Goal: Task Accomplishment & Management: Manage account settings

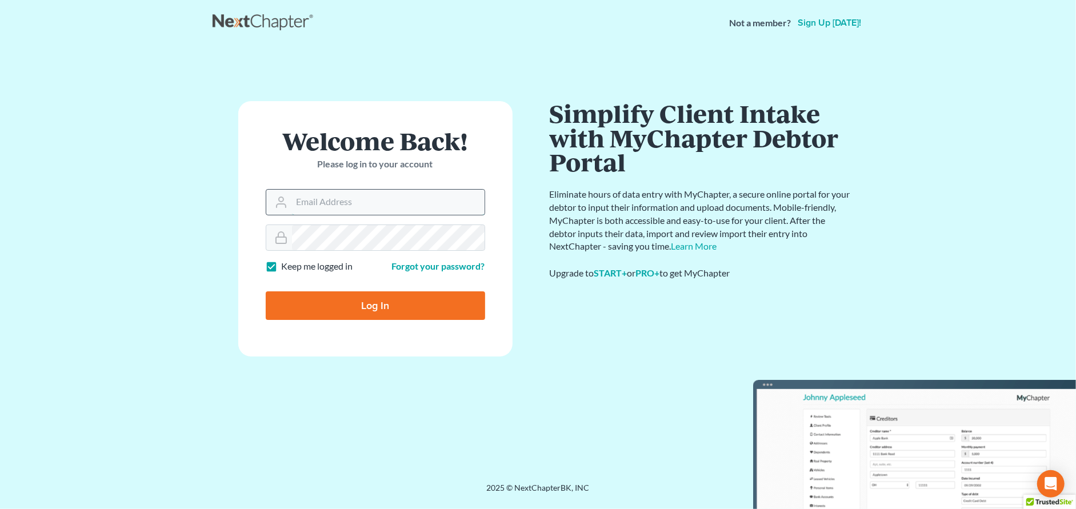
click at [306, 200] on input "Email Address" at bounding box center [388, 202] width 192 height 25
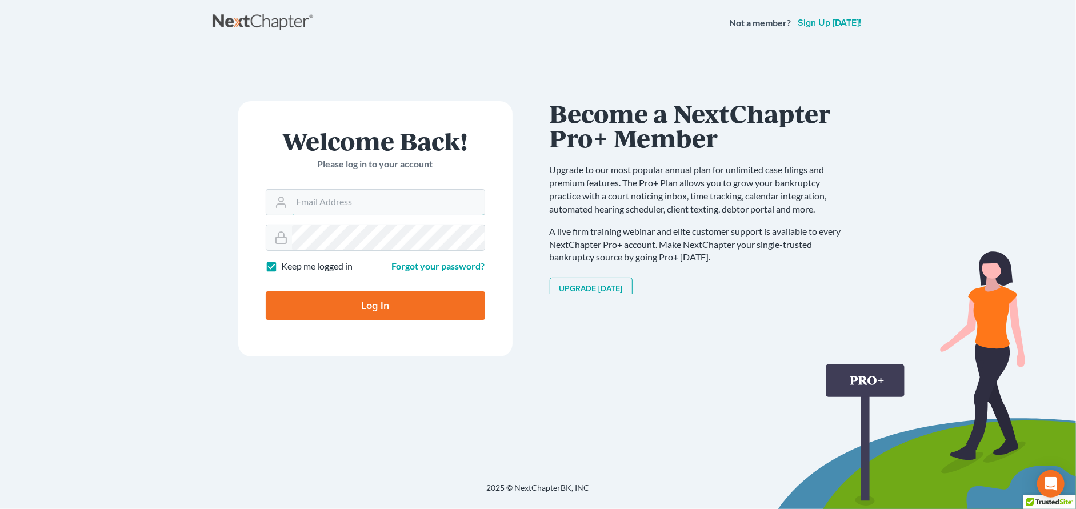
type input "swhite@805lawyer.com"
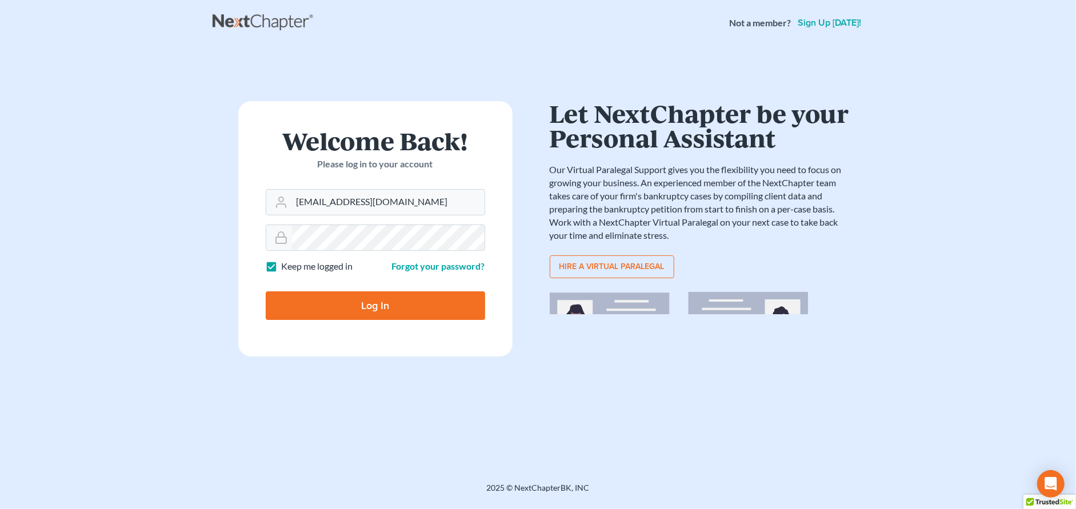
click at [378, 302] on input "Log In" at bounding box center [375, 305] width 219 height 29
type input "Thinking..."
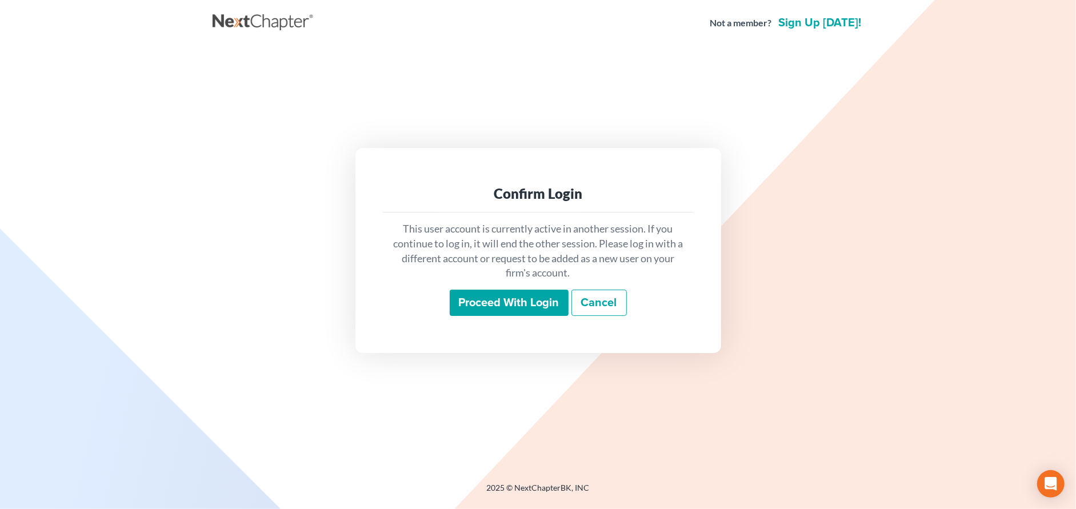
click at [523, 303] on input "Proceed with login" at bounding box center [509, 303] width 119 height 26
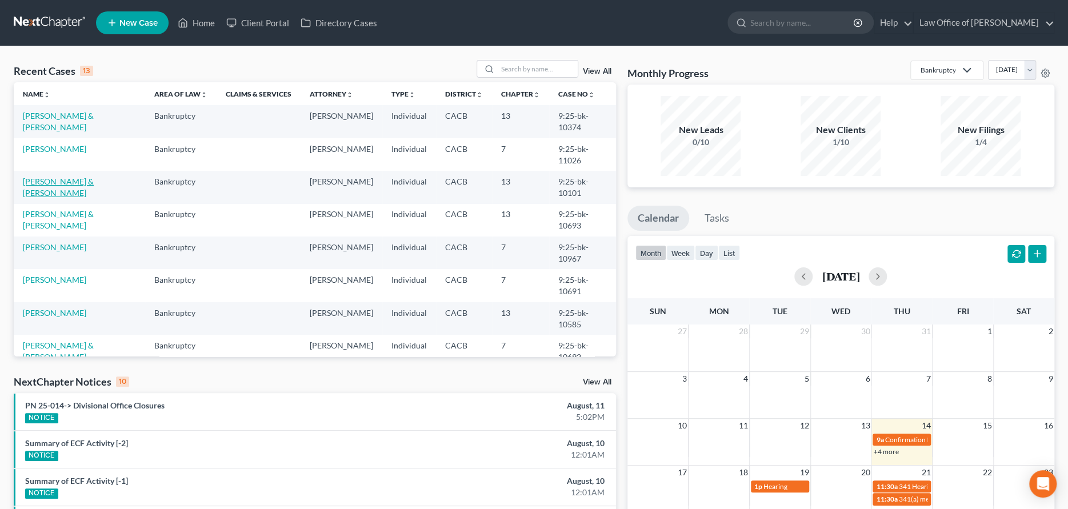
click at [58, 183] on link "[PERSON_NAME] & [PERSON_NAME]" at bounding box center [58, 186] width 71 height 21
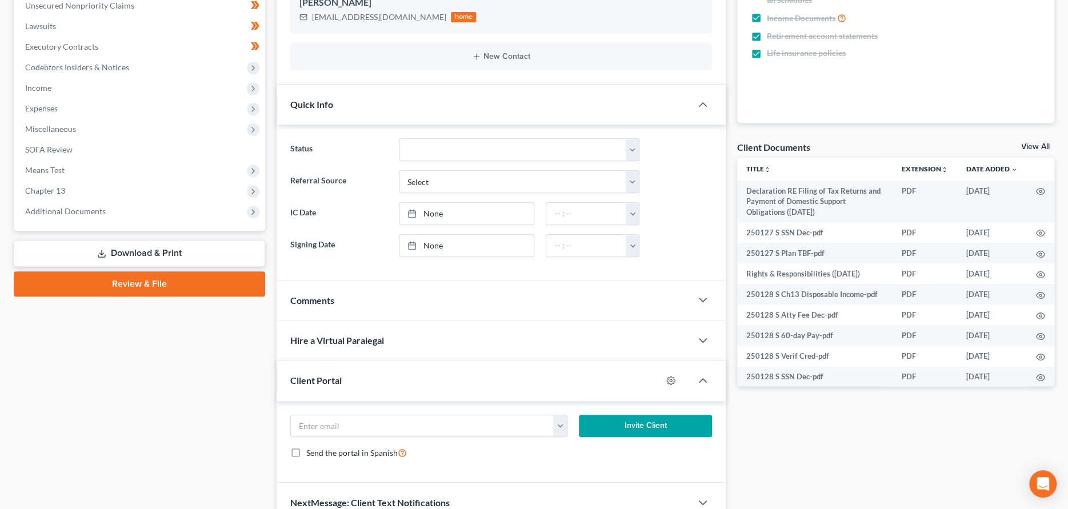
scroll to position [344, 0]
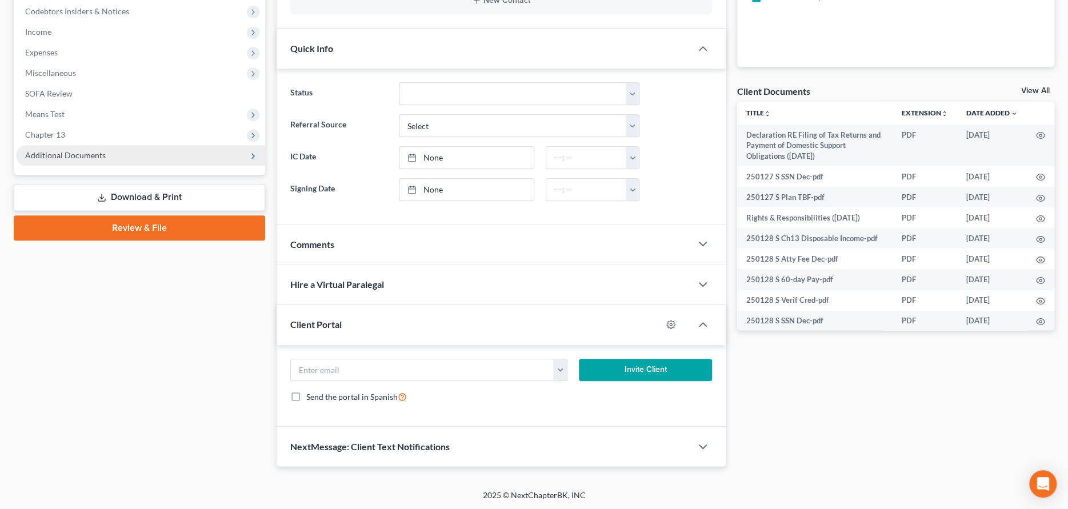
click at [121, 150] on span "Additional Documents" at bounding box center [140, 155] width 249 height 21
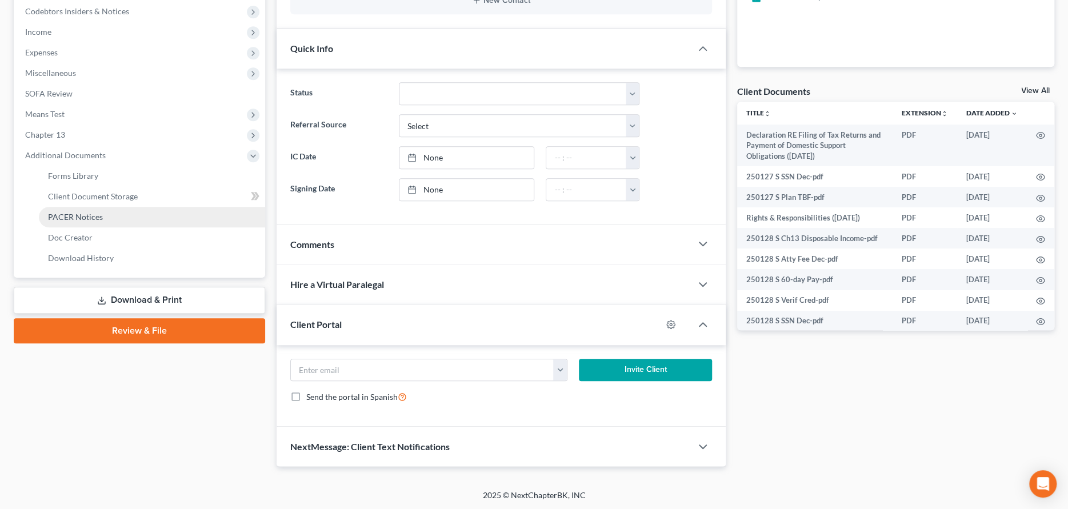
click at [123, 216] on link "PACER Notices" at bounding box center [152, 217] width 226 height 21
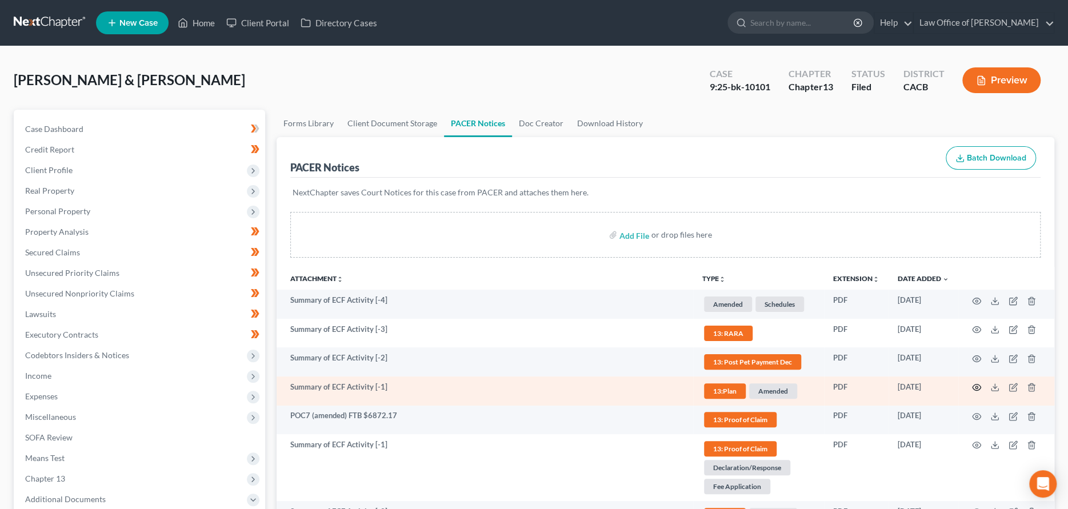
click at [976, 387] on icon "button" at bounding box center [976, 387] width 9 height 9
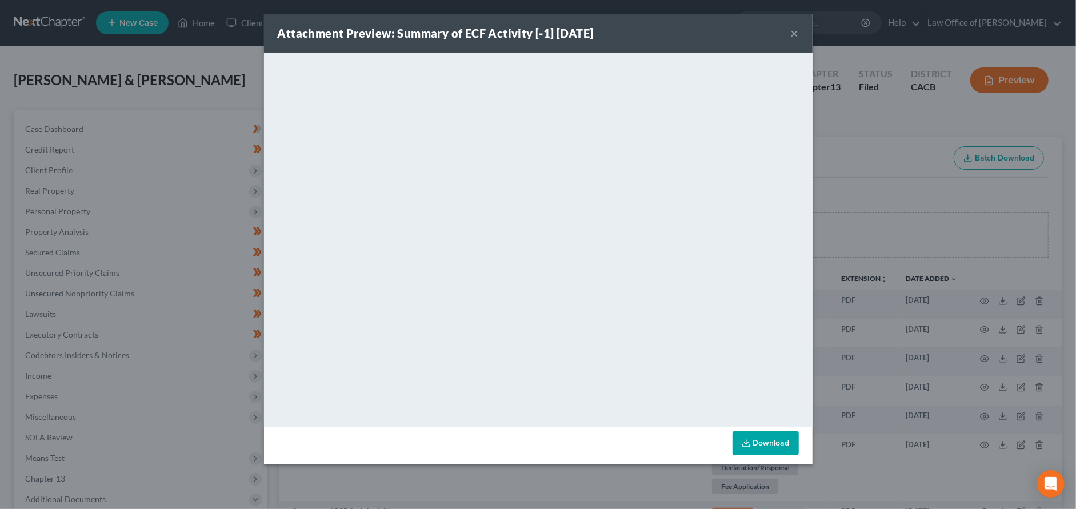
click at [798, 33] on div "Attachment Preview: Summary of ECF Activity [-1] [DATE] ×" at bounding box center [538, 33] width 548 height 39
click at [794, 33] on button "×" at bounding box center [794, 33] width 8 height 14
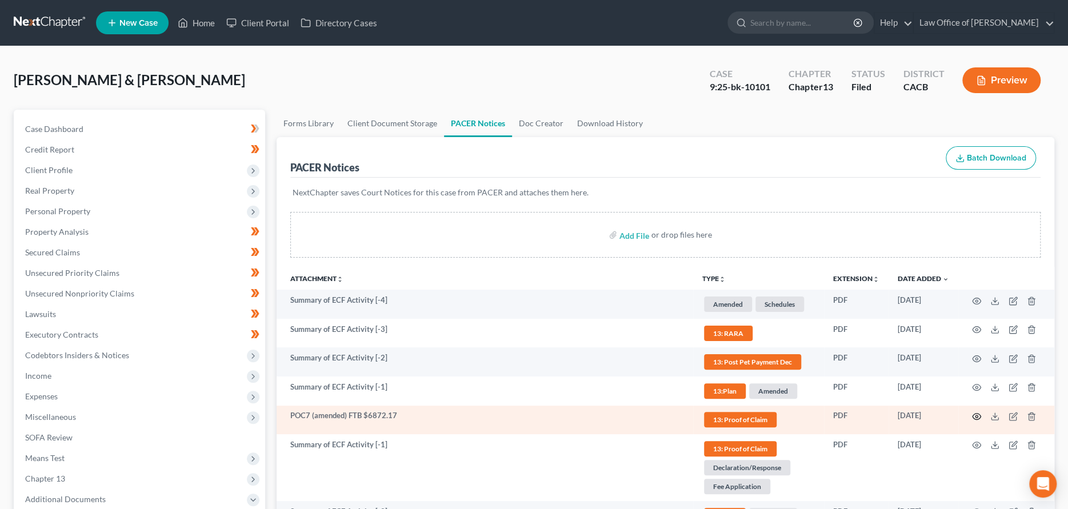
click at [979, 415] on icon "button" at bounding box center [976, 416] width 9 height 9
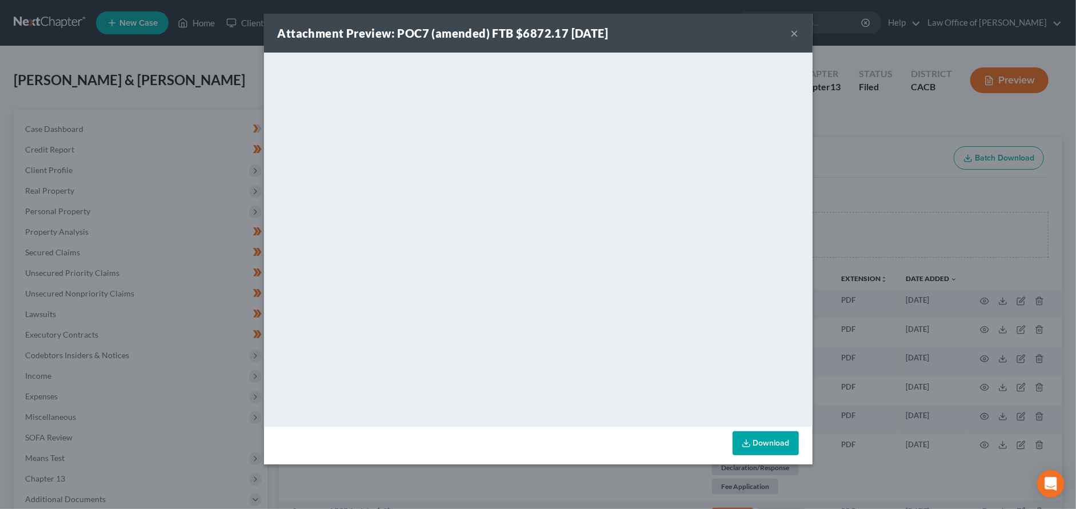
click at [792, 31] on button "×" at bounding box center [794, 33] width 8 height 14
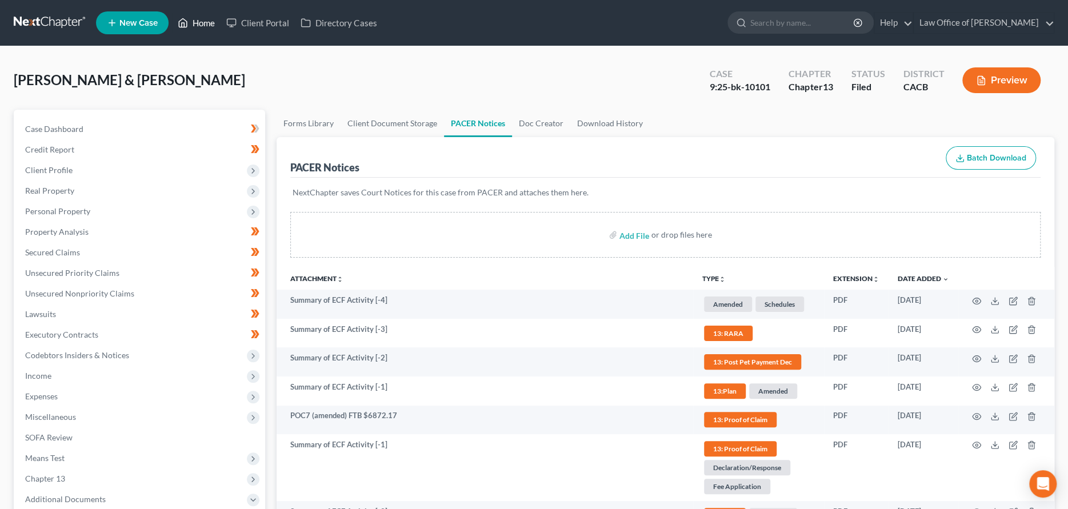
click at [196, 23] on link "Home" at bounding box center [196, 23] width 49 height 21
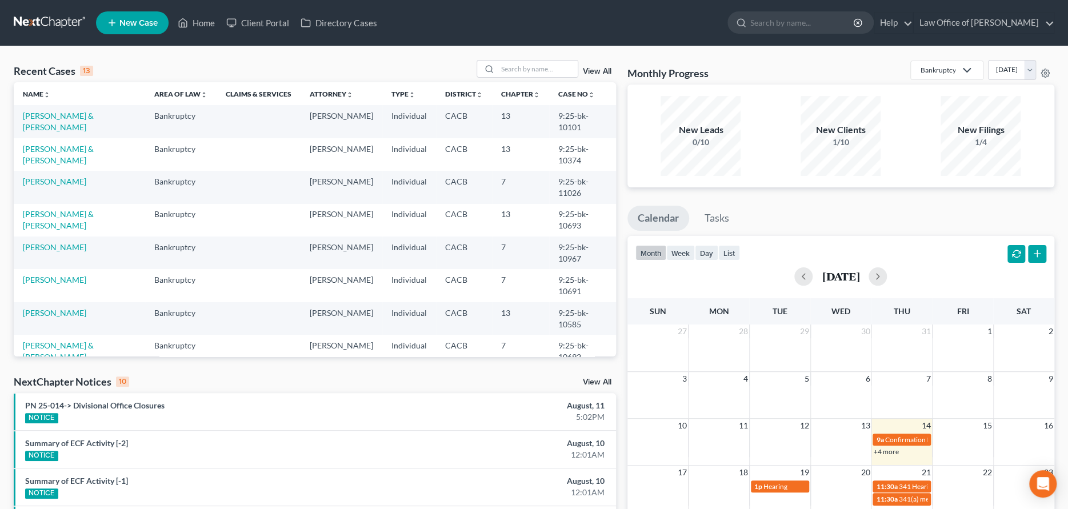
click at [602, 208] on td "9:25-bk-10693" at bounding box center [582, 220] width 67 height 33
click at [592, 379] on link "View All" at bounding box center [597, 382] width 29 height 8
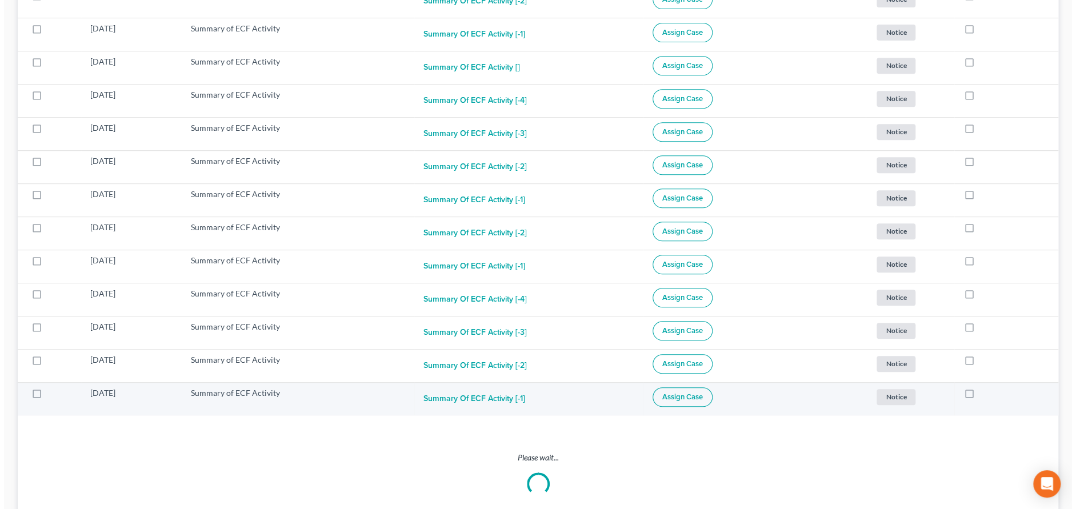
scroll to position [343, 0]
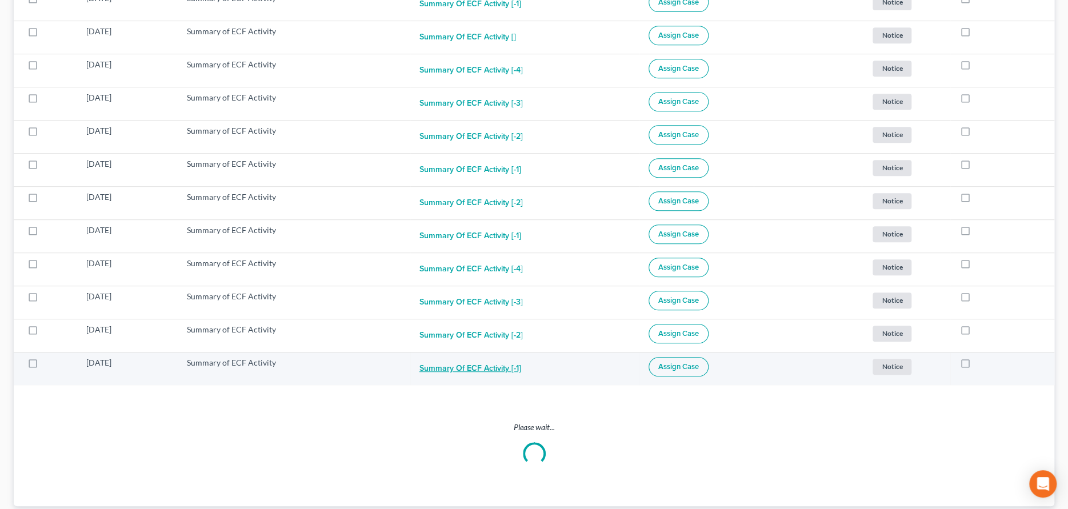
click at [476, 365] on button "Summary of ECF Activity [-1]" at bounding box center [470, 368] width 102 height 23
checkbox input "true"
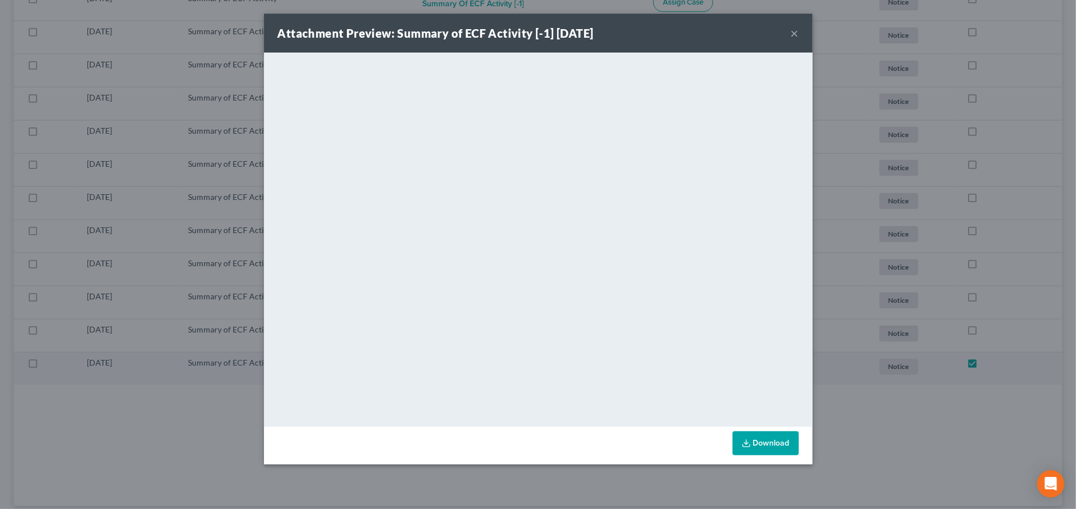
scroll to position [242, 0]
click at [791, 31] on button "×" at bounding box center [794, 33] width 8 height 14
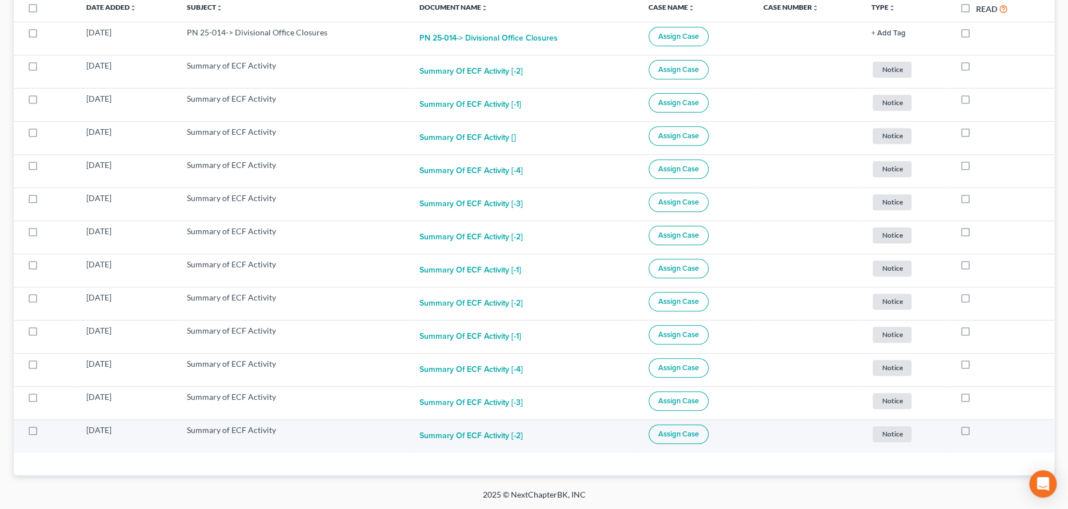
click at [673, 438] on span "Assign Case" at bounding box center [678, 434] width 41 height 9
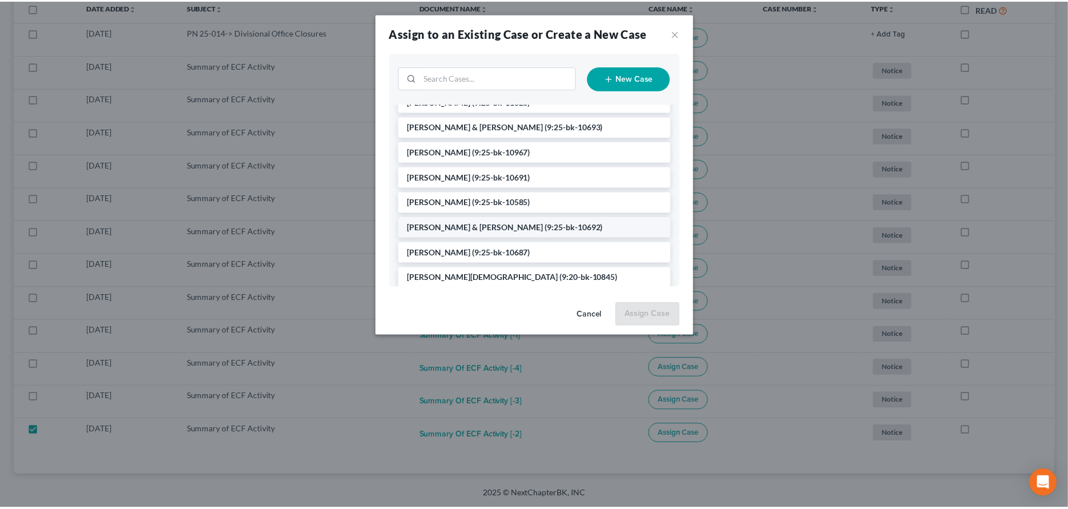
scroll to position [57, 0]
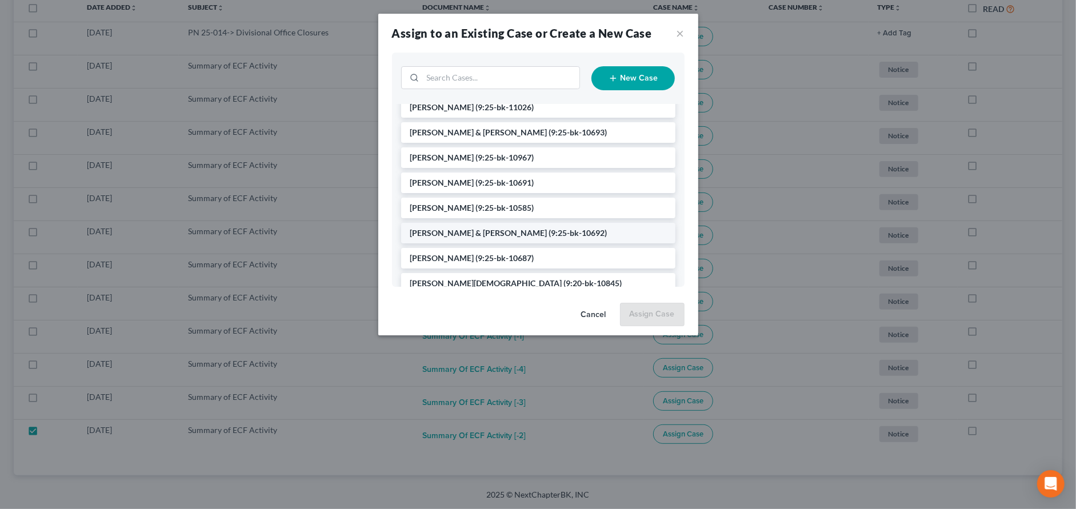
click at [464, 228] on span "[PERSON_NAME] & [PERSON_NAME]" at bounding box center [478, 233] width 137 height 10
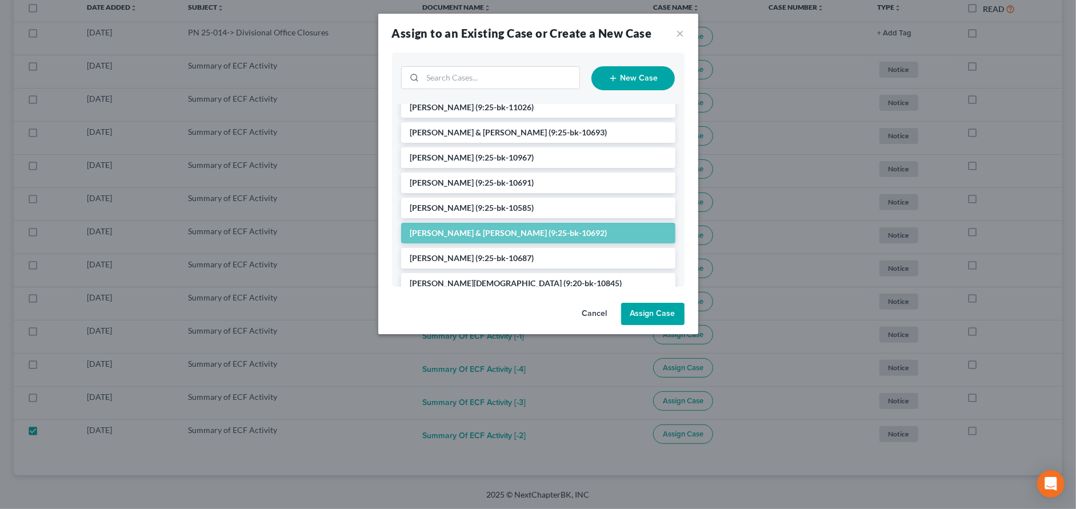
click at [657, 316] on button "Assign Case" at bounding box center [652, 314] width 63 height 23
checkbox input "false"
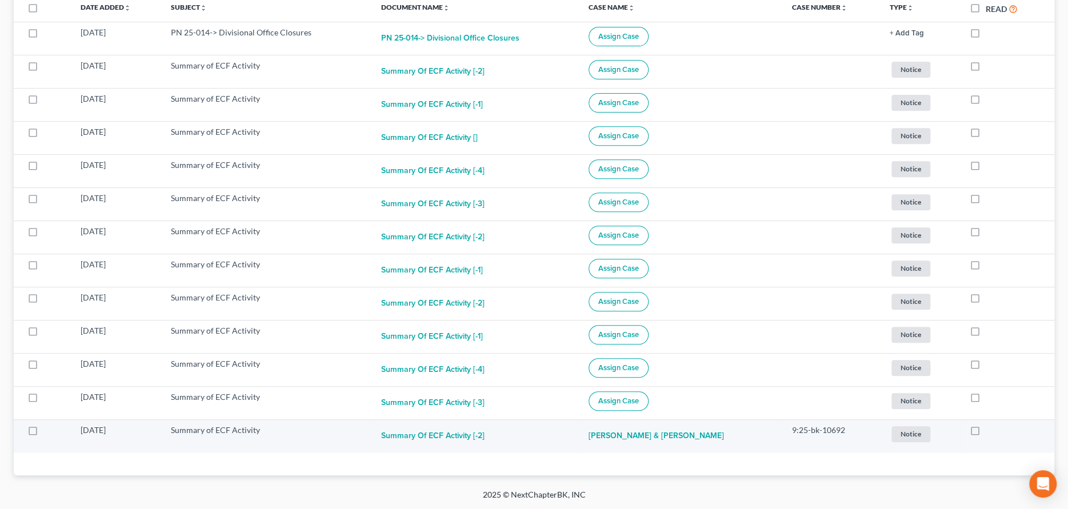
click at [896, 77] on span "Notice" at bounding box center [910, 69] width 39 height 15
click at [795, 440] on button "×" at bounding box center [797, 443] width 5 height 10
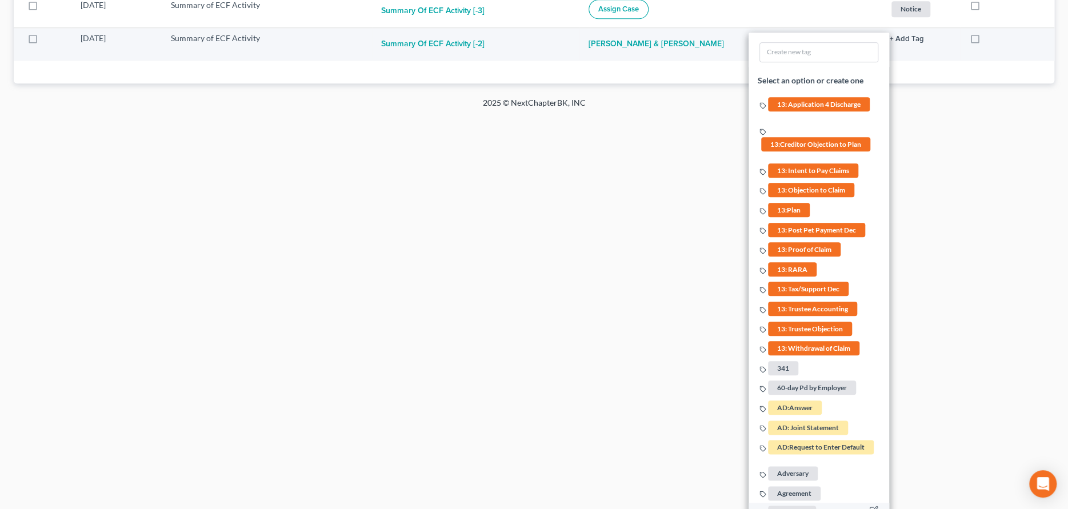
scroll to position [699, 0]
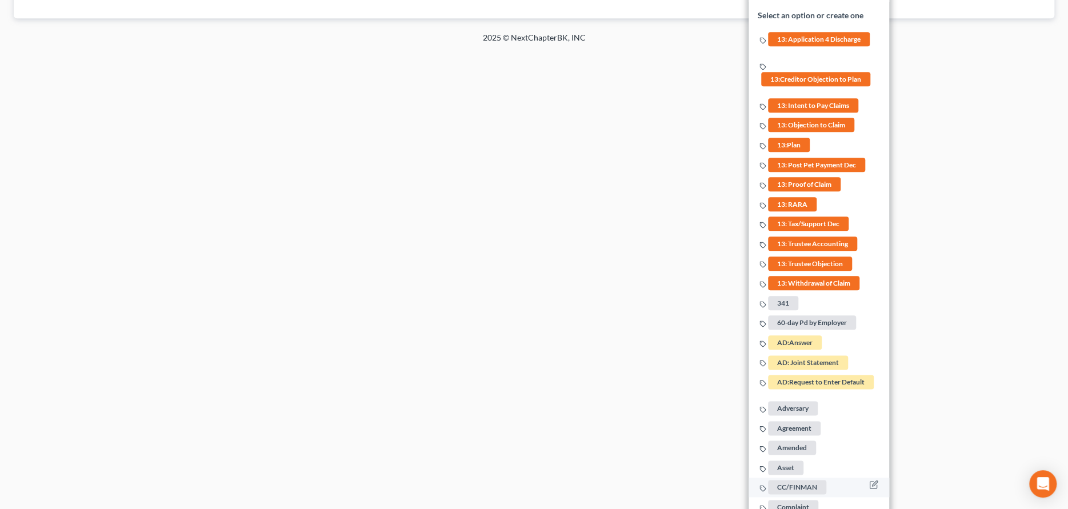
click at [792, 480] on span "CC/FINMAN" at bounding box center [797, 487] width 58 height 14
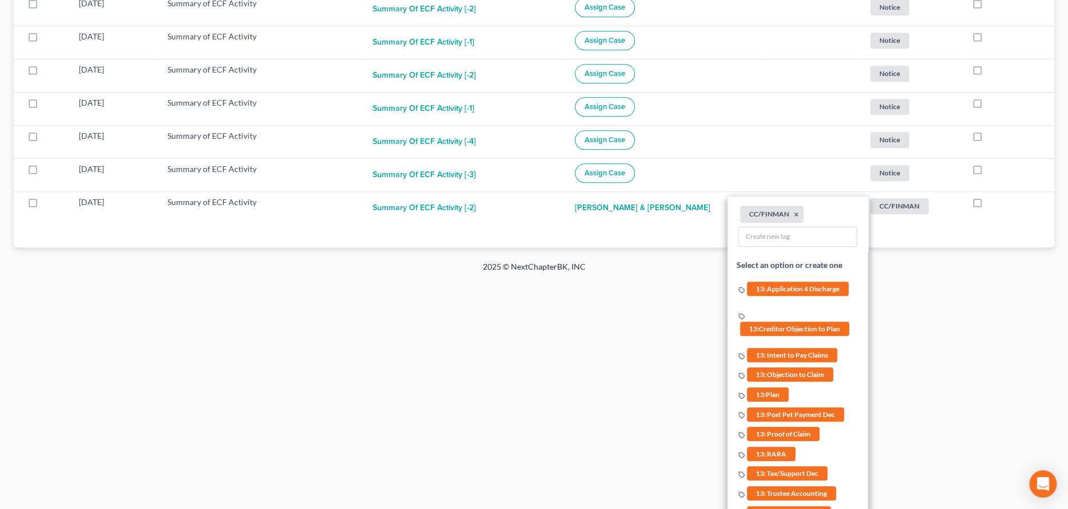
scroll to position [414, 0]
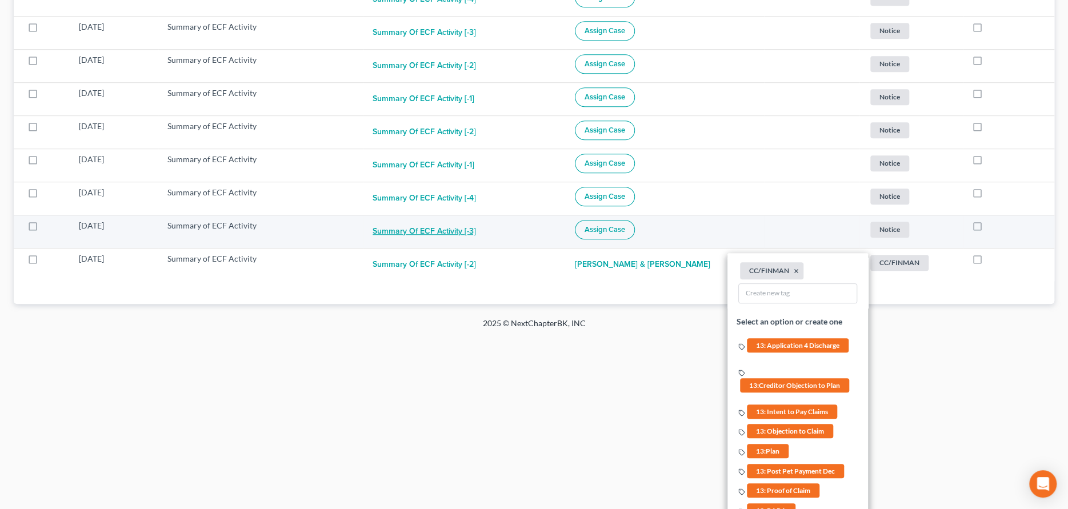
click at [442, 227] on button "Summary of ECF Activity [-3]" at bounding box center [423, 231] width 103 height 23
checkbox input "true"
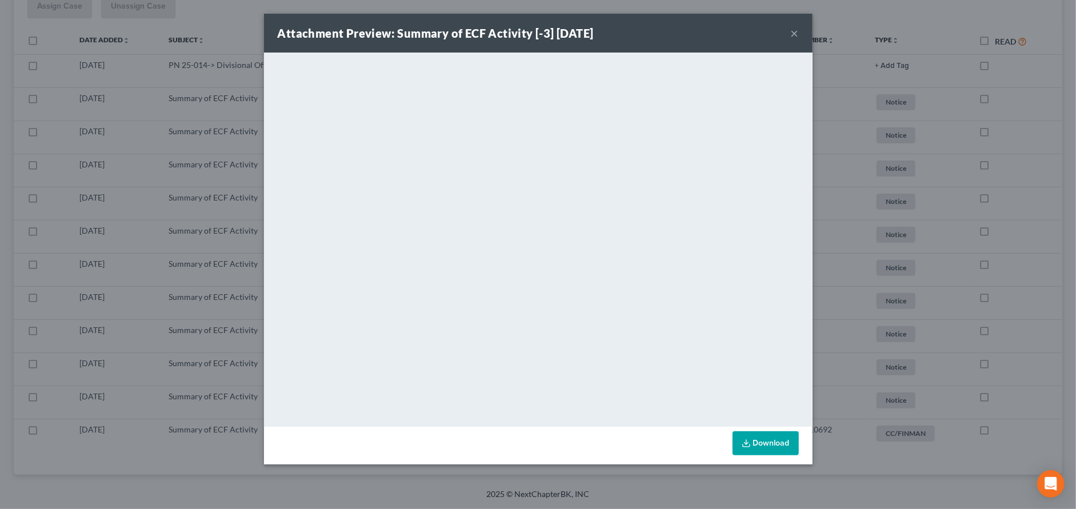
scroll to position [208, 0]
click at [794, 31] on button "×" at bounding box center [794, 33] width 8 height 14
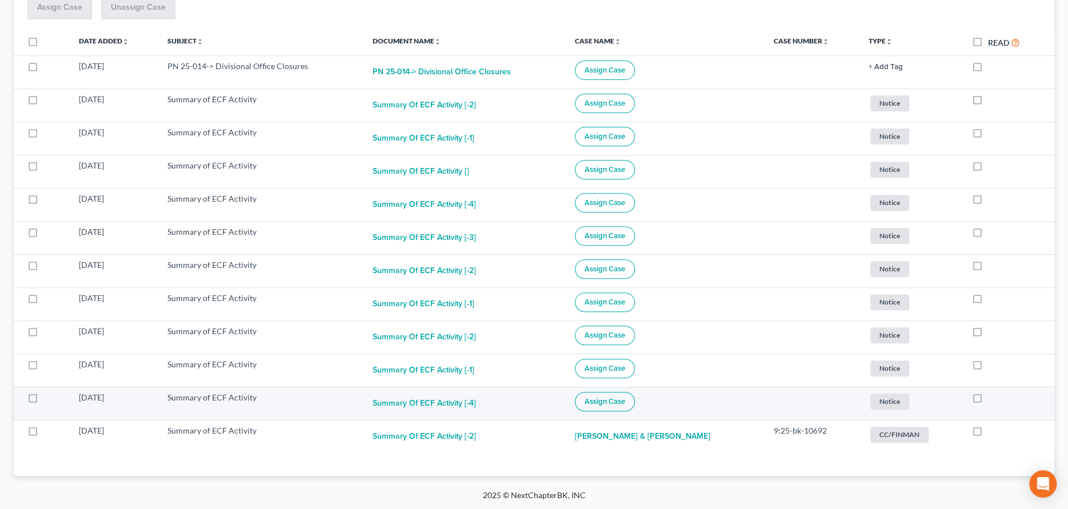
click at [619, 394] on button "Assign Case" at bounding box center [605, 401] width 60 height 19
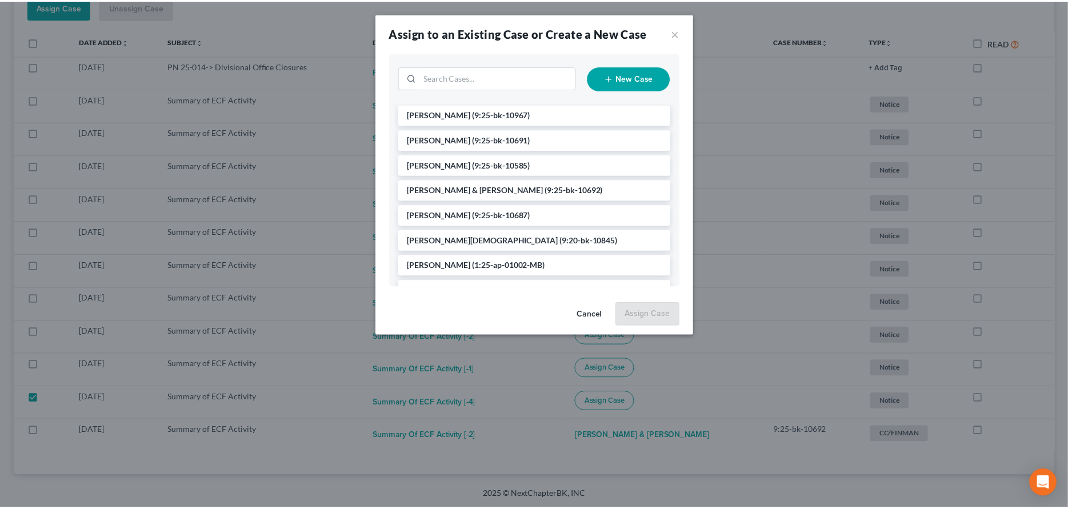
scroll to position [114, 0]
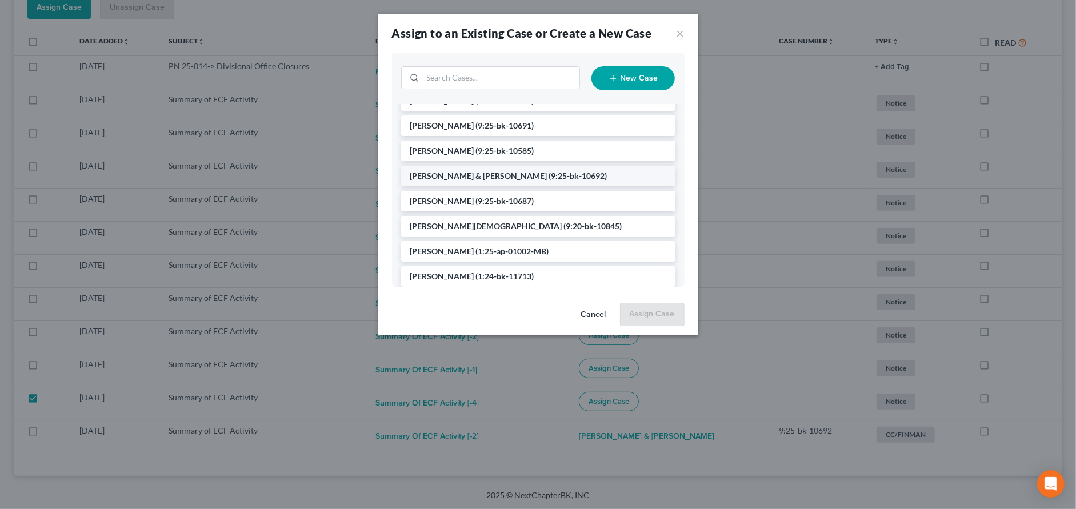
click at [463, 173] on span "[PERSON_NAME] & [PERSON_NAME]" at bounding box center [478, 176] width 137 height 10
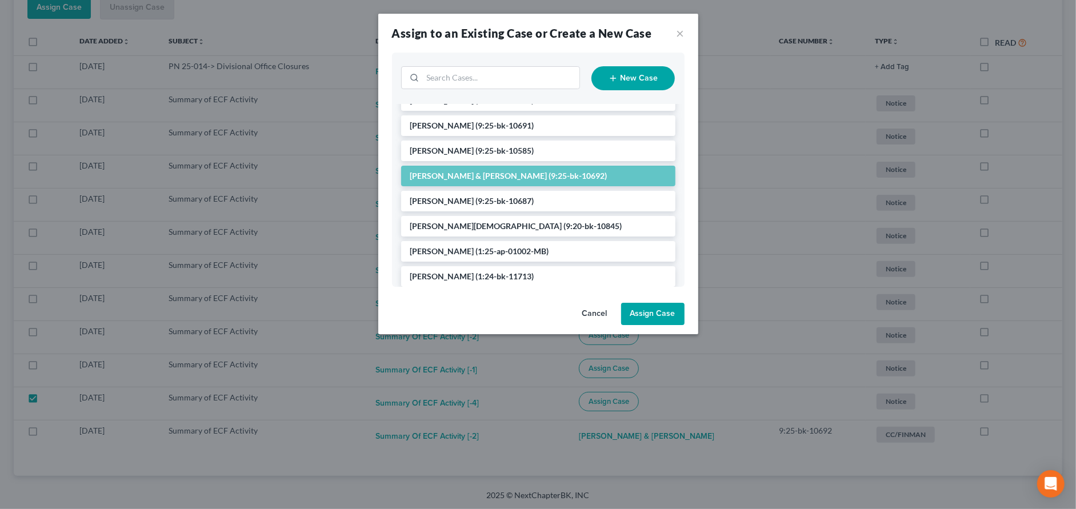
click at [649, 312] on button "Assign Case" at bounding box center [652, 314] width 63 height 23
checkbox input "false"
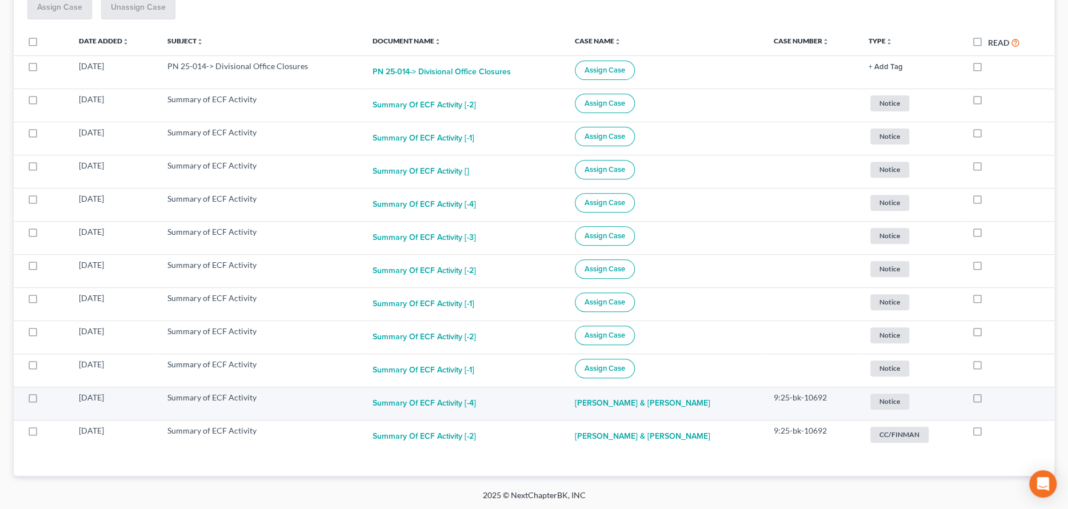
click at [886, 111] on span "Notice" at bounding box center [889, 102] width 39 height 15
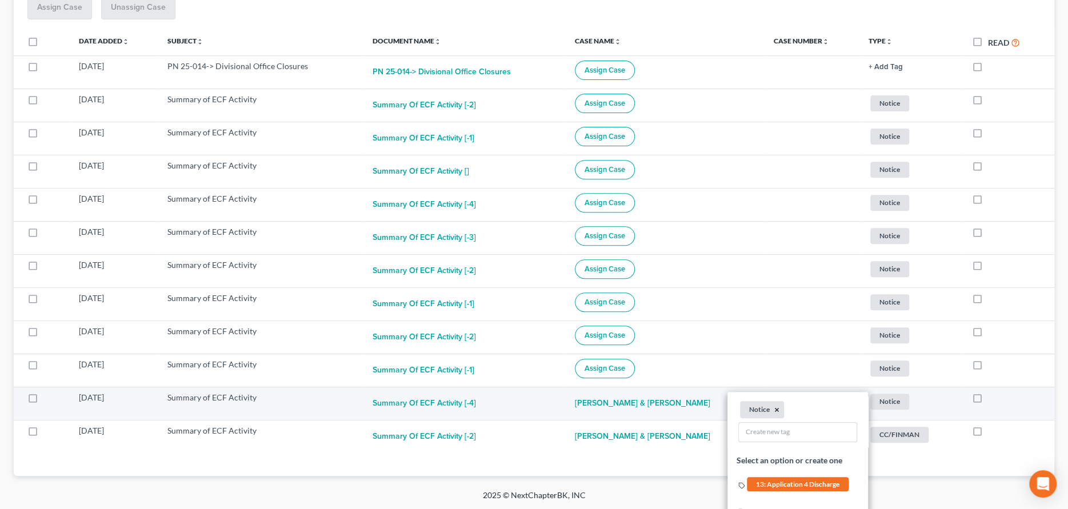
click at [774, 411] on button "×" at bounding box center [776, 410] width 5 height 10
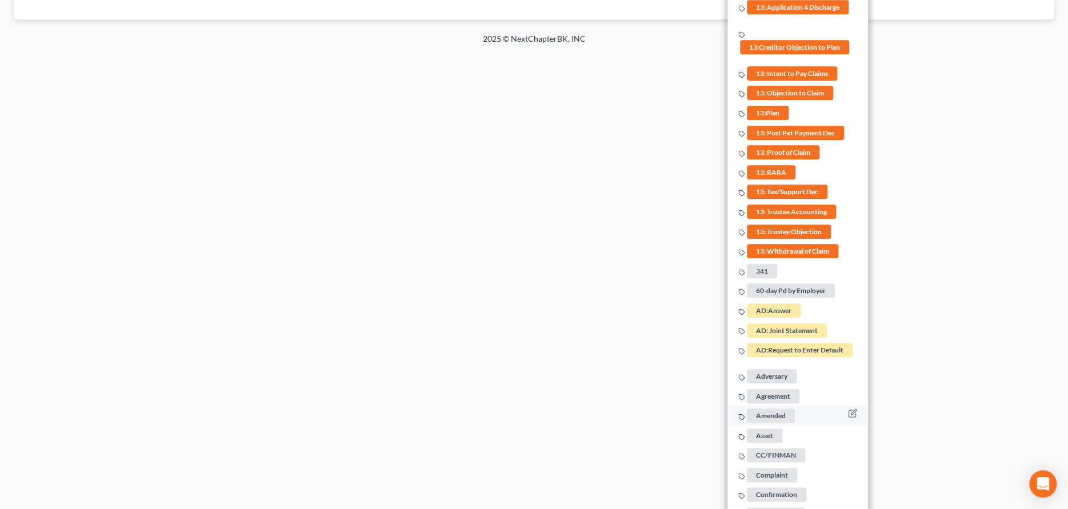
scroll to position [665, 0]
drag, startPoint x: 771, startPoint y: 440, endPoint x: 766, endPoint y: 435, distance: 6.9
click at [771, 448] on span "CC/FINMAN" at bounding box center [776, 455] width 58 height 14
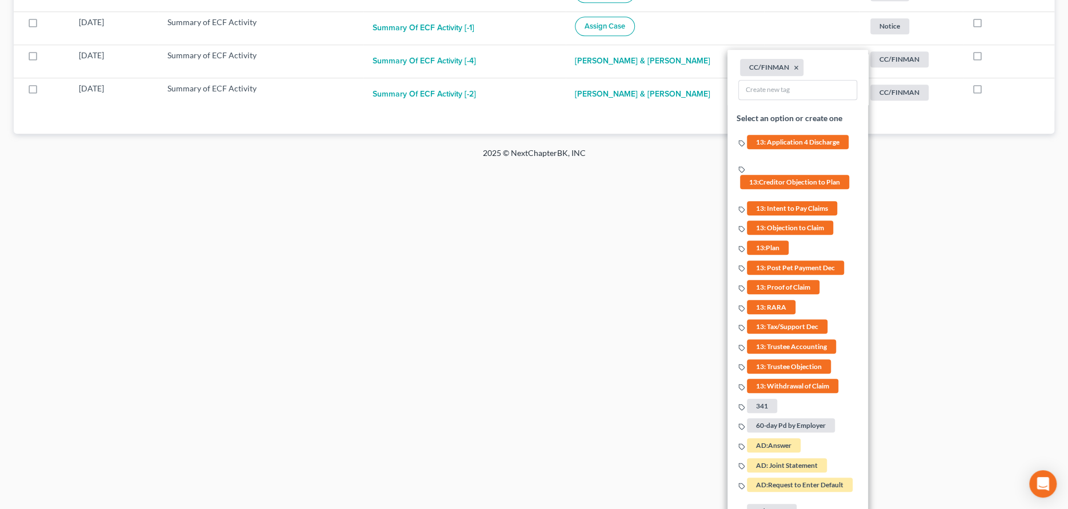
scroll to position [437, 0]
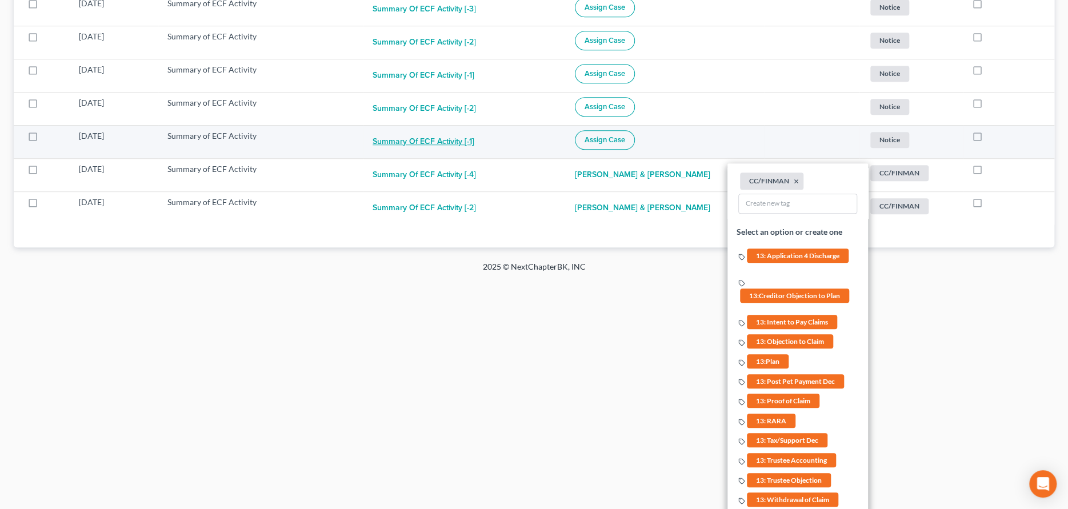
click at [455, 140] on button "Summary of ECF Activity [-1]" at bounding box center [423, 141] width 102 height 23
checkbox input "true"
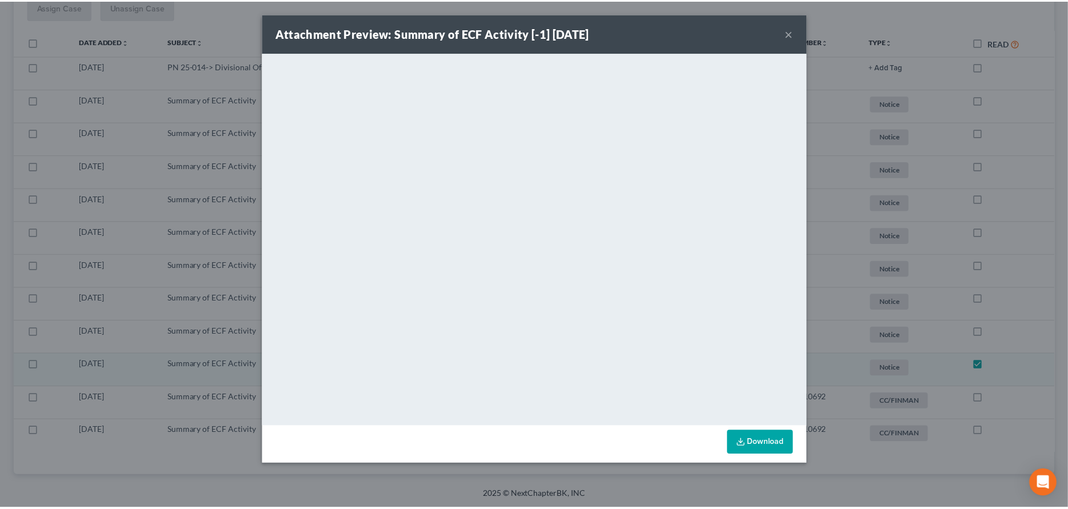
scroll to position [175, 0]
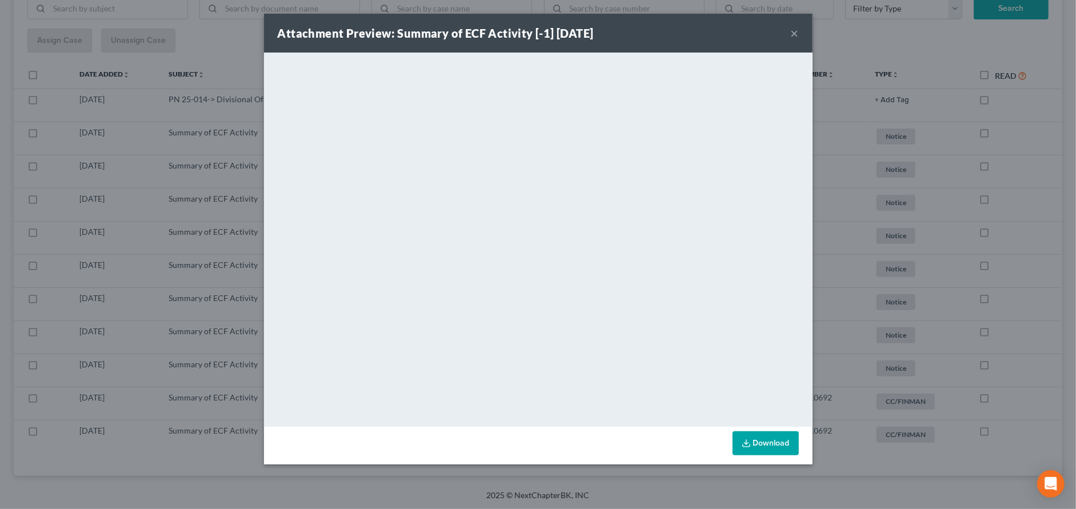
click at [790, 29] on button "×" at bounding box center [794, 33] width 8 height 14
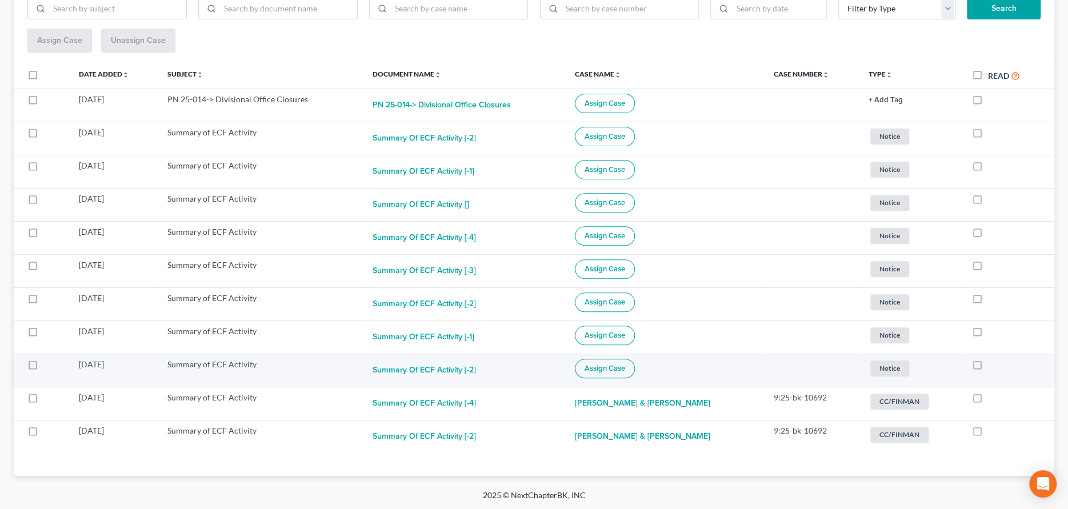
click at [601, 369] on span "Assign Case" at bounding box center [604, 368] width 41 height 9
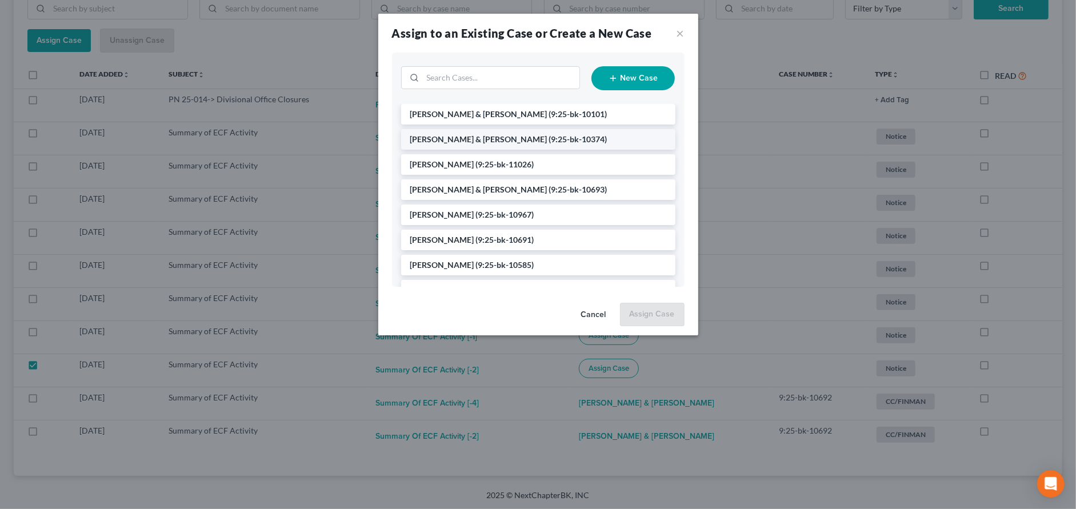
click at [493, 135] on span "[PERSON_NAME] & [PERSON_NAME]" at bounding box center [478, 139] width 137 height 10
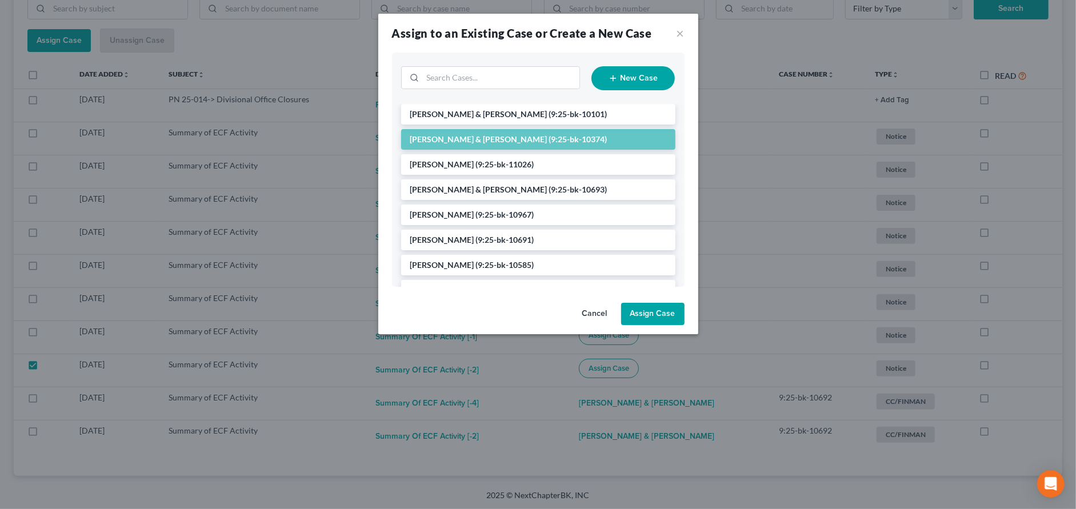
drag, startPoint x: 641, startPoint y: 316, endPoint x: 650, endPoint y: 318, distance: 8.9
click at [642, 316] on button "Assign Case" at bounding box center [652, 314] width 63 height 23
checkbox input "false"
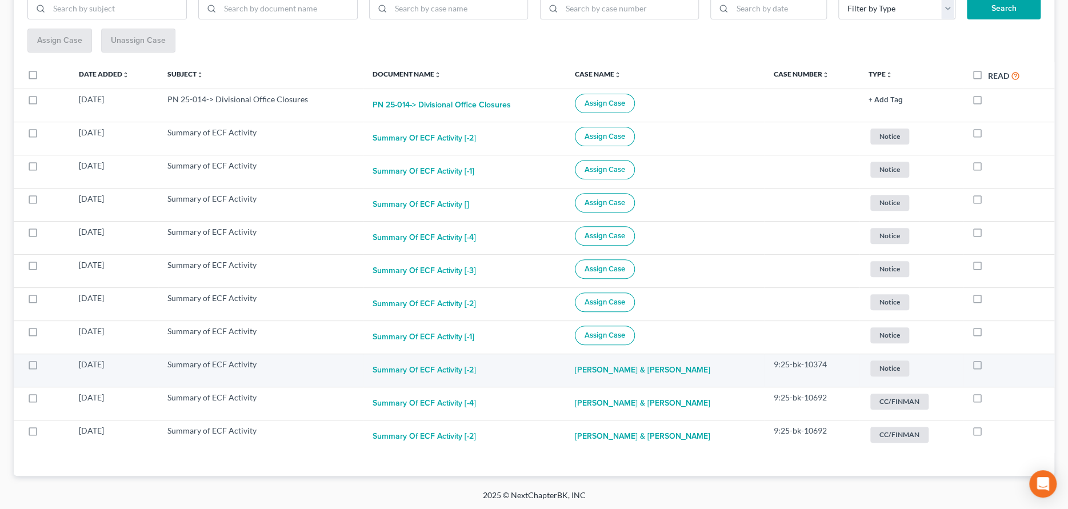
click at [884, 144] on span "Notice" at bounding box center [889, 136] width 39 height 15
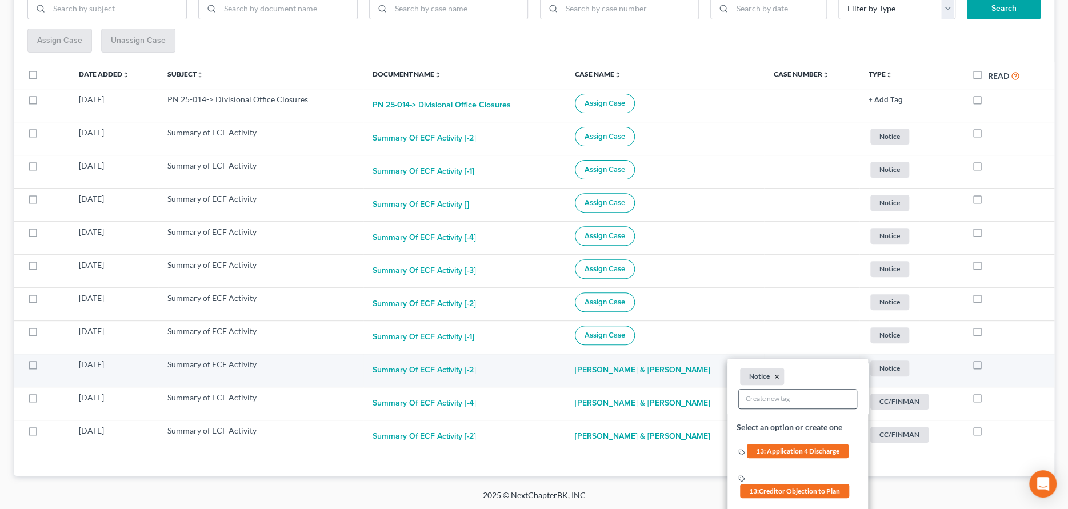
click at [775, 374] on button "×" at bounding box center [776, 377] width 5 height 10
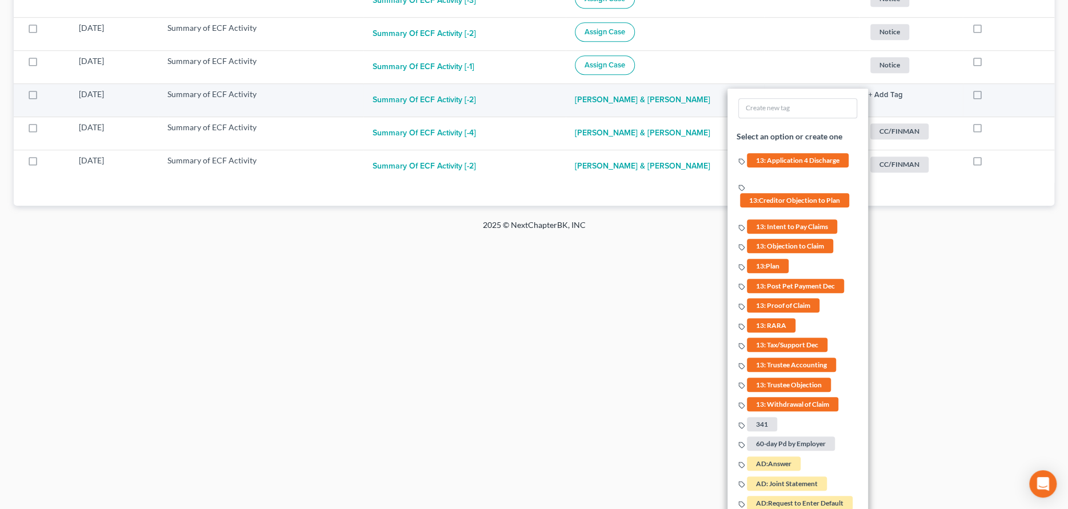
scroll to position [432, 0]
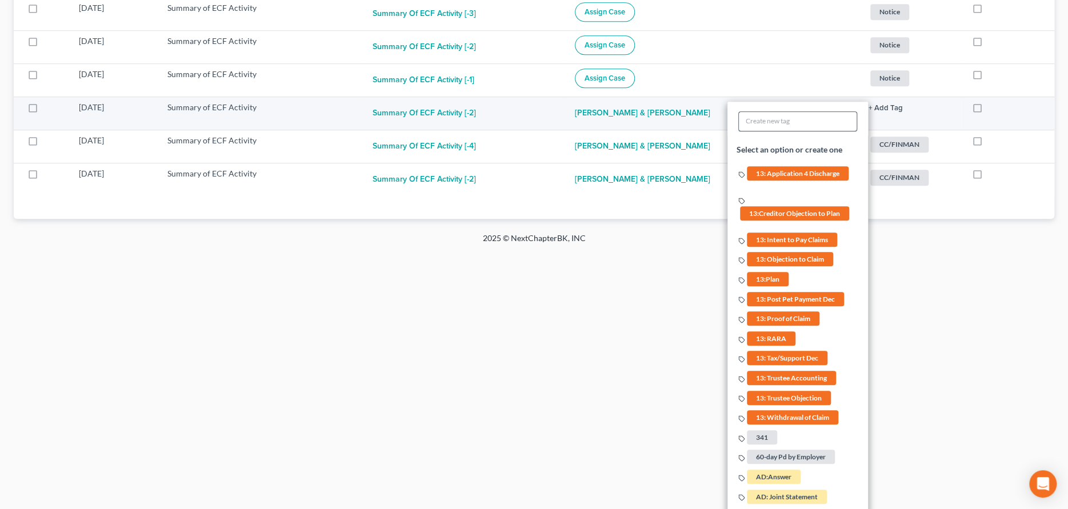
click at [754, 119] on input "text" at bounding box center [798, 121] width 118 height 19
type input "13: Transfer of Claim"
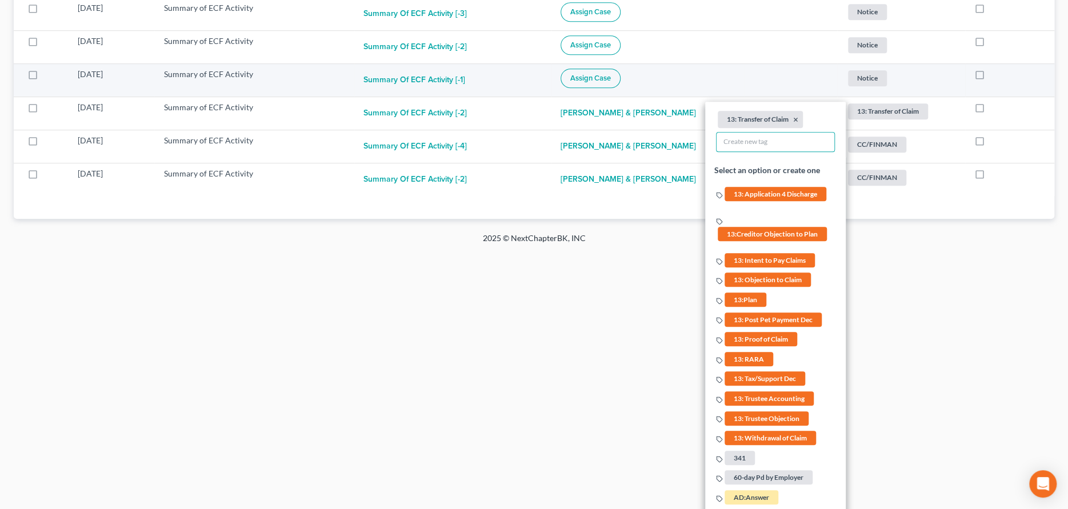
click at [605, 79] on span "Assign Case" at bounding box center [590, 78] width 41 height 9
checkbox input "true"
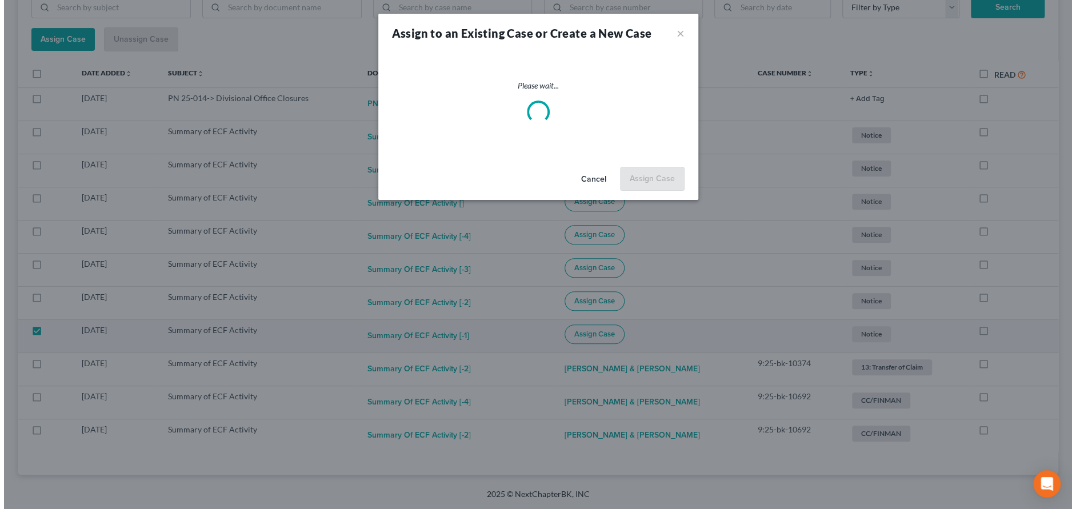
scroll to position [175, 0]
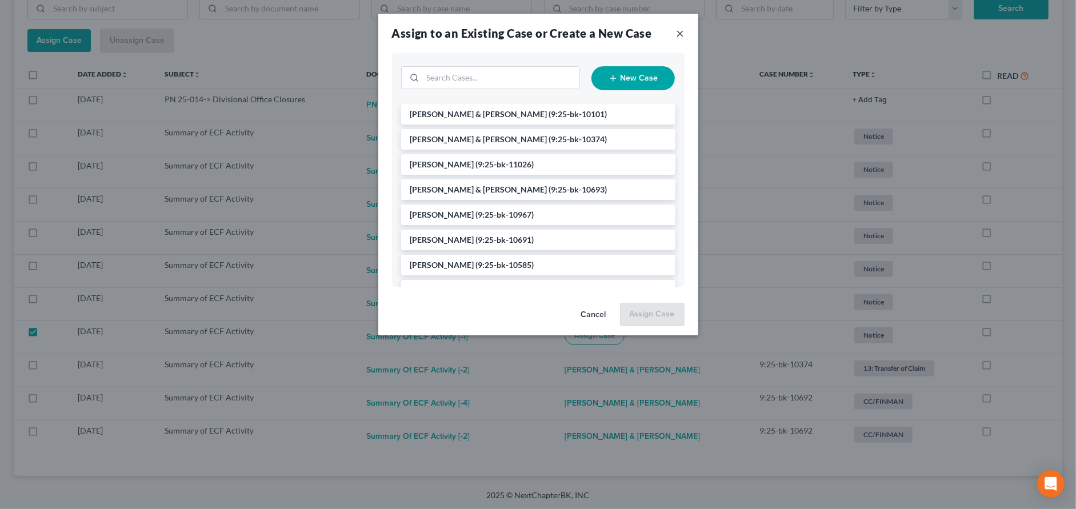
click at [682, 30] on button "×" at bounding box center [680, 33] width 8 height 14
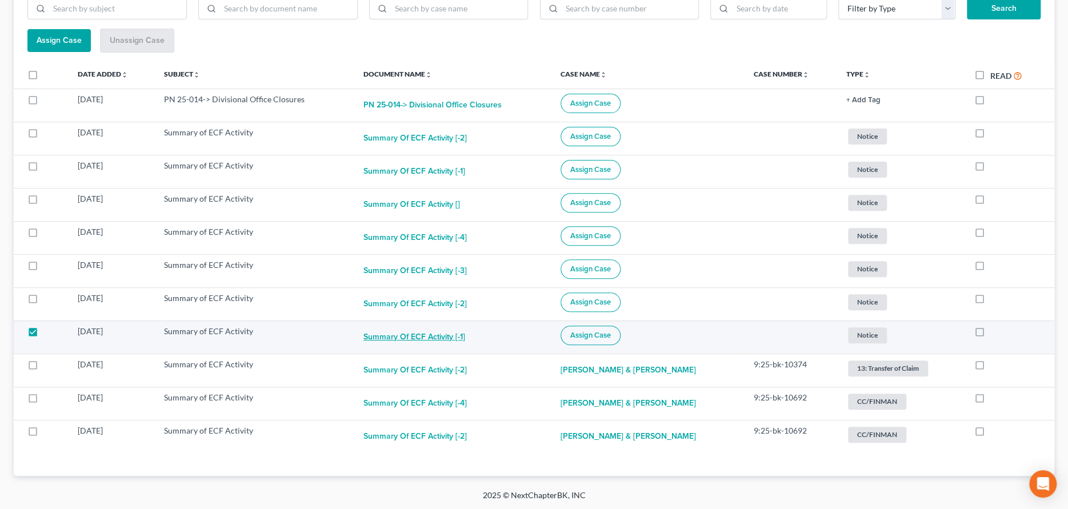
click at [423, 336] on button "Summary of ECF Activity [-1]" at bounding box center [414, 337] width 102 height 23
checkbox input "true"
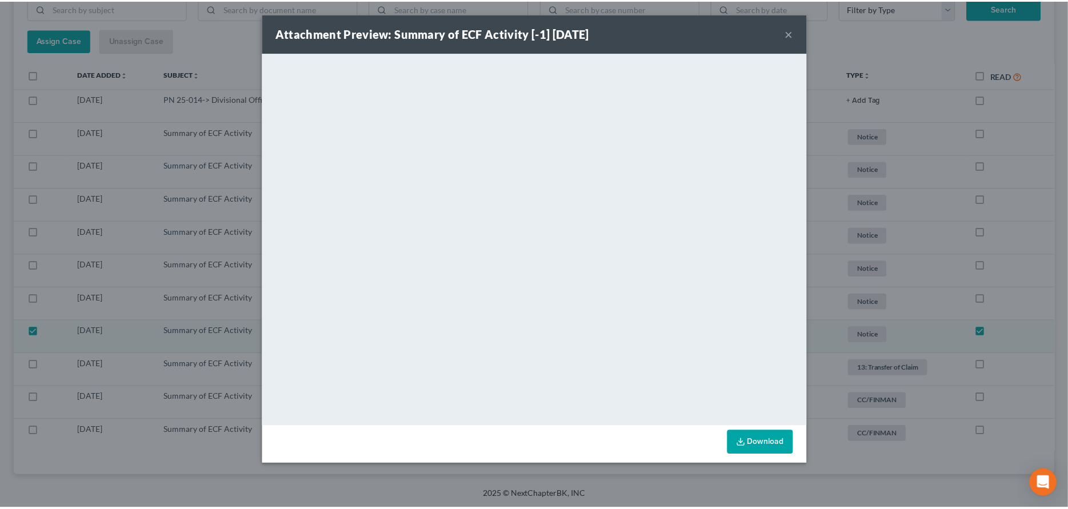
scroll to position [143, 0]
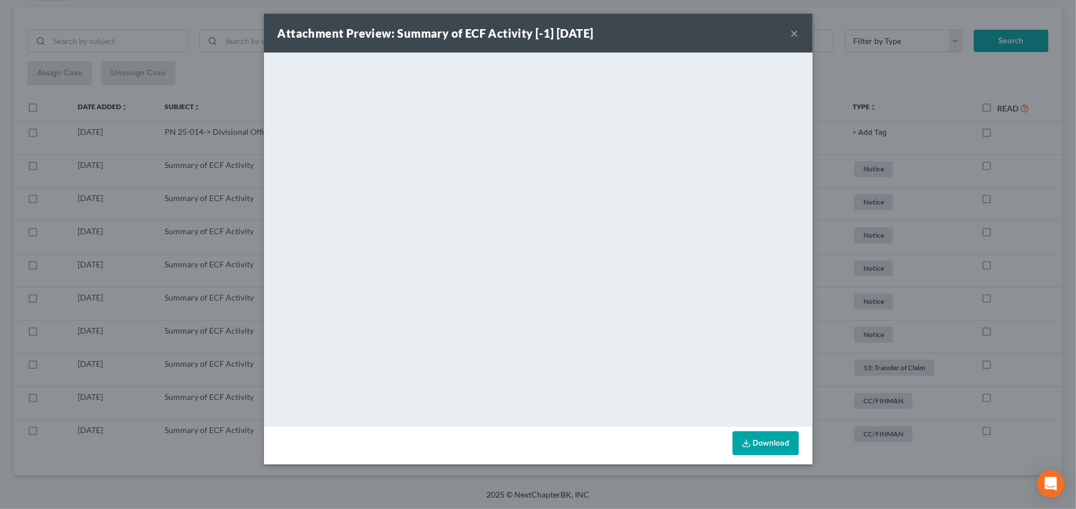
click at [795, 33] on button "×" at bounding box center [794, 33] width 8 height 14
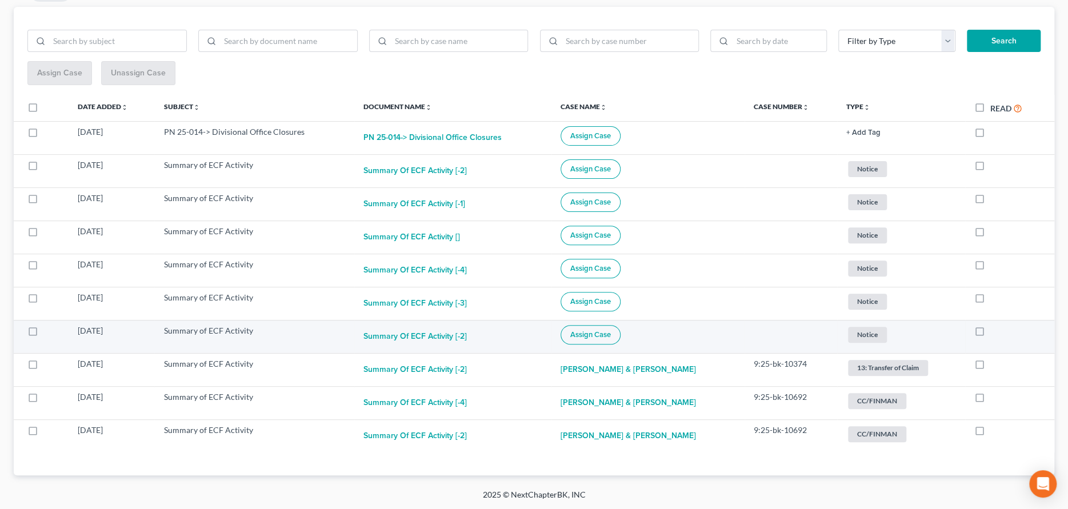
click at [598, 330] on span "Assign Case" at bounding box center [590, 334] width 41 height 9
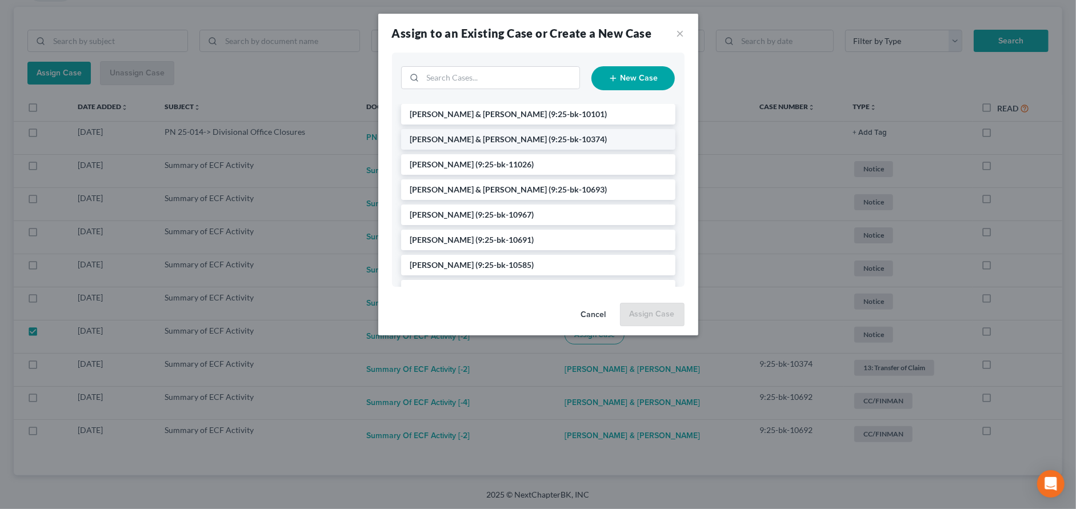
click at [492, 139] on span "[PERSON_NAME] & [PERSON_NAME]" at bounding box center [478, 139] width 137 height 10
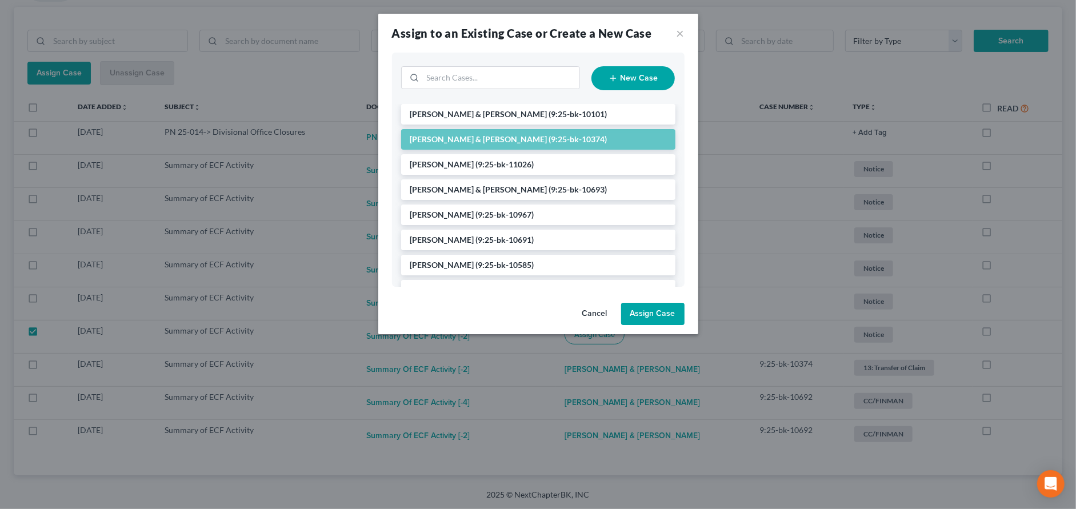
click at [657, 315] on button "Assign Case" at bounding box center [652, 314] width 63 height 23
checkbox input "false"
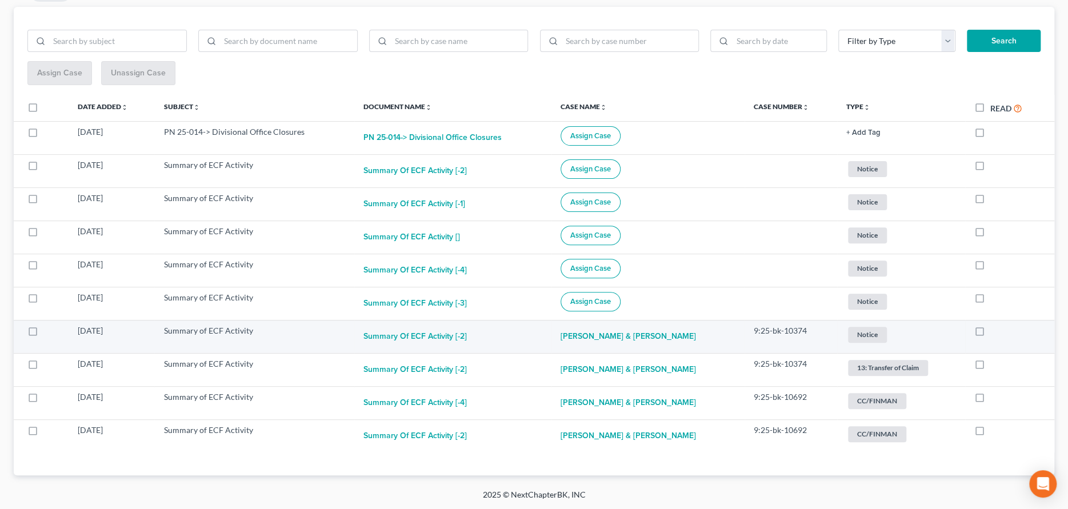
click at [858, 176] on span "Notice" at bounding box center [867, 168] width 39 height 15
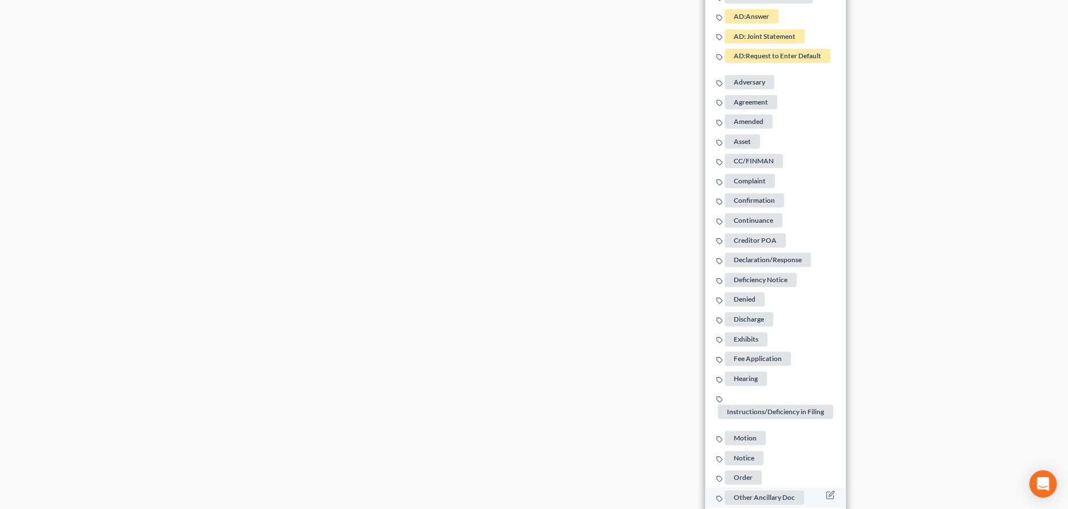
scroll to position [1092, 0]
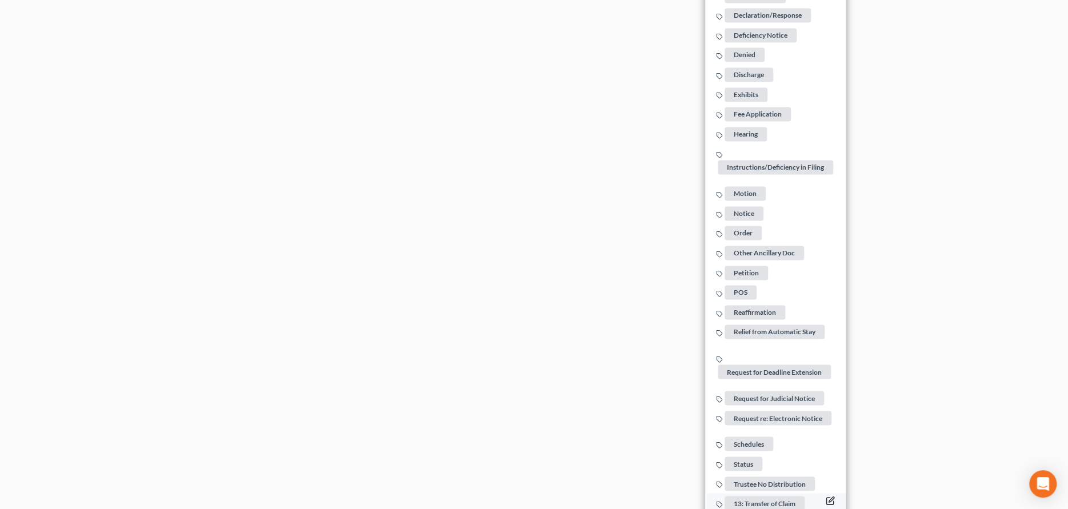
click at [825, 496] on icon "button" at bounding box center [829, 500] width 9 height 9
click at [829, 497] on icon "button" at bounding box center [831, 499] width 5 height 5
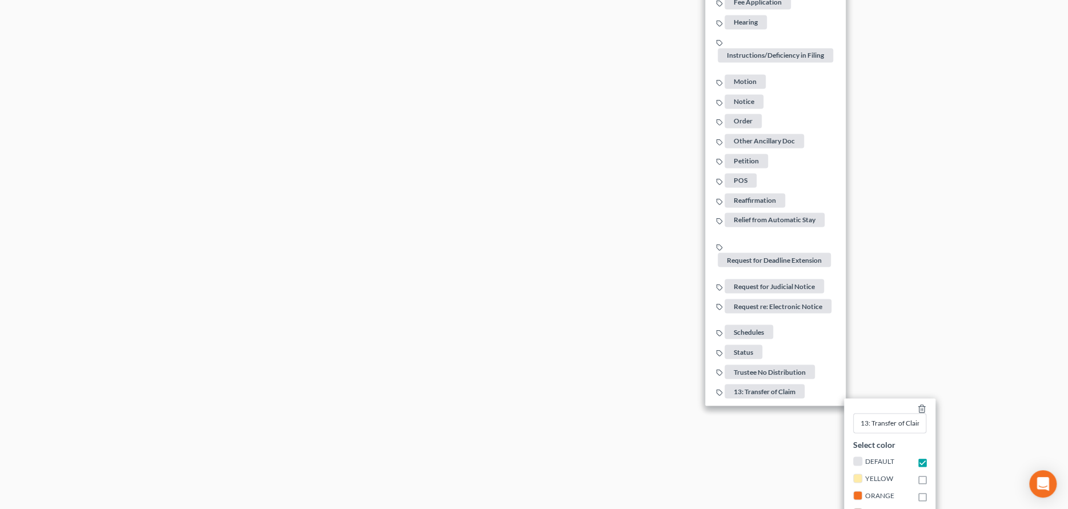
scroll to position [1246, 0]
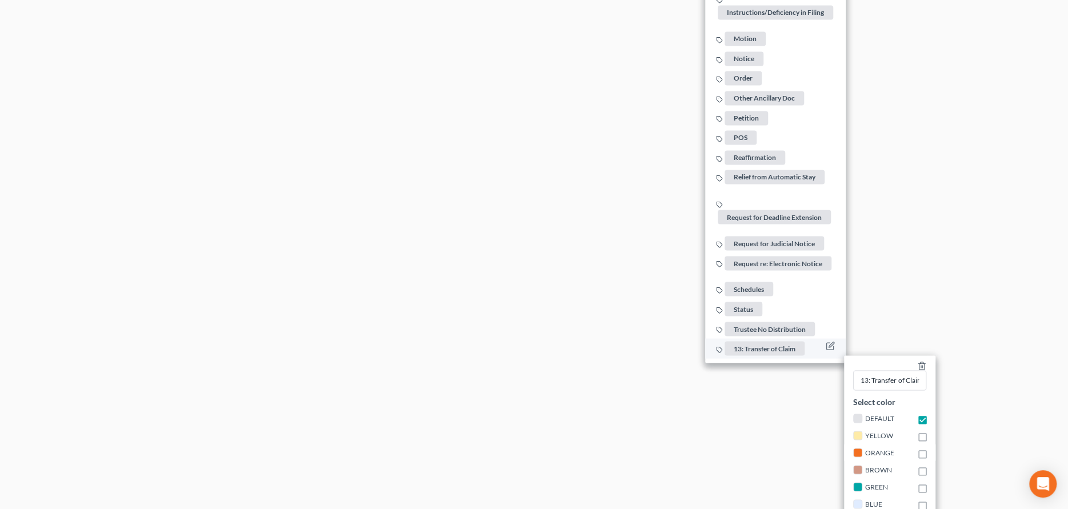
click at [874, 448] on span "orange" at bounding box center [879, 452] width 29 height 9
checkbox input "false"
checkbox input "true"
click at [770, 342] on span "13: Transfer of Claim" at bounding box center [764, 349] width 80 height 14
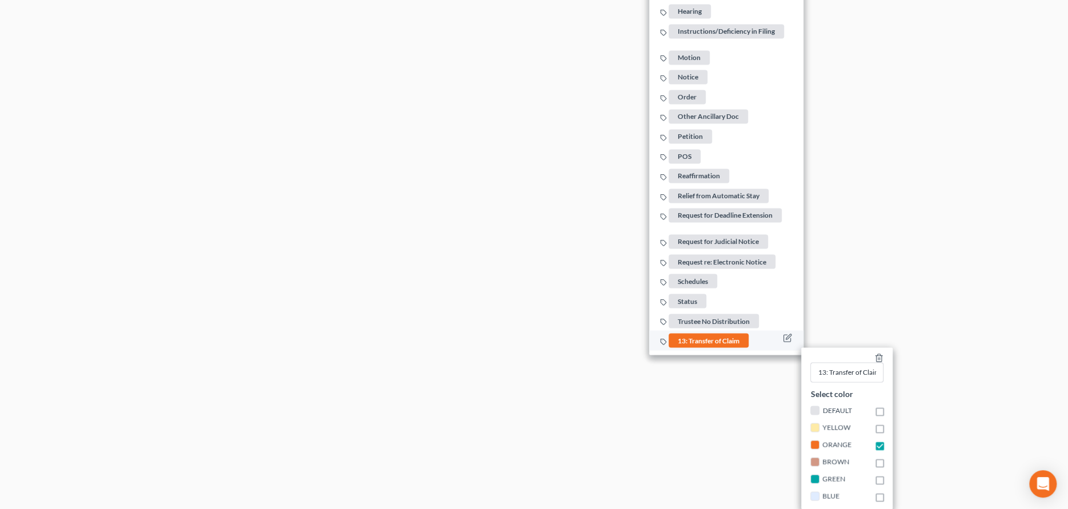
scroll to position [1188, 0]
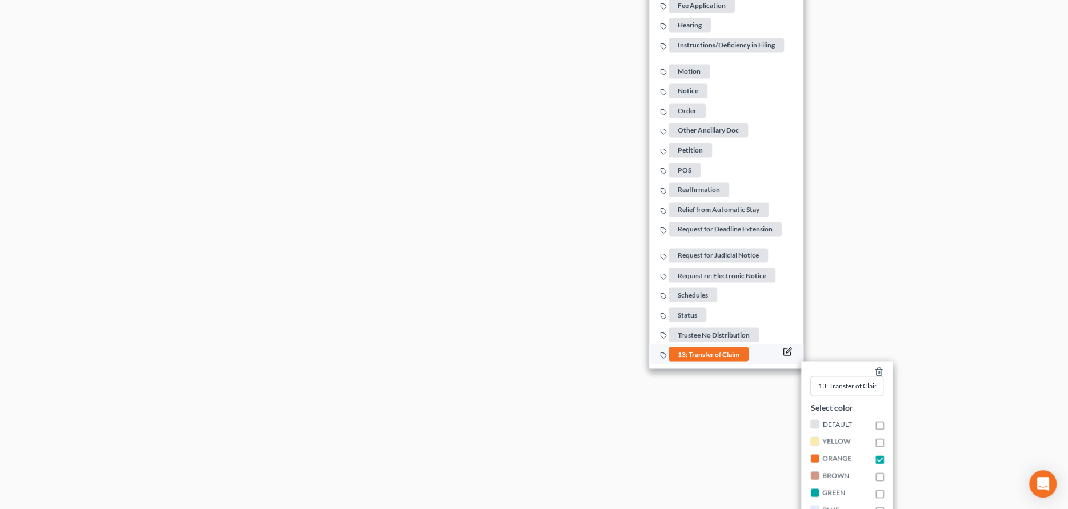
click at [786, 348] on icon "button" at bounding box center [788, 350] width 5 height 5
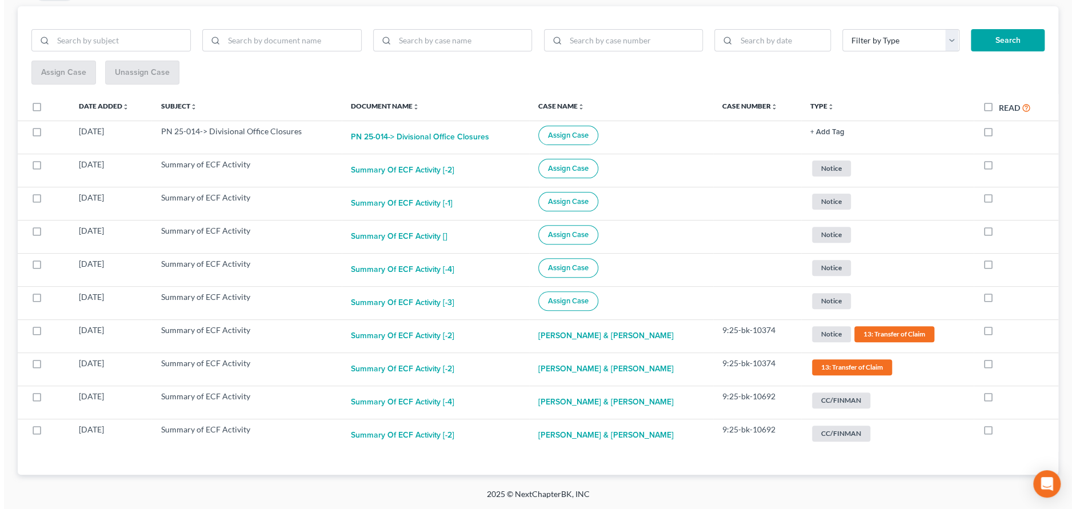
scroll to position [143, 0]
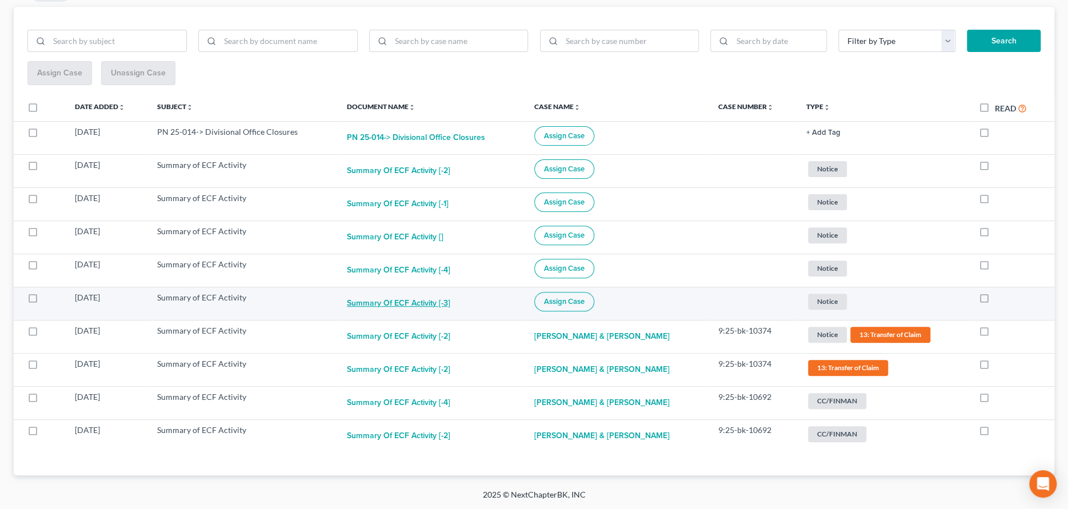
click at [428, 301] on button "Summary of ECF Activity [-3]" at bounding box center [398, 303] width 103 height 23
checkbox input "true"
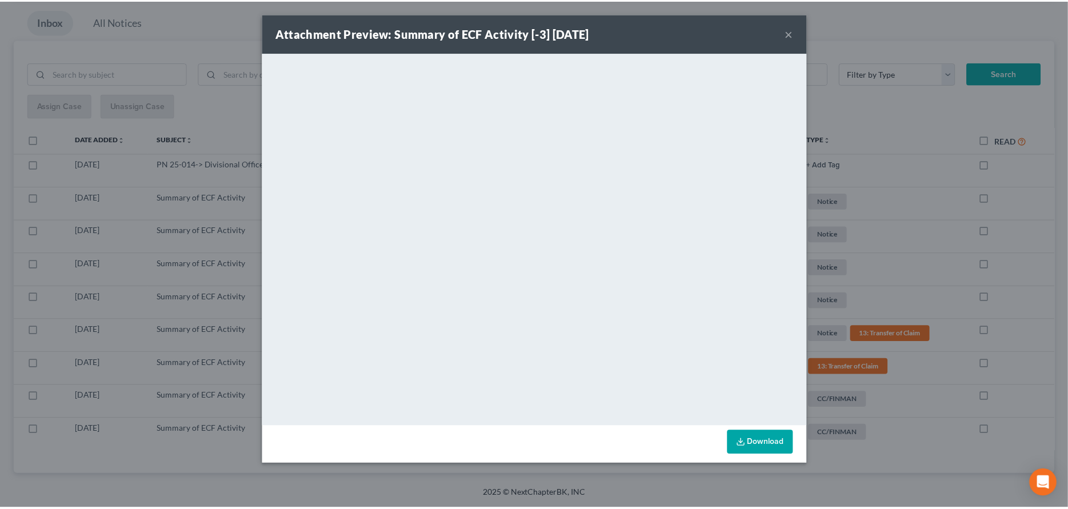
scroll to position [110, 0]
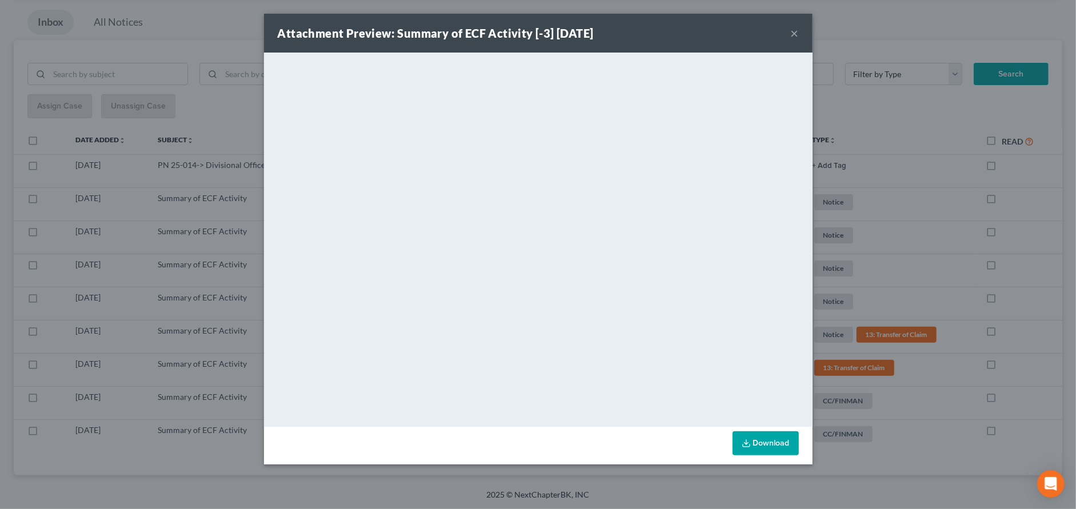
click at [790, 35] on button "×" at bounding box center [794, 33] width 8 height 14
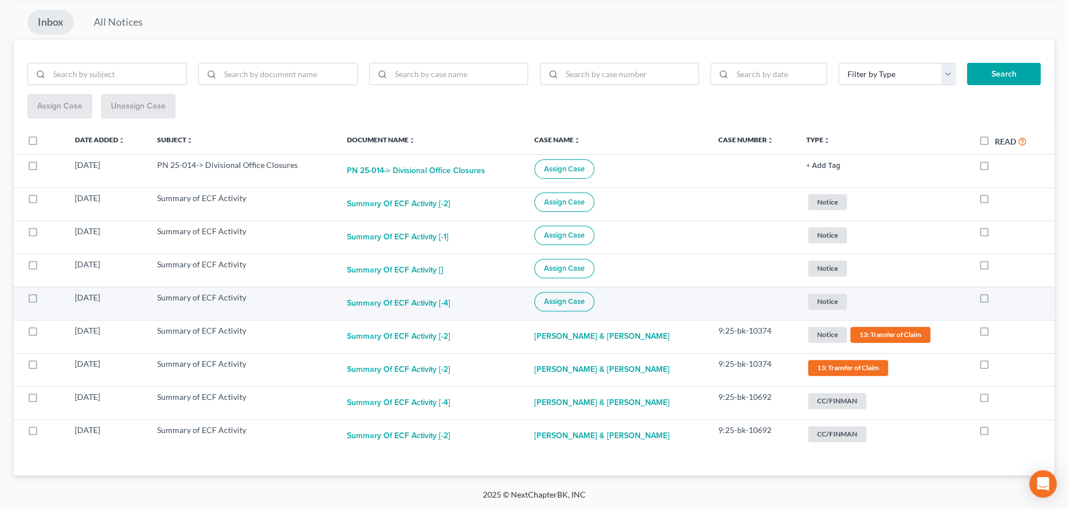
click at [565, 303] on span "Assign Case" at bounding box center [564, 301] width 41 height 9
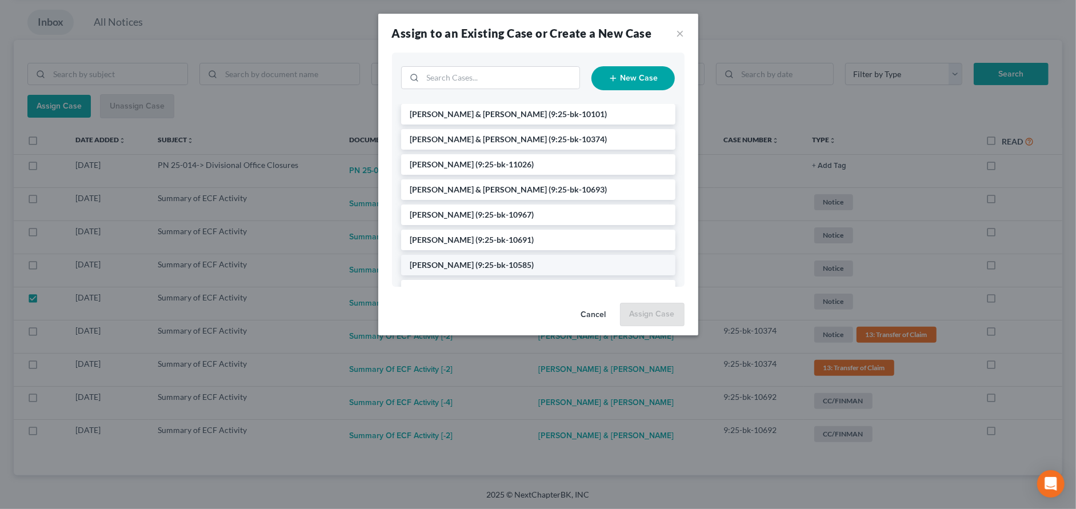
click at [476, 266] on span "(9:25-bk-10585)" at bounding box center [505, 265] width 58 height 10
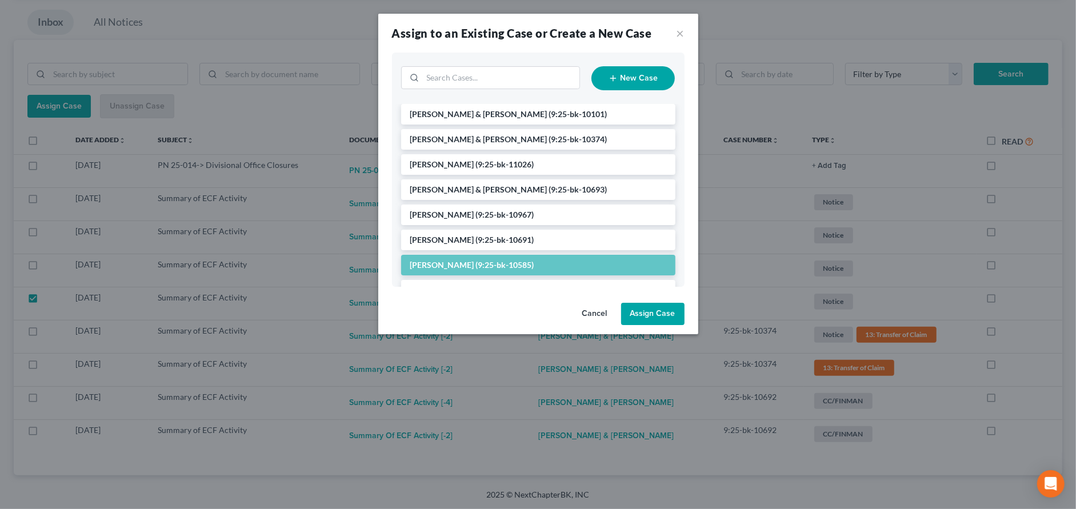
click at [657, 311] on button "Assign Case" at bounding box center [652, 314] width 63 height 23
checkbox input "false"
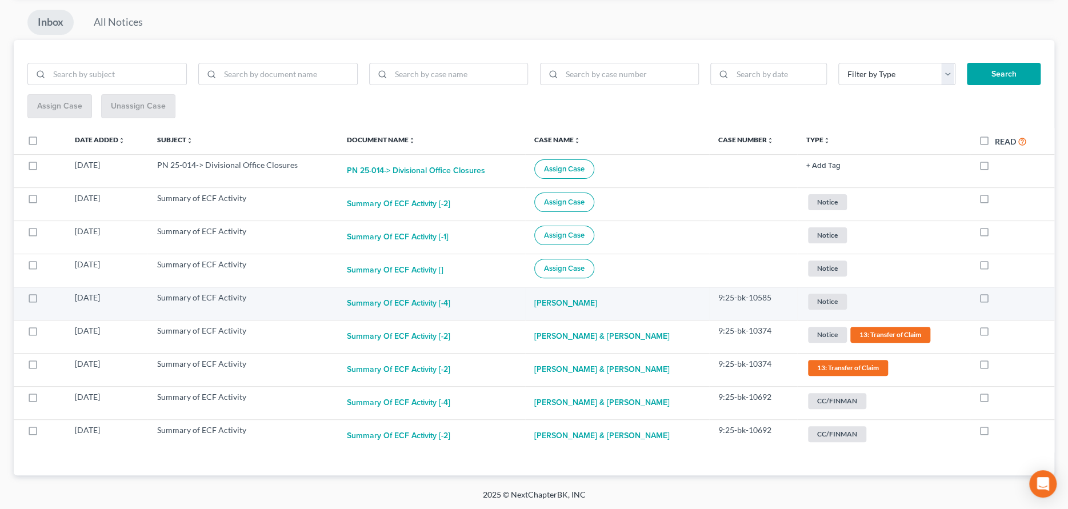
click at [820, 210] on span "Notice" at bounding box center [827, 201] width 39 height 15
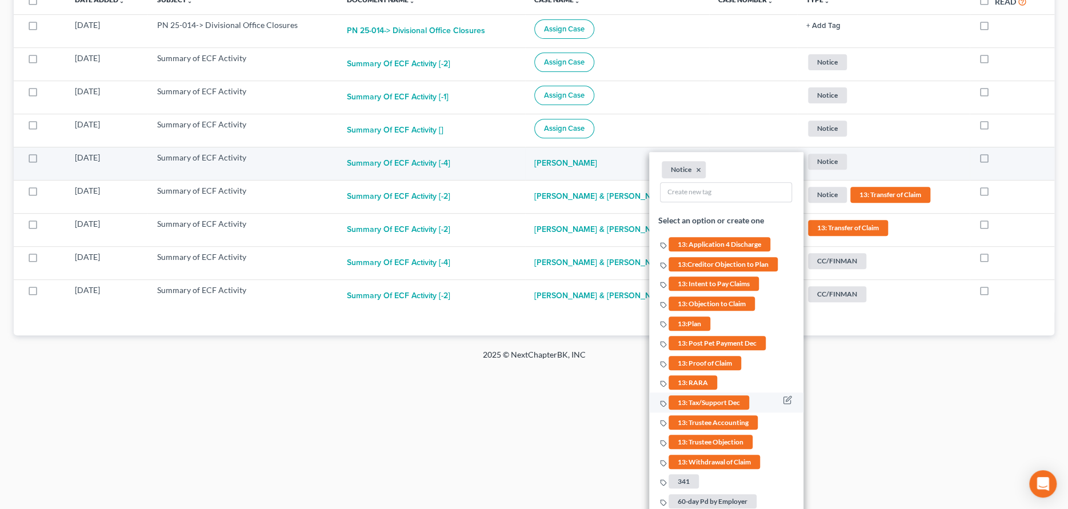
scroll to position [281, 0]
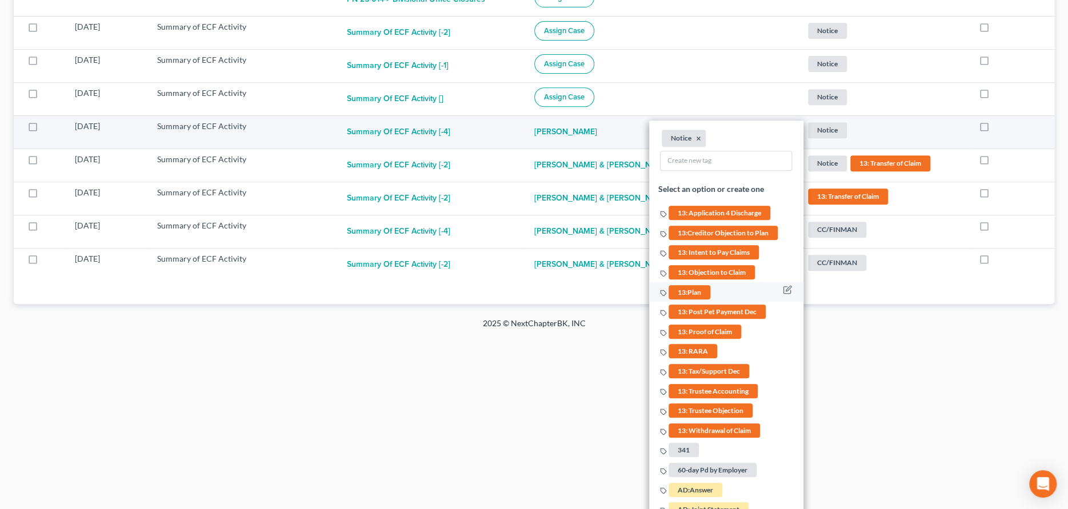
click at [692, 288] on span "13:Plan" at bounding box center [689, 292] width 42 height 14
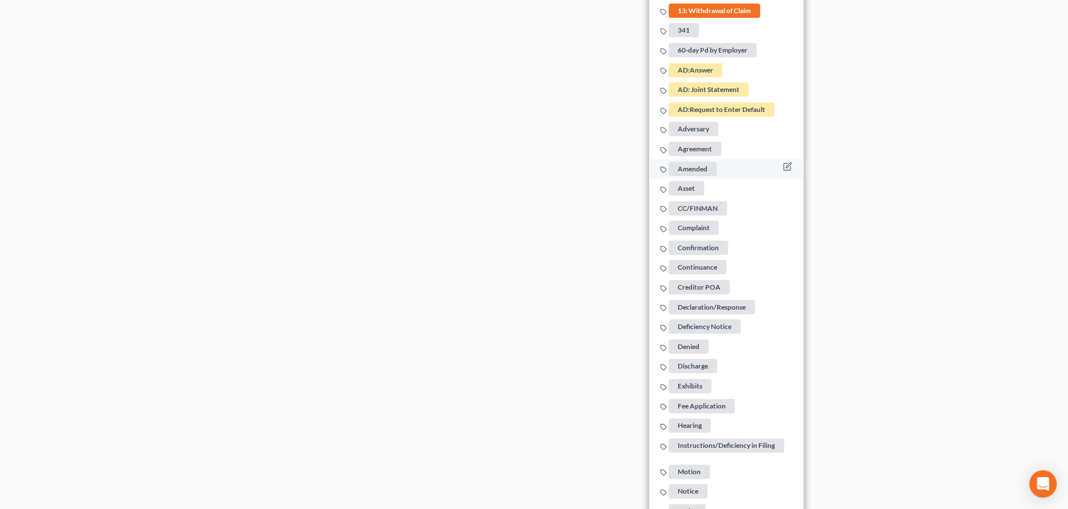
scroll to position [738, 0]
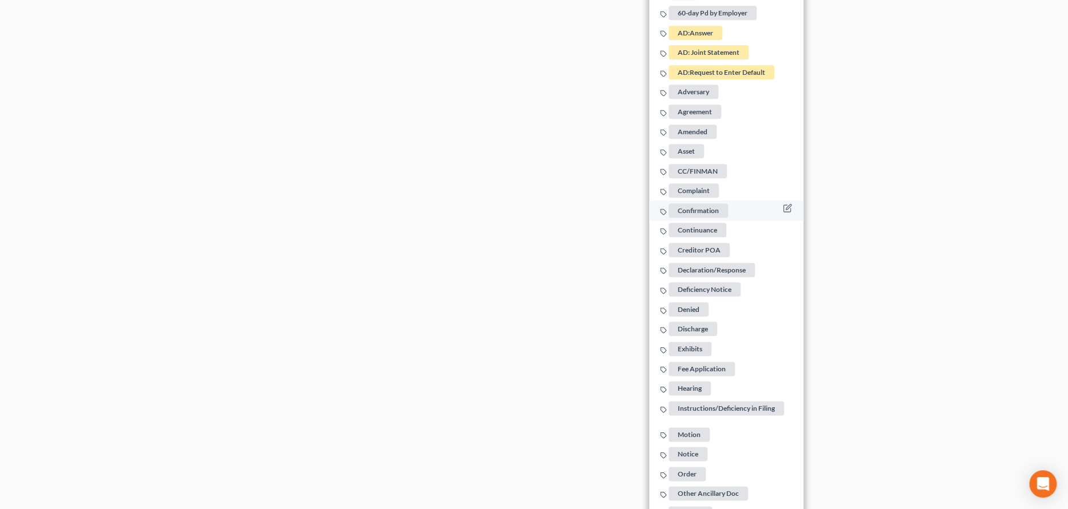
click at [695, 212] on span "Confirmation" at bounding box center [697, 210] width 59 height 14
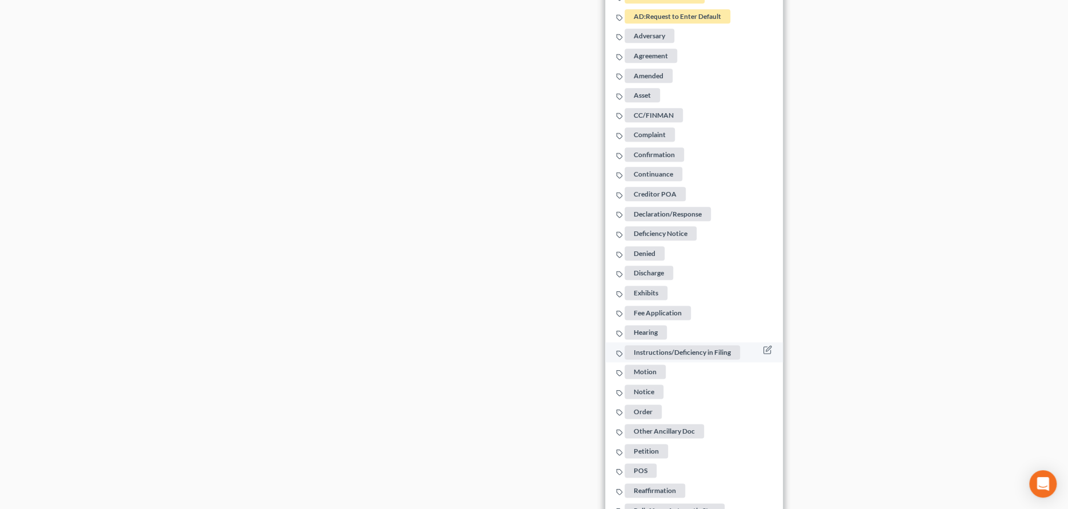
scroll to position [795, 0]
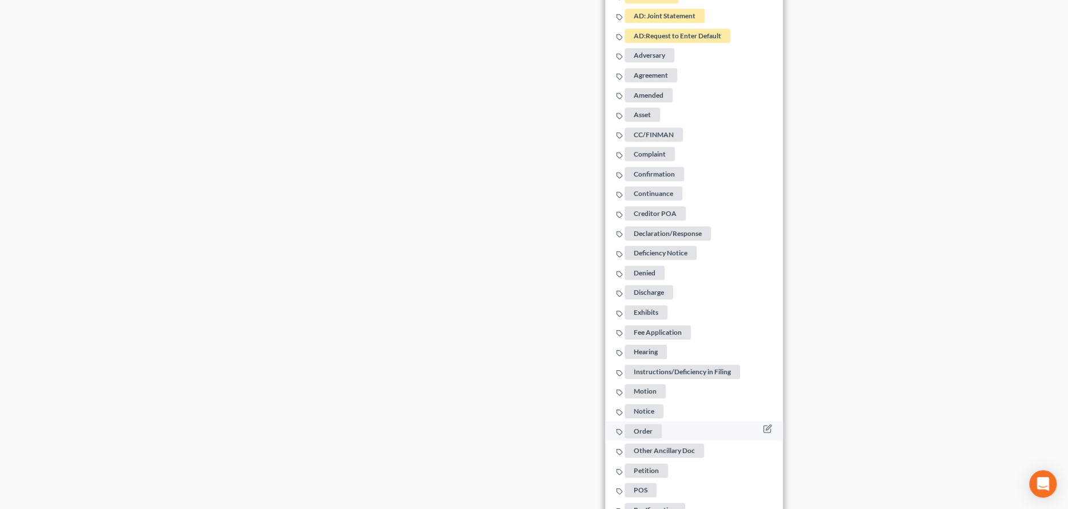
click at [635, 428] on span "Order" at bounding box center [643, 431] width 37 height 14
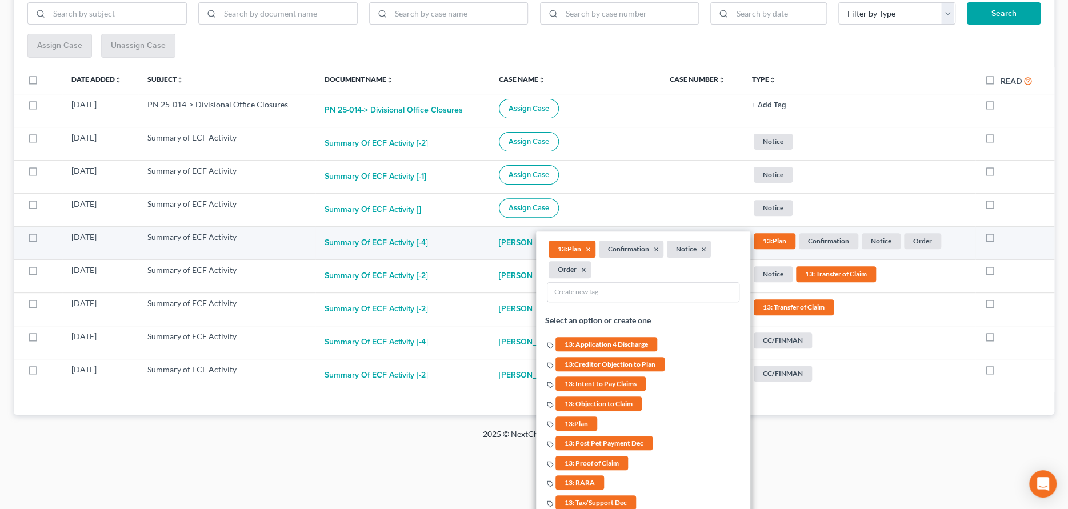
scroll to position [167, 0]
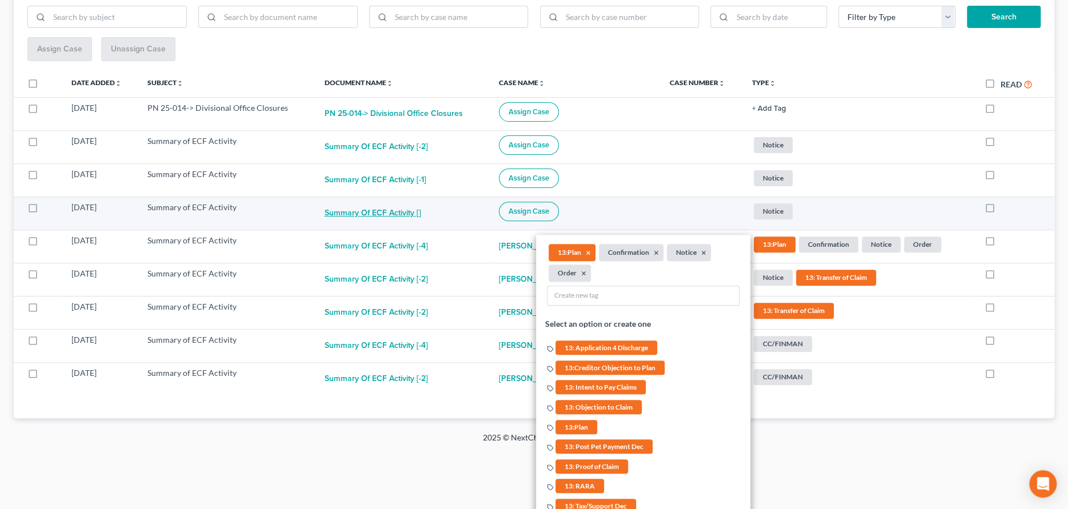
click at [387, 211] on button "Summary of ECF Activity []" at bounding box center [372, 213] width 97 height 23
checkbox input "true"
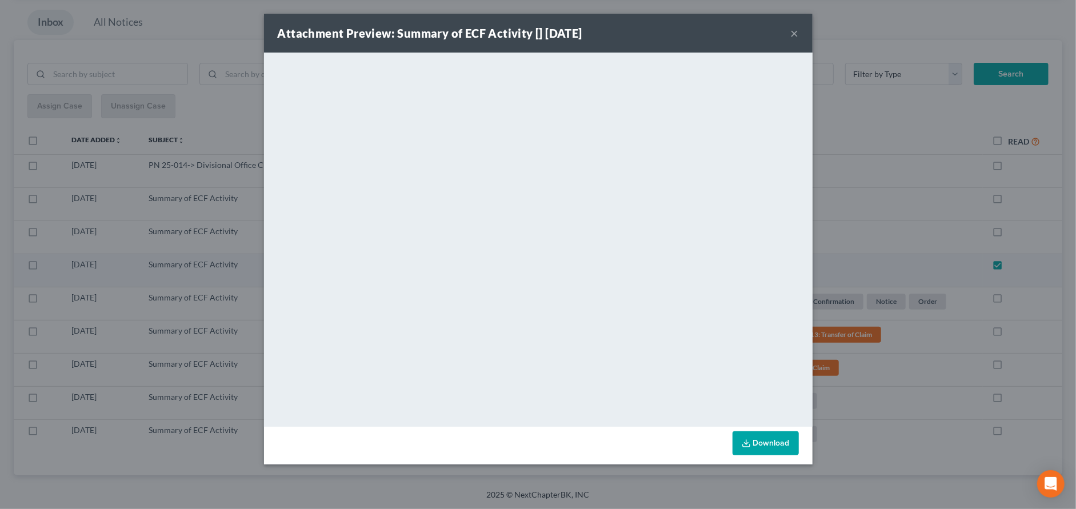
scroll to position [77, 0]
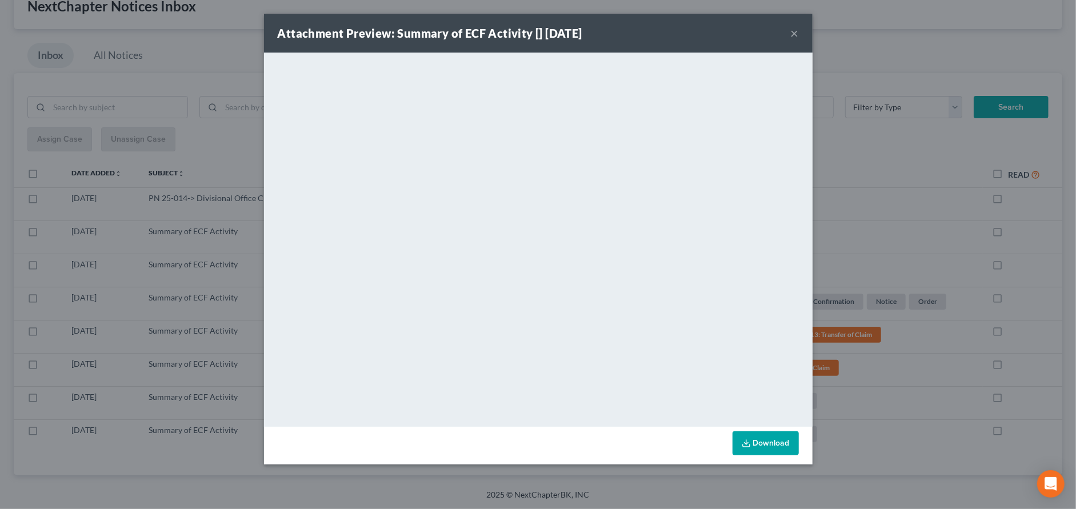
click at [793, 34] on button "×" at bounding box center [794, 33] width 8 height 14
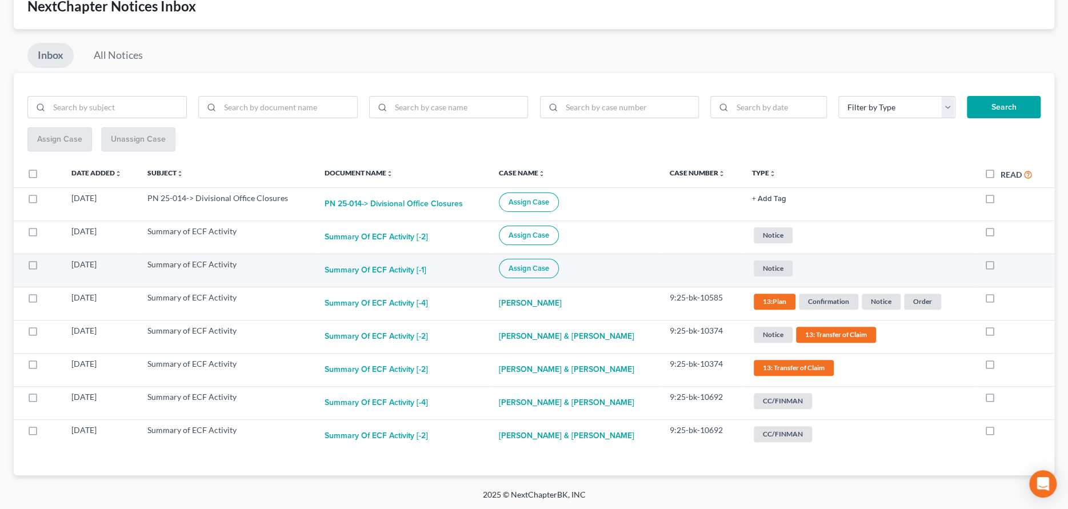
click at [531, 264] on span "Assign Case" at bounding box center [528, 268] width 41 height 9
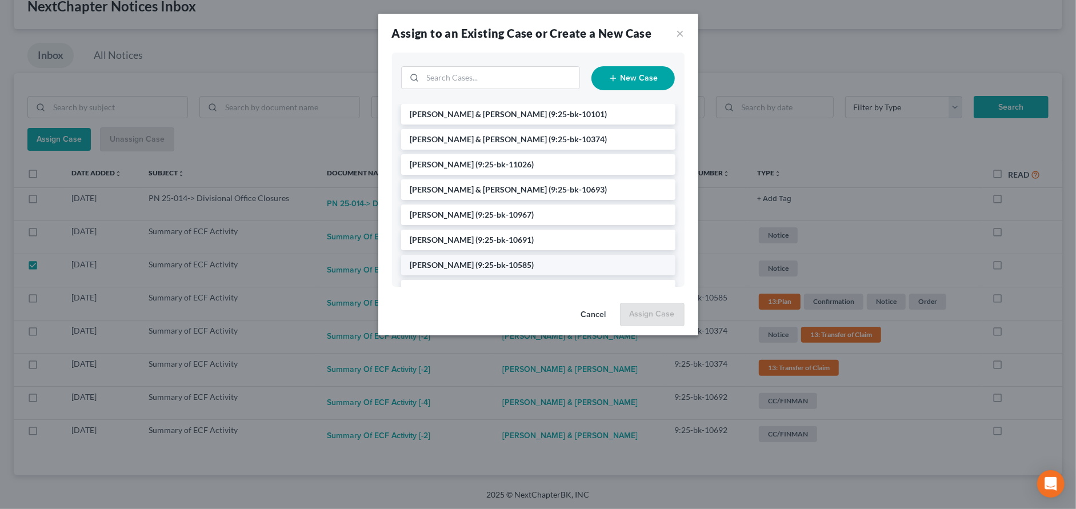
click at [445, 258] on li "[PERSON_NAME] (9:25-bk-10585)" at bounding box center [538, 265] width 274 height 21
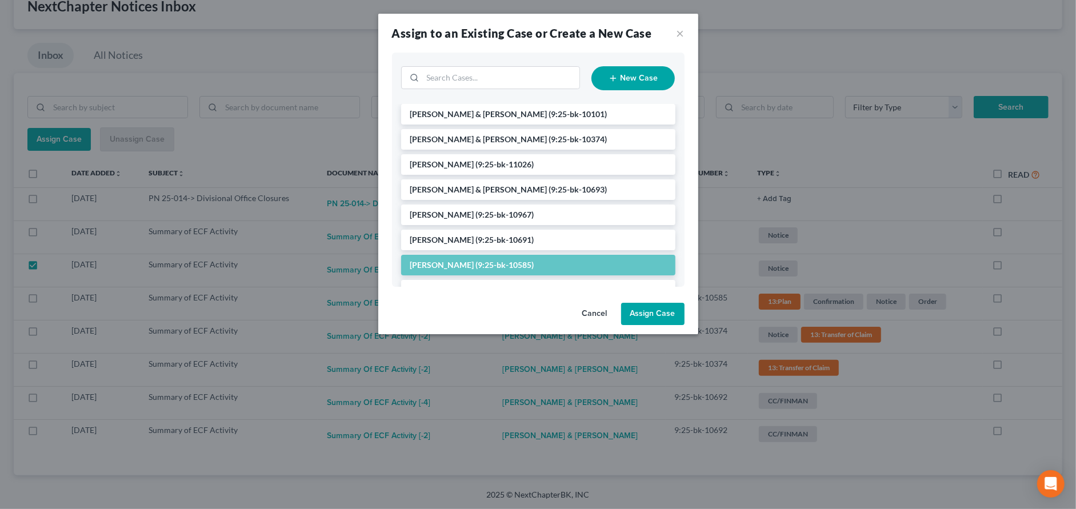
click at [659, 311] on button "Assign Case" at bounding box center [652, 314] width 63 height 23
checkbox input "false"
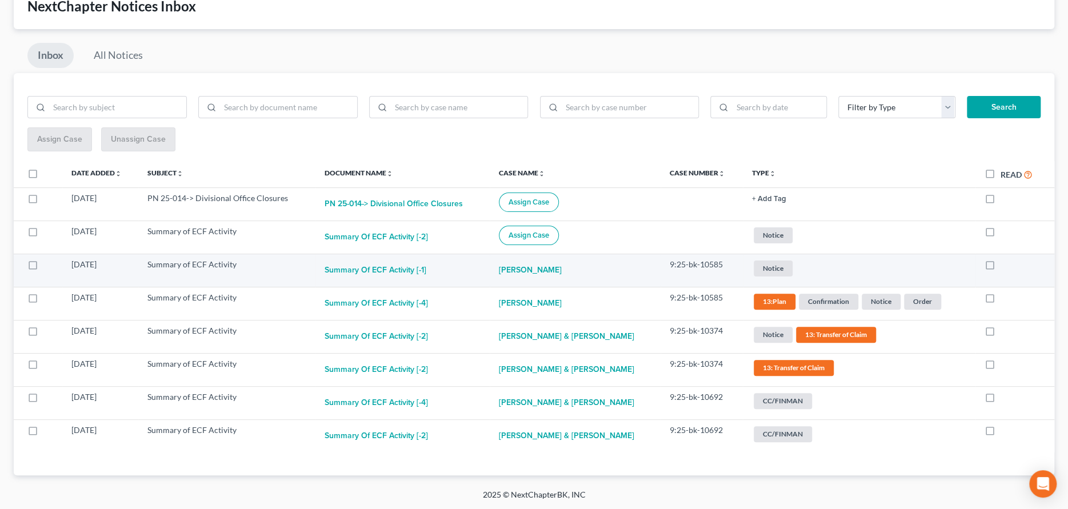
click at [774, 243] on span "Notice" at bounding box center [772, 234] width 39 height 15
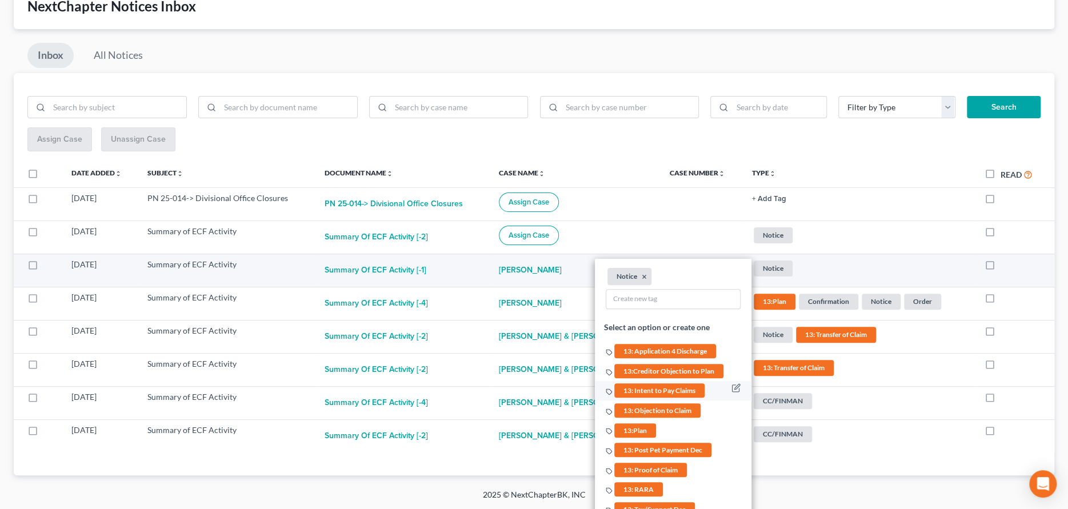
click at [669, 389] on span "13: Intent to Pay Claims" at bounding box center [659, 391] width 90 height 14
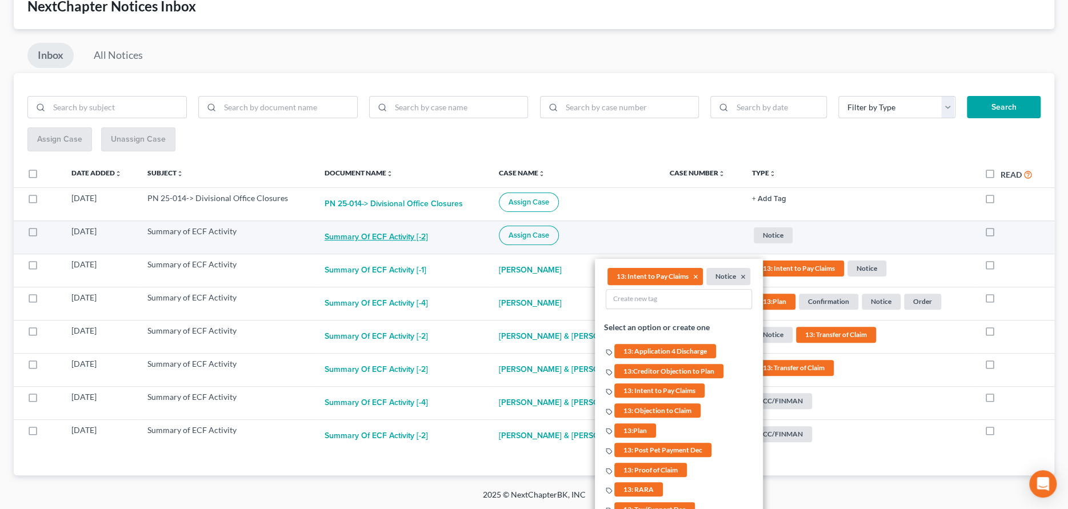
click at [400, 235] on button "Summary of ECF Activity [-2]" at bounding box center [375, 237] width 103 height 23
checkbox input "true"
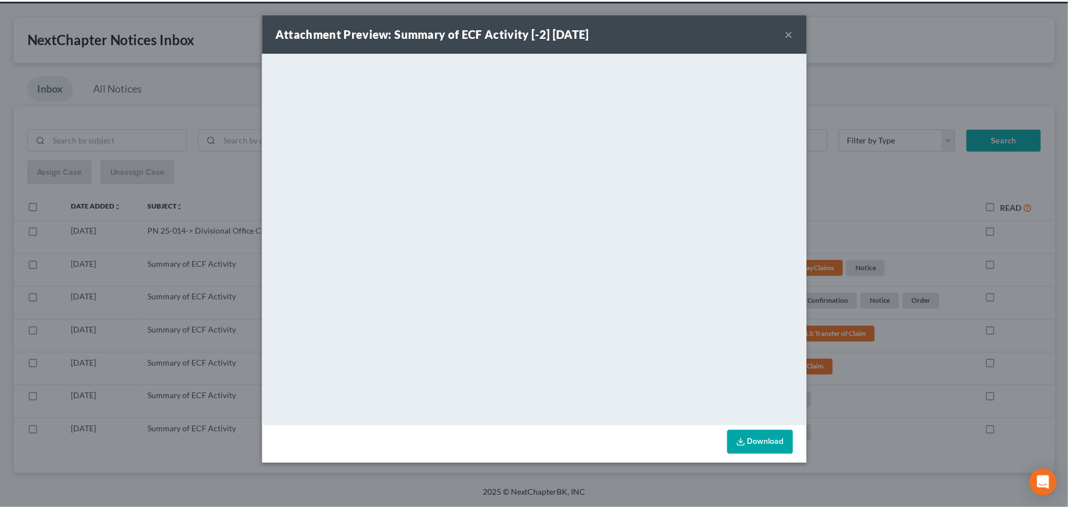
scroll to position [43, 0]
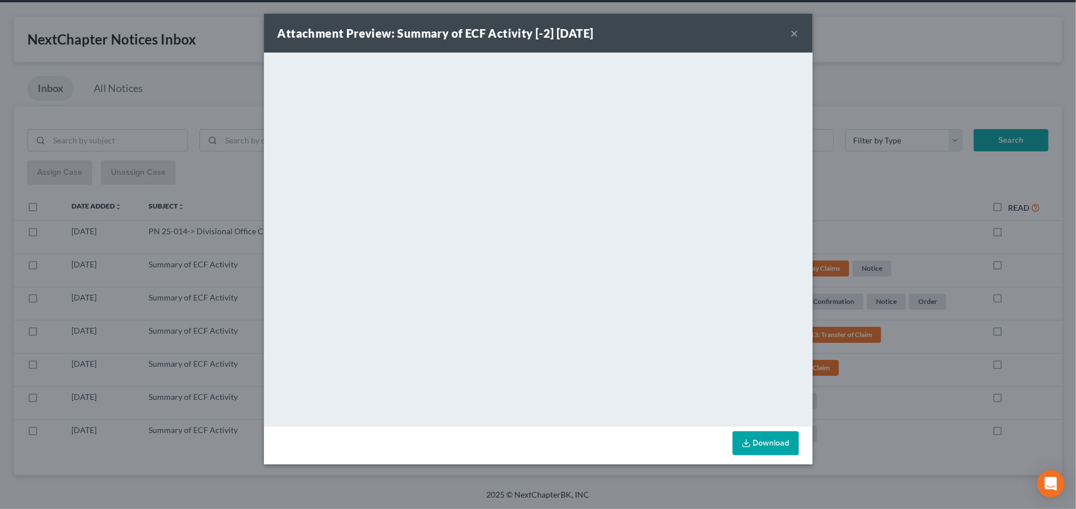
click at [794, 34] on button "×" at bounding box center [794, 33] width 8 height 14
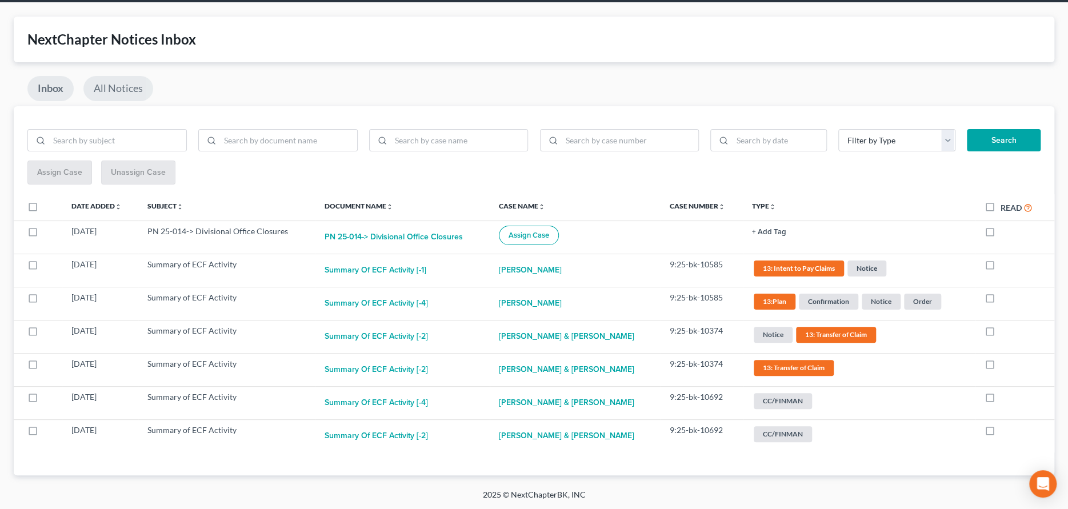
click at [134, 92] on link "All Notices" at bounding box center [118, 88] width 70 height 25
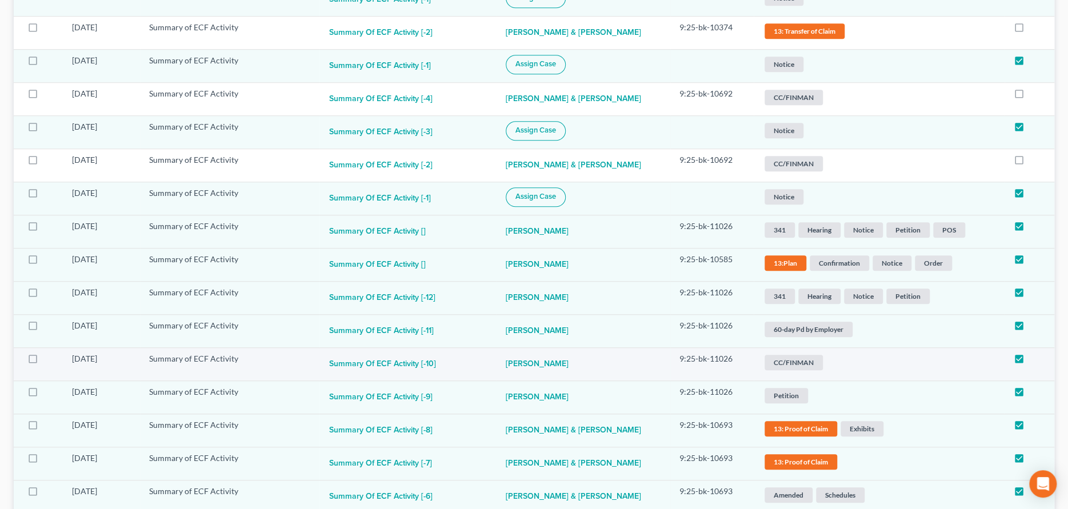
scroll to position [514, 0]
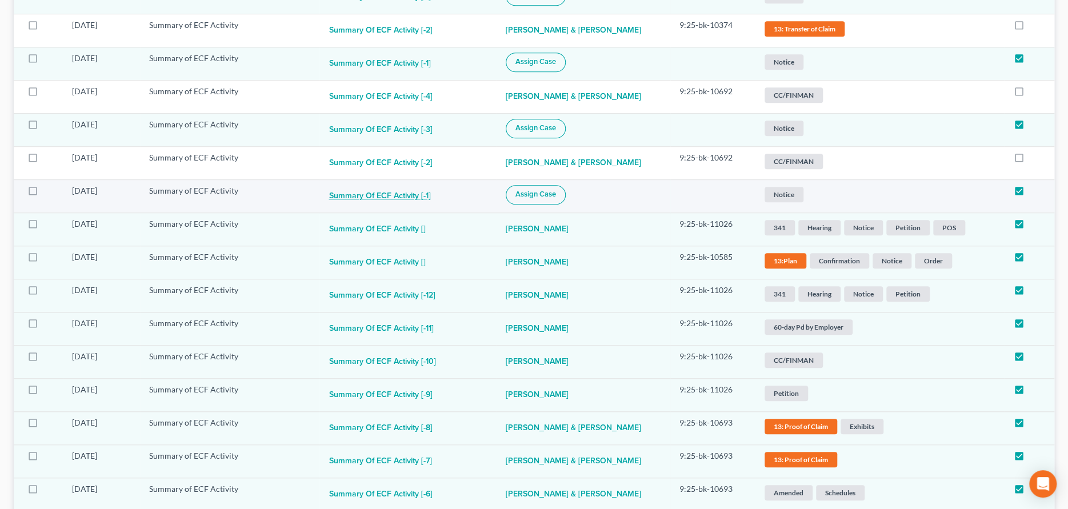
click at [399, 189] on button "Summary of ECF Activity [-1]" at bounding box center [379, 196] width 102 height 23
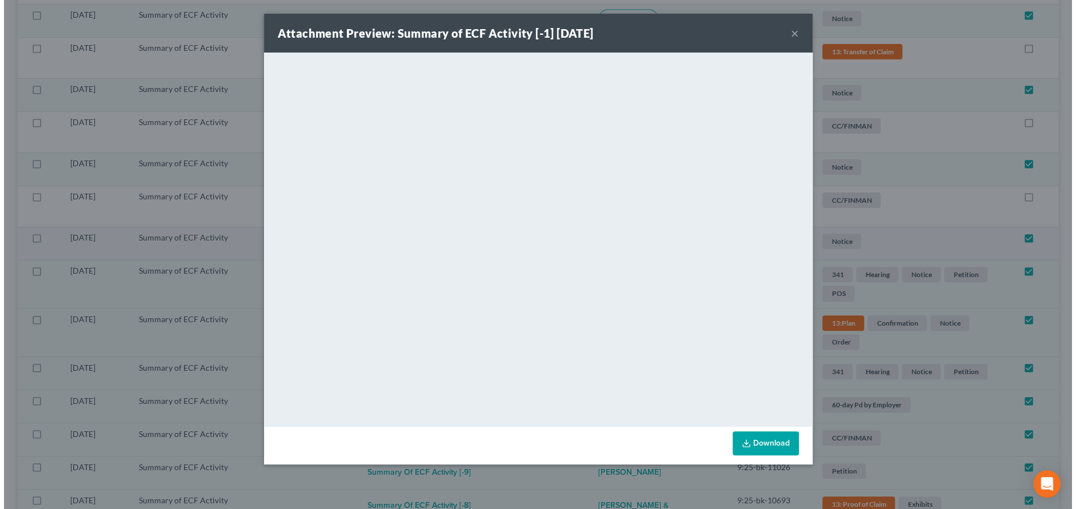
scroll to position [537, 0]
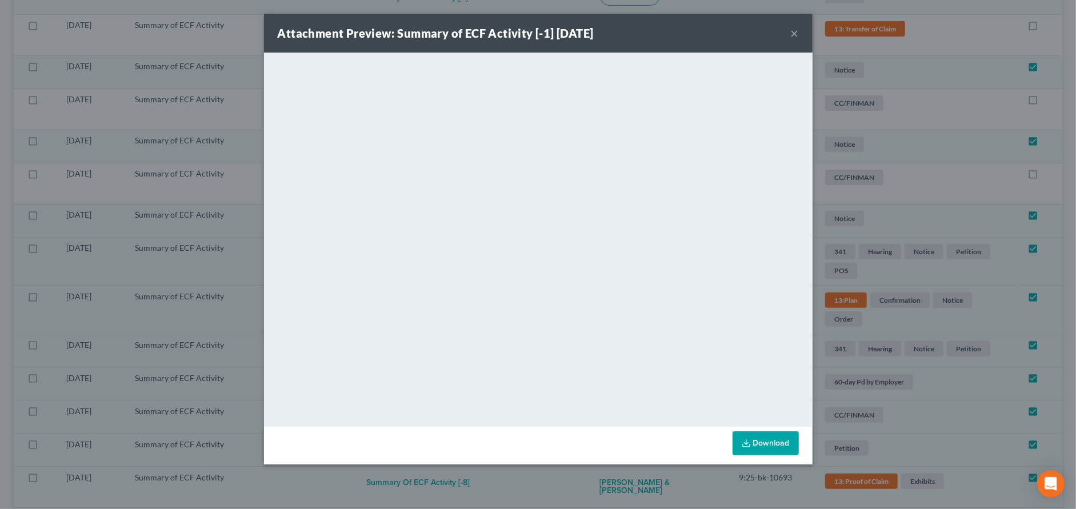
click at [794, 30] on button "×" at bounding box center [794, 33] width 8 height 14
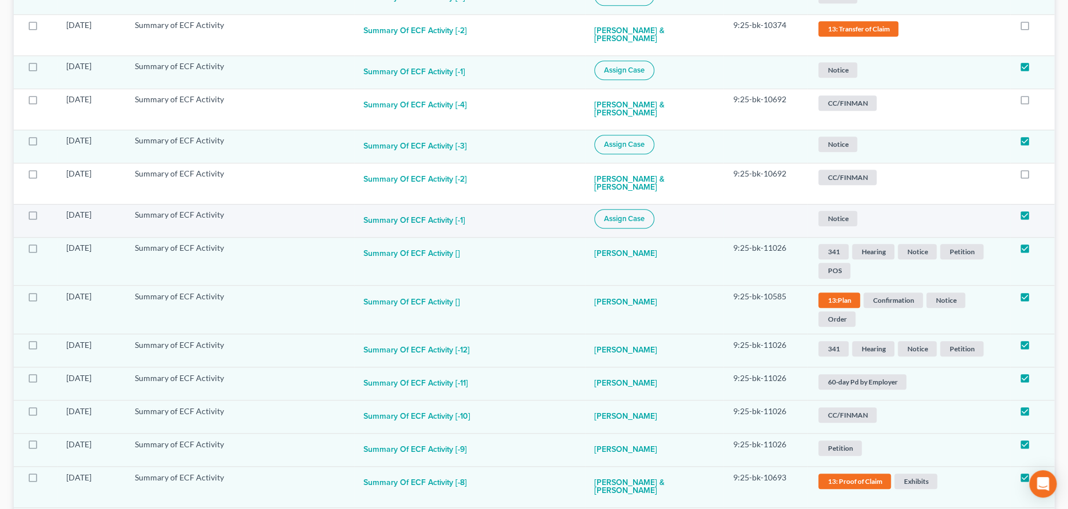
click at [621, 212] on button "Assign Case" at bounding box center [624, 218] width 60 height 19
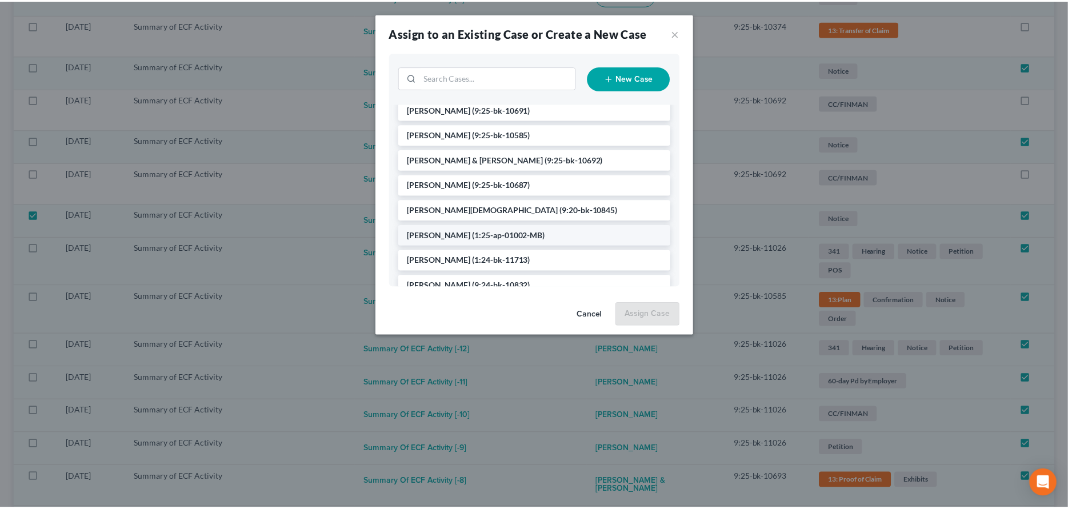
scroll to position [157, 0]
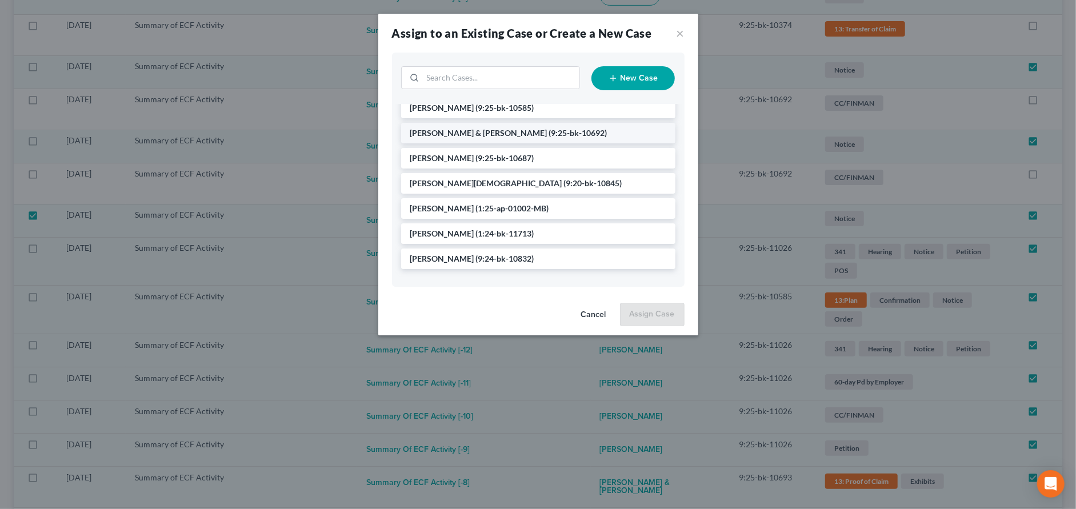
click at [444, 133] on span "[PERSON_NAME] & [PERSON_NAME]" at bounding box center [478, 133] width 137 height 10
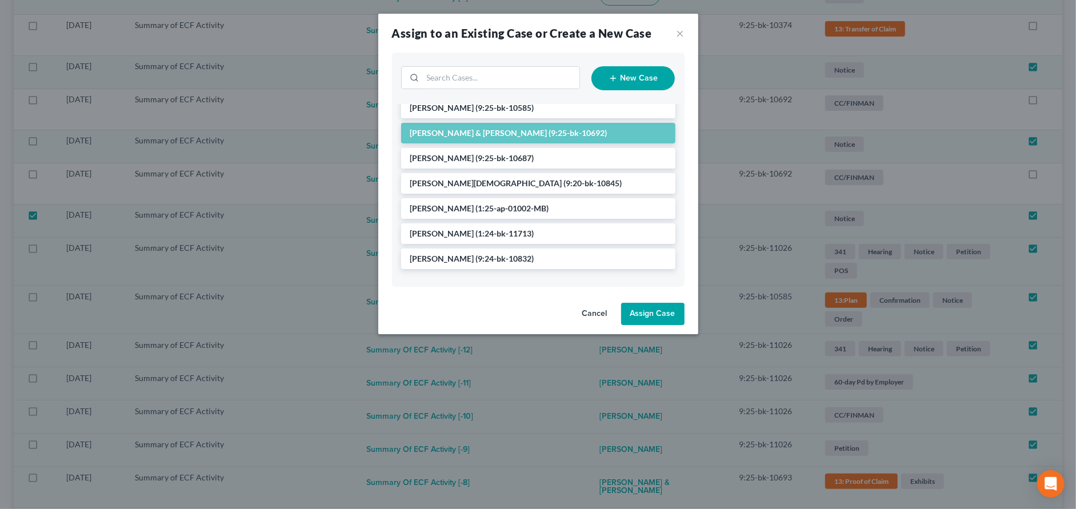
click at [637, 310] on button "Assign Case" at bounding box center [652, 314] width 63 height 23
checkbox input "false"
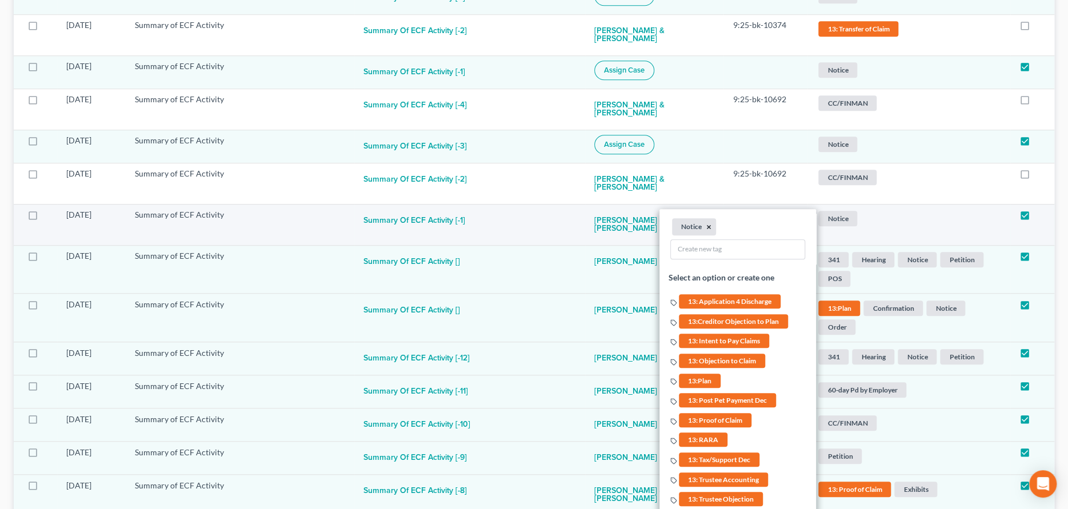
click at [707, 226] on button "×" at bounding box center [709, 227] width 5 height 10
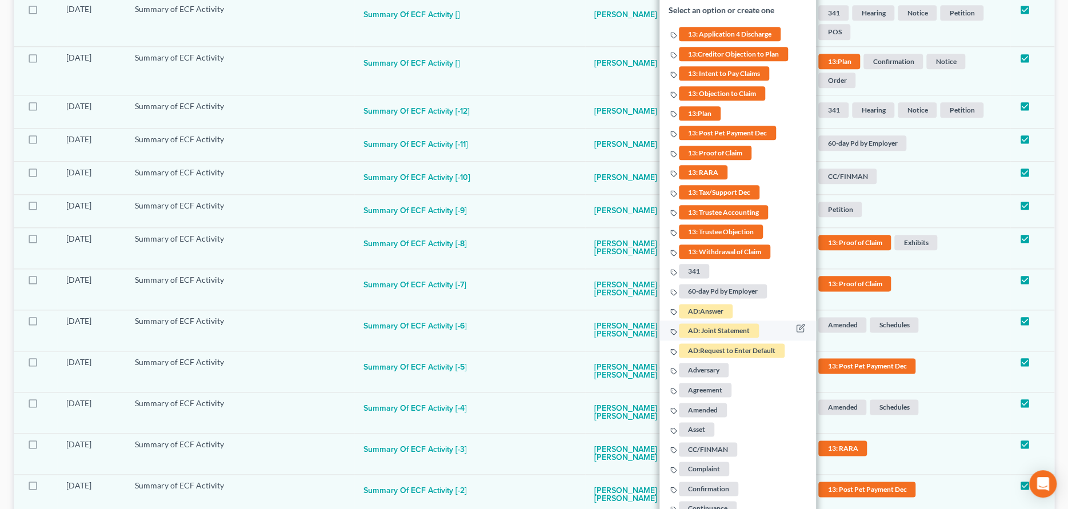
scroll to position [822, 0]
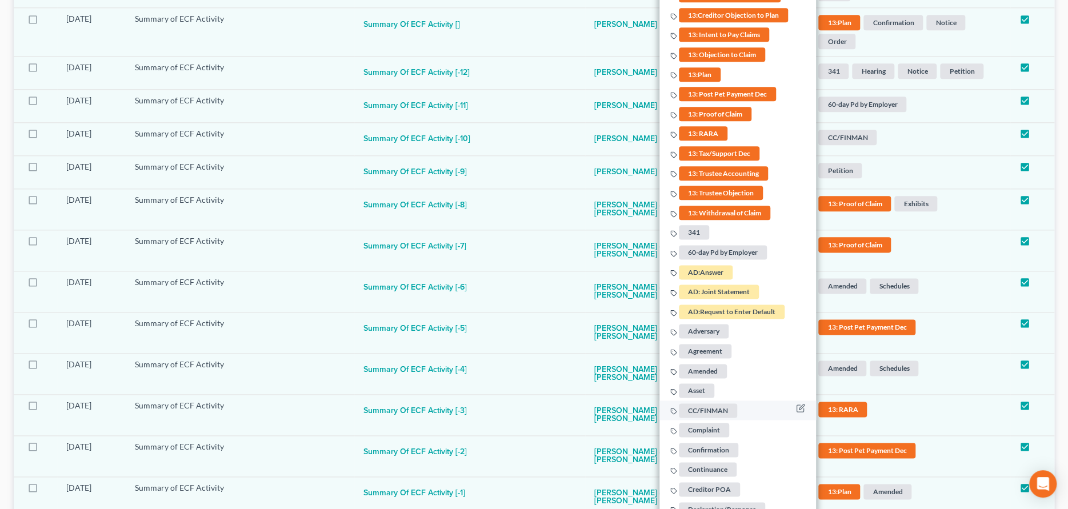
click at [697, 410] on span "CC/FINMAN" at bounding box center [708, 410] width 58 height 14
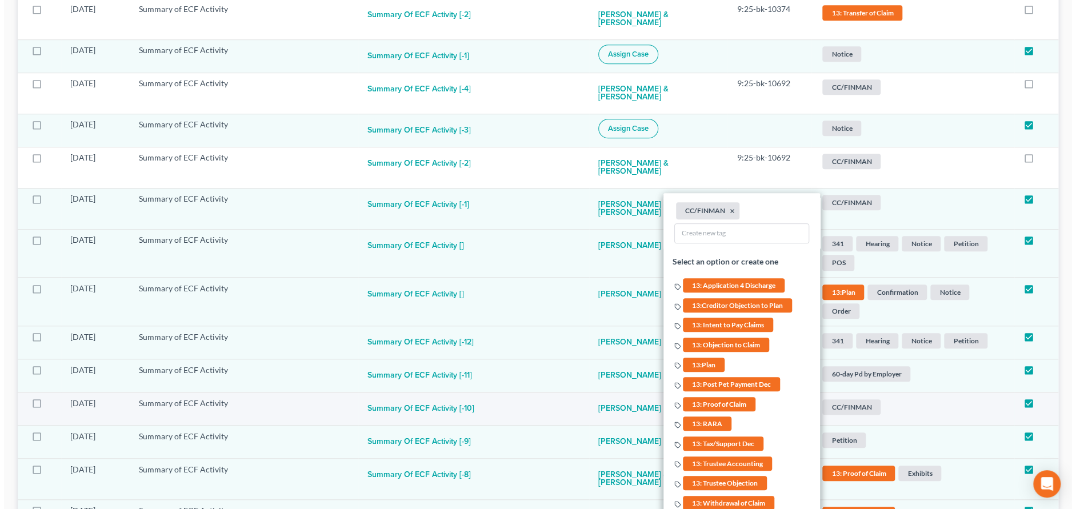
scroll to position [537, 0]
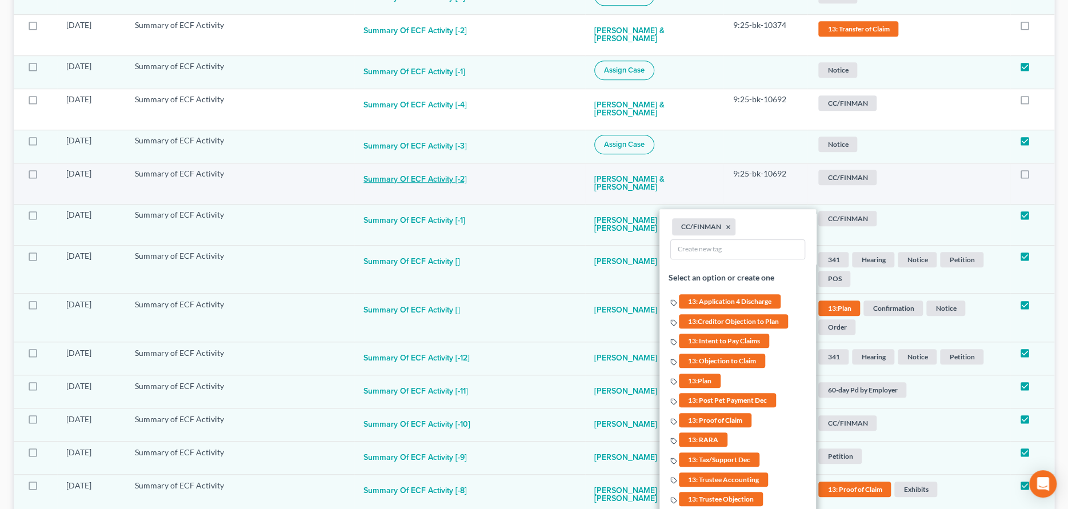
click at [444, 175] on button "Summary of ECF Activity [-2]" at bounding box center [414, 179] width 103 height 23
checkbox input "true"
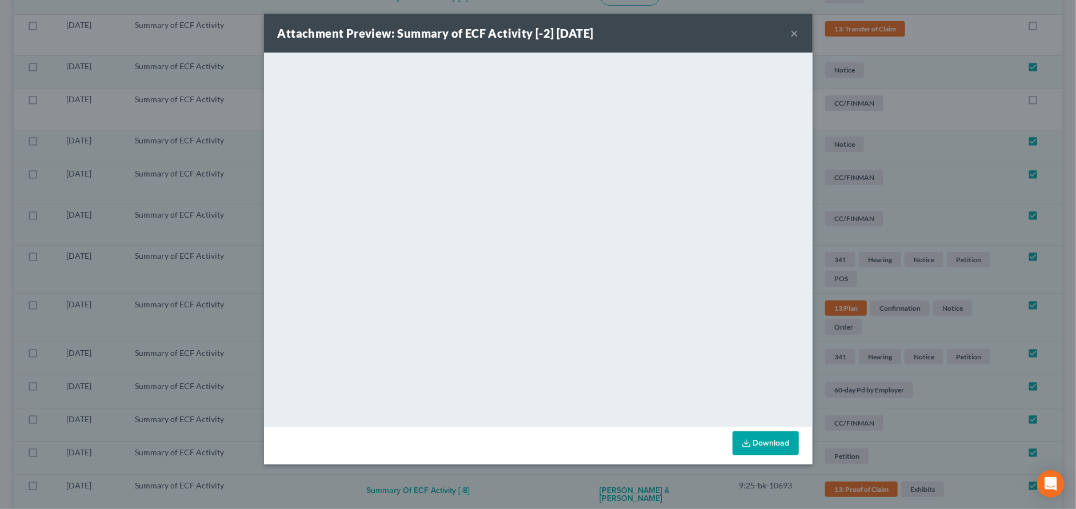
click at [790, 31] on button "×" at bounding box center [794, 33] width 8 height 14
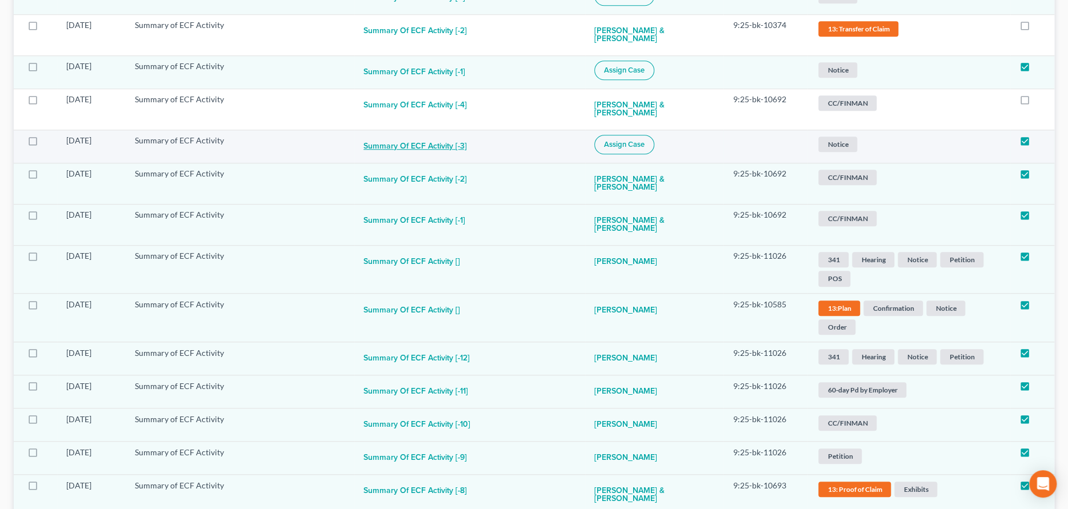
click at [428, 144] on button "Summary of ECF Activity [-3]" at bounding box center [414, 146] width 103 height 23
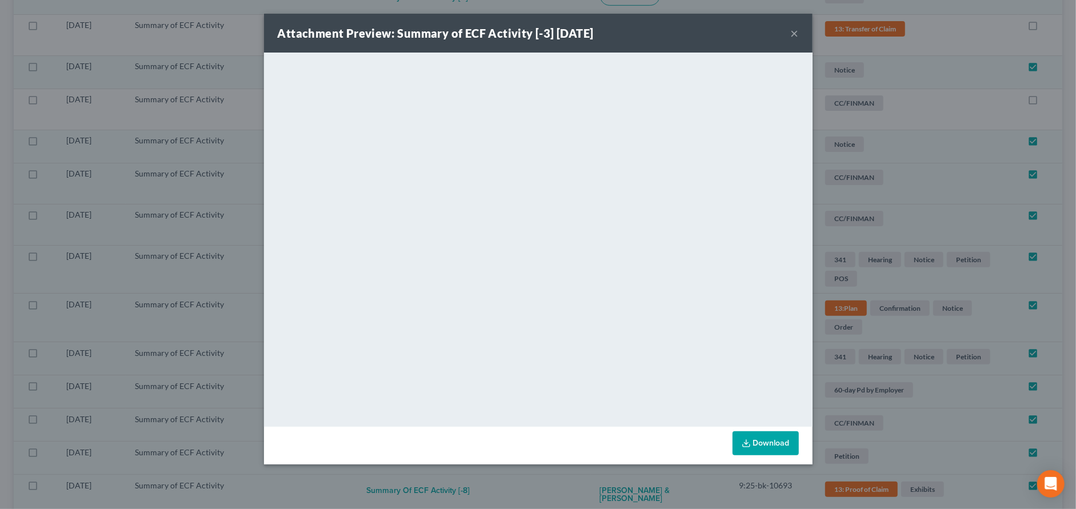
click at [793, 33] on button "×" at bounding box center [794, 33] width 8 height 14
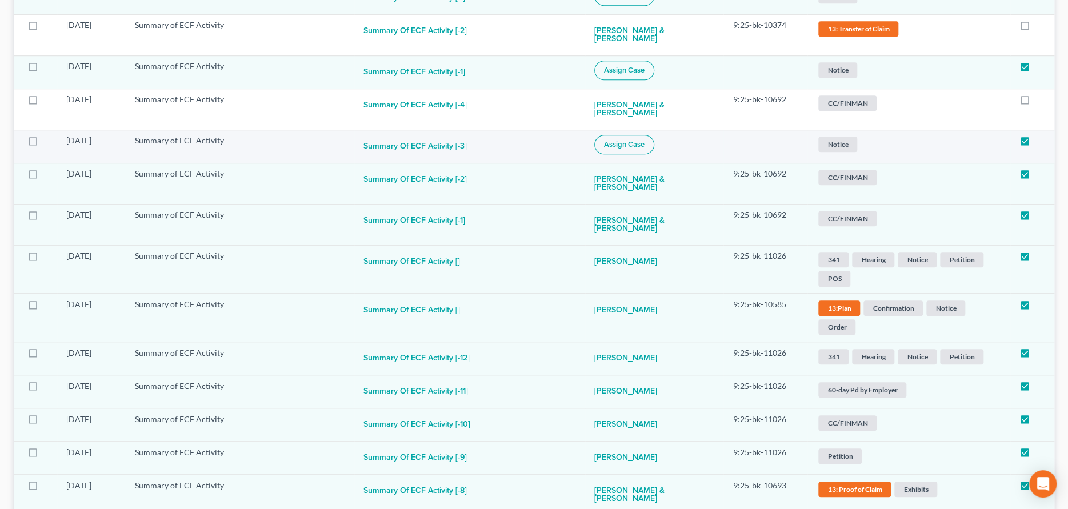
click at [628, 140] on span "Assign Case" at bounding box center [624, 144] width 41 height 9
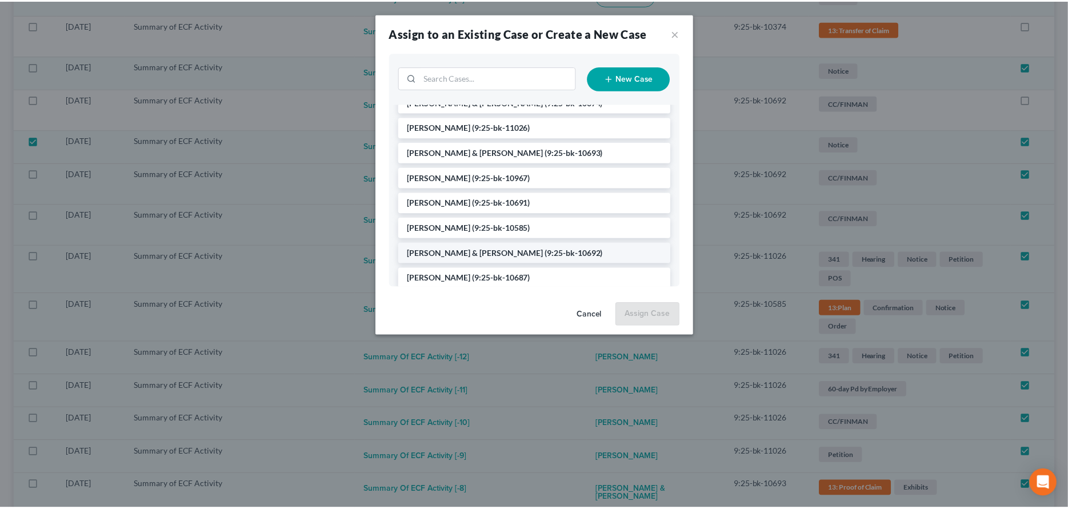
scroll to position [57, 0]
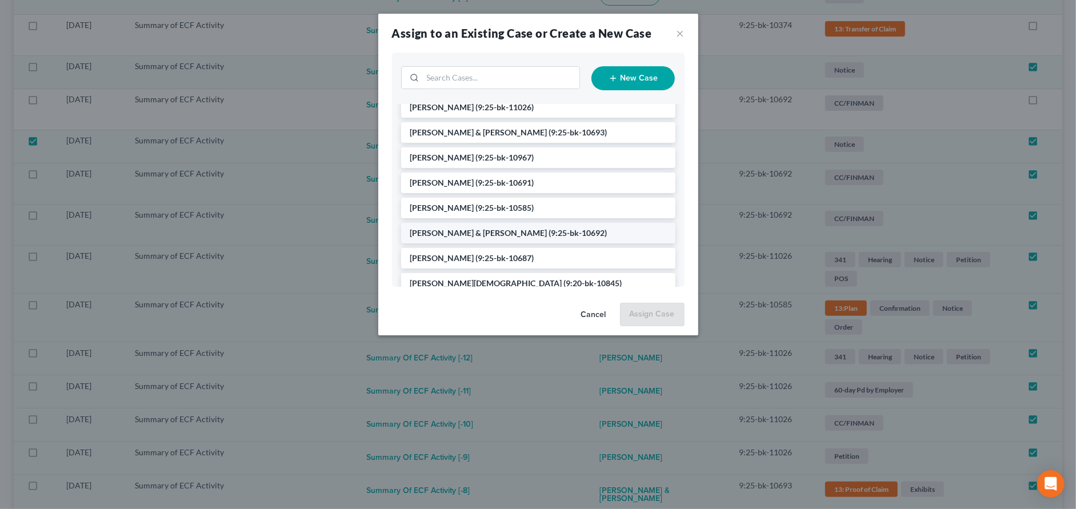
click at [485, 237] on li "[PERSON_NAME] & [PERSON_NAME] (9:25-bk-10692)" at bounding box center [538, 233] width 274 height 21
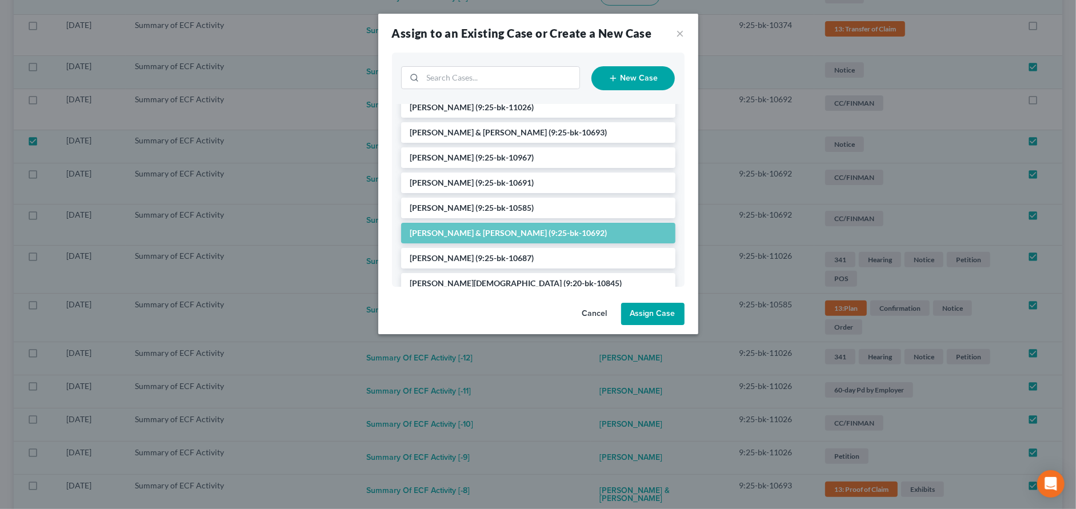
click at [642, 318] on button "Assign Case" at bounding box center [652, 314] width 63 height 23
checkbox input "false"
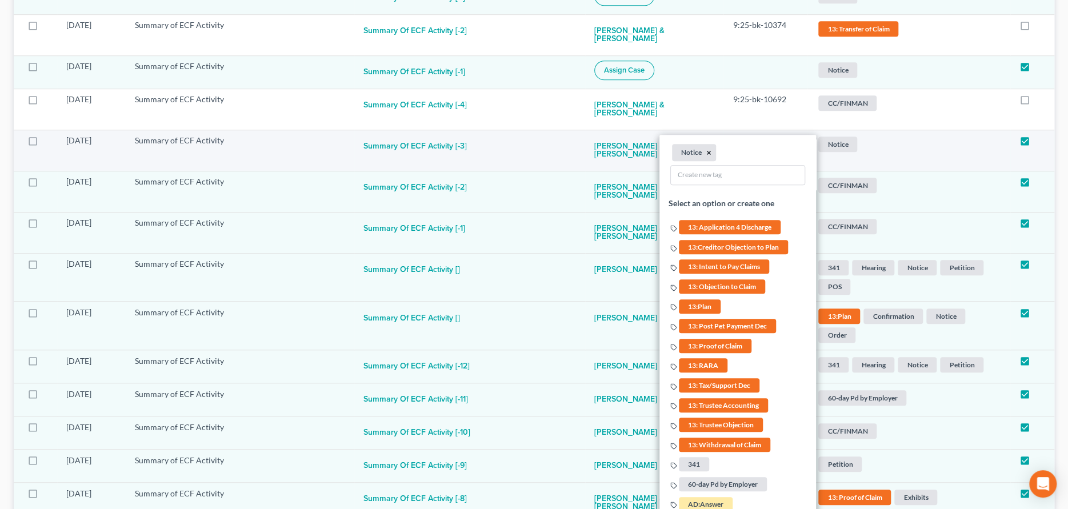
click at [707, 151] on button "×" at bounding box center [709, 153] width 5 height 10
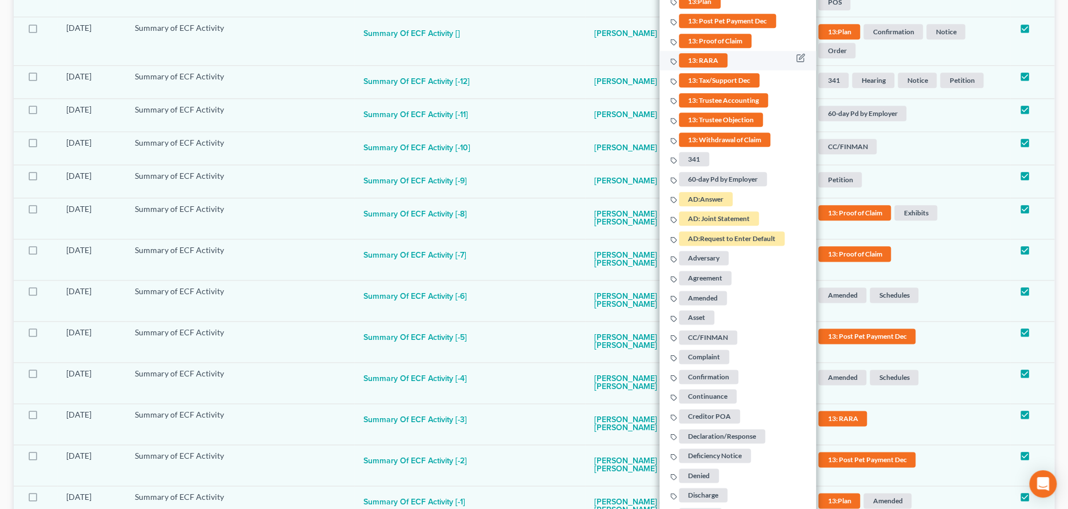
scroll to position [822, 0]
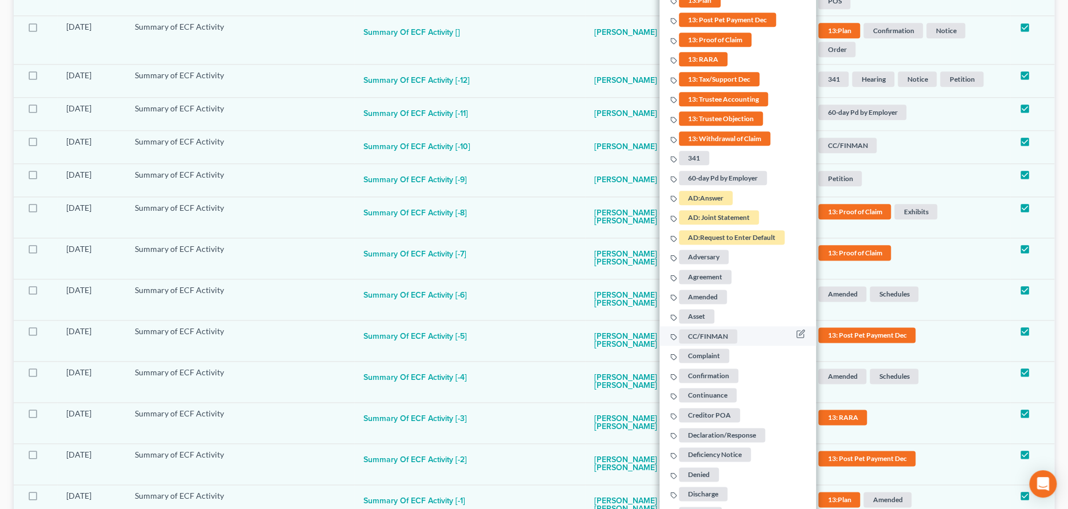
click at [700, 336] on span "CC/FINMAN" at bounding box center [708, 336] width 58 height 14
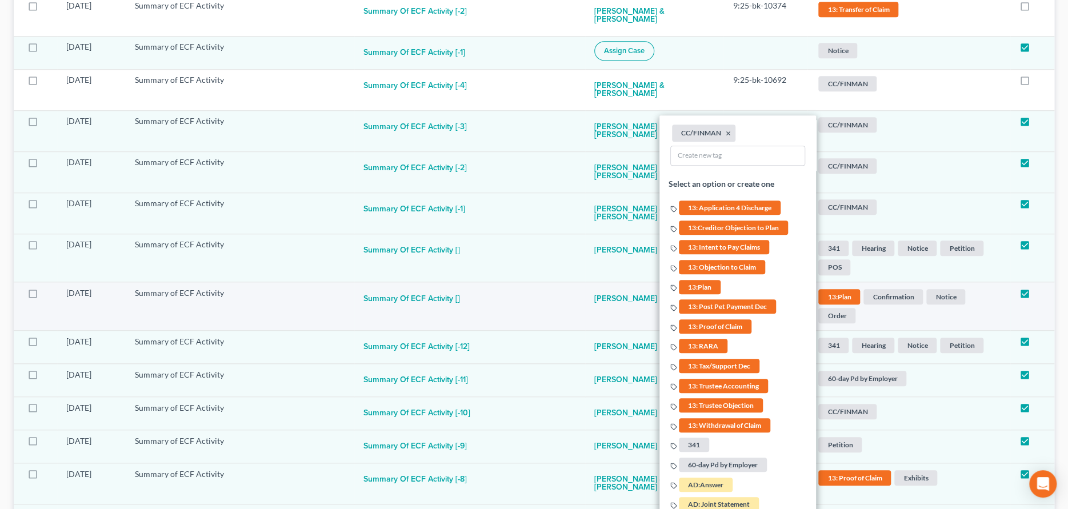
scroll to position [537, 0]
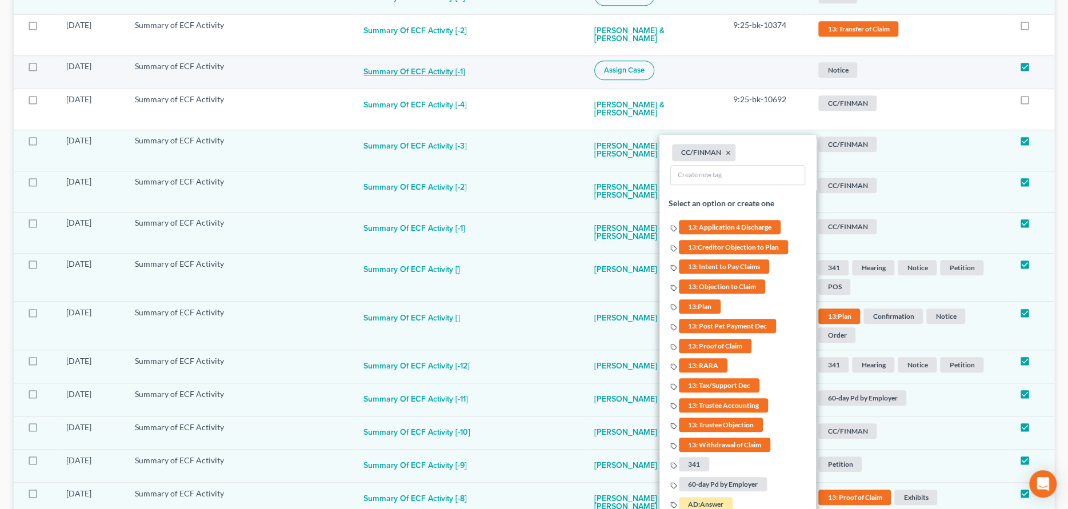
click at [445, 69] on button "Summary of ECF Activity [-1]" at bounding box center [414, 72] width 102 height 23
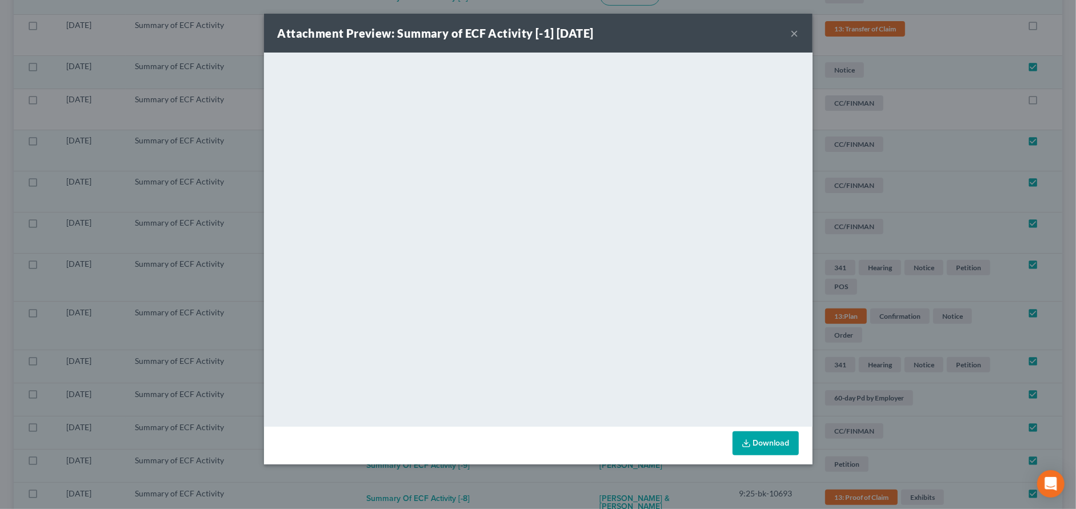
click at [787, 32] on div "Attachment Preview: Summary of ECF Activity [-1] [DATE] ×" at bounding box center [538, 33] width 548 height 39
click at [792, 30] on button "×" at bounding box center [794, 33] width 8 height 14
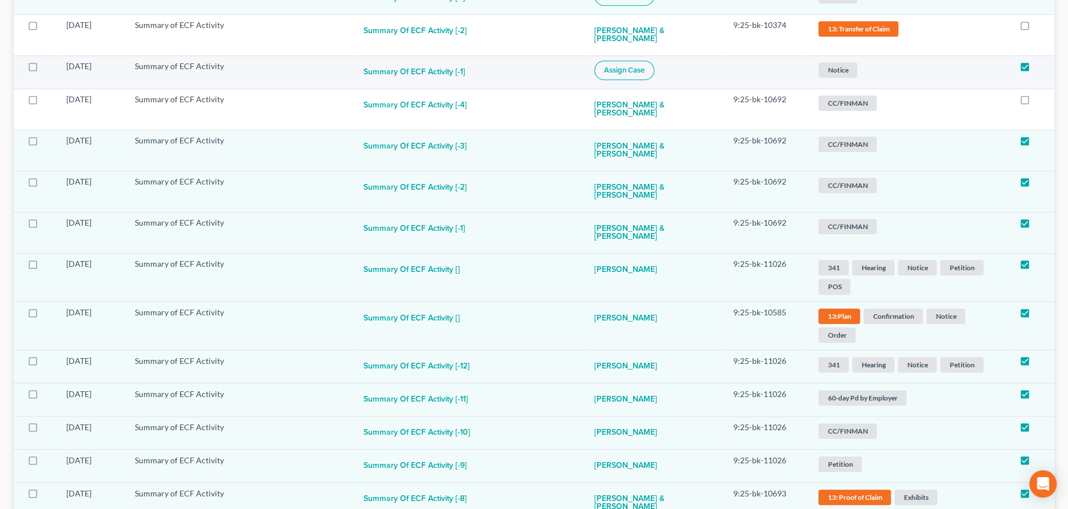
click at [629, 70] on span "Assign Case" at bounding box center [624, 70] width 41 height 9
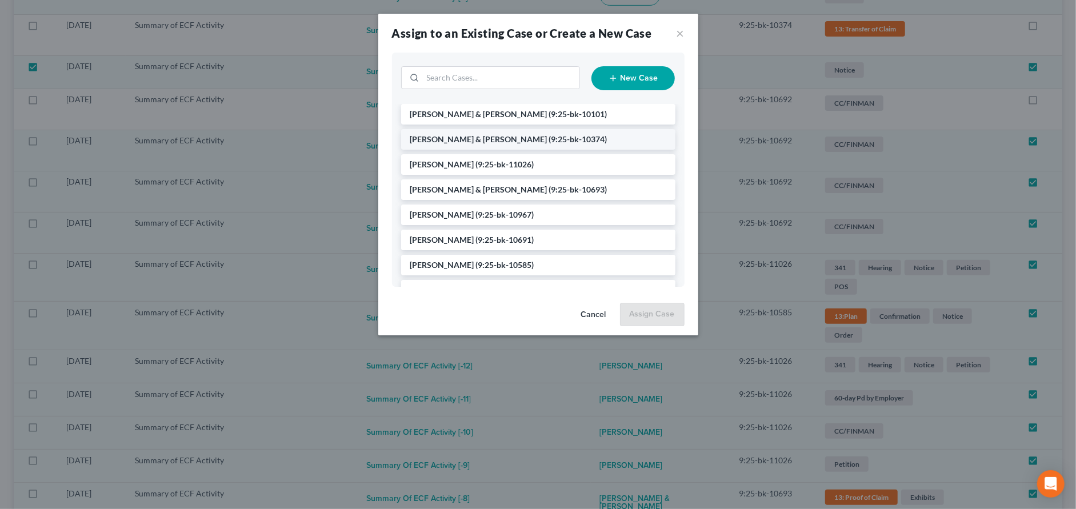
click at [427, 135] on span "[PERSON_NAME] & [PERSON_NAME]" at bounding box center [478, 139] width 137 height 10
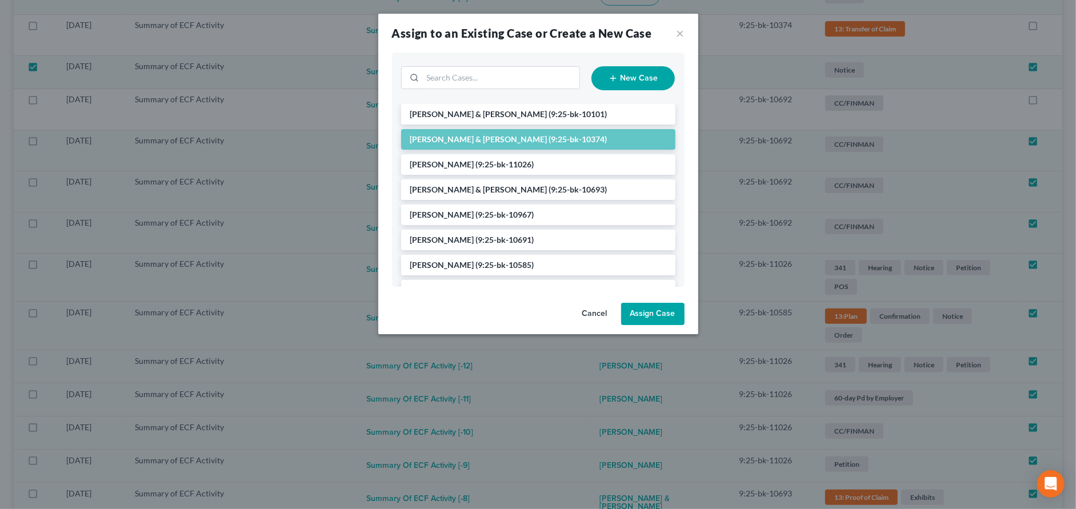
click at [651, 308] on button "Assign Case" at bounding box center [652, 314] width 63 height 23
checkbox input "false"
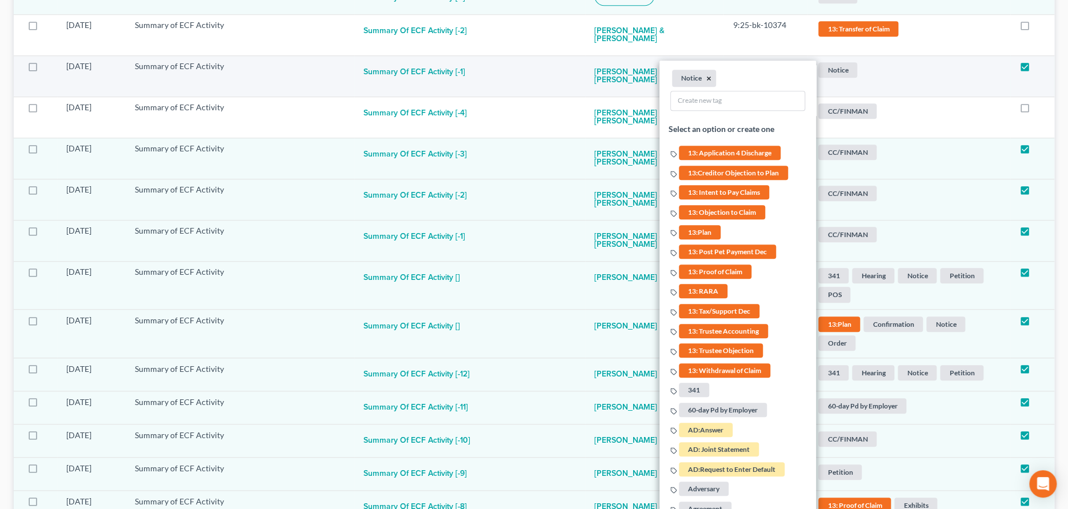
click at [707, 74] on button "×" at bounding box center [709, 79] width 5 height 10
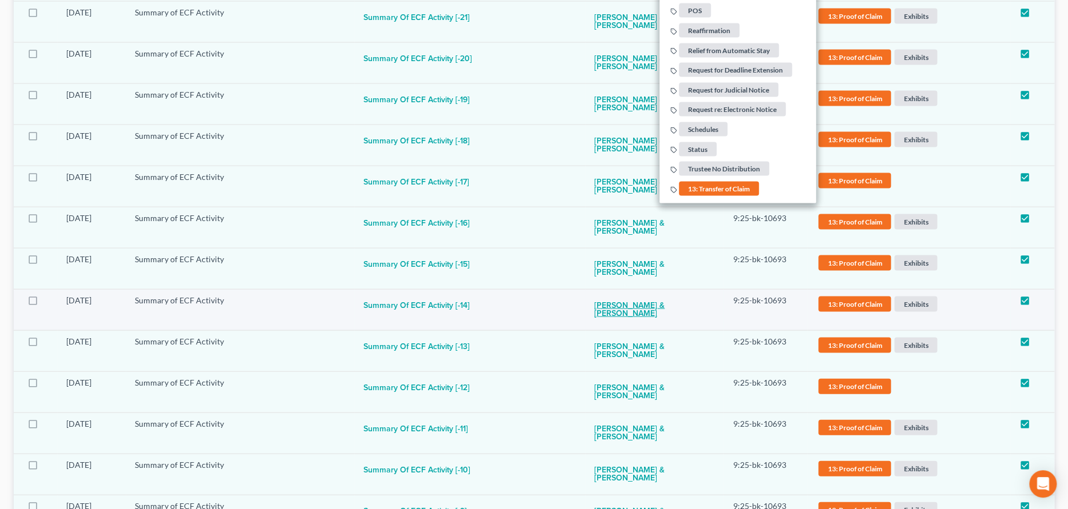
scroll to position [1394, 0]
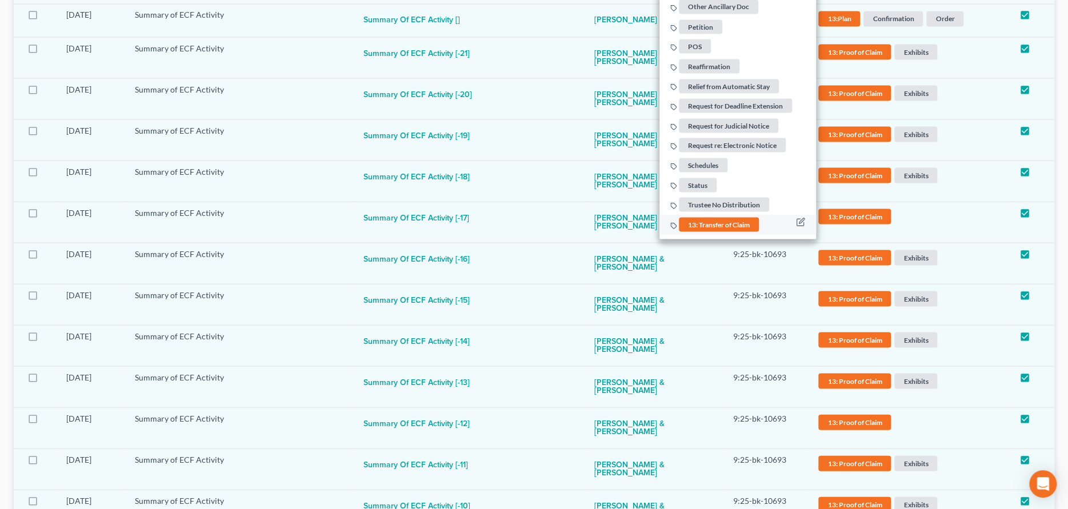
click at [705, 221] on span "13: Transfer of Claim" at bounding box center [719, 224] width 80 height 14
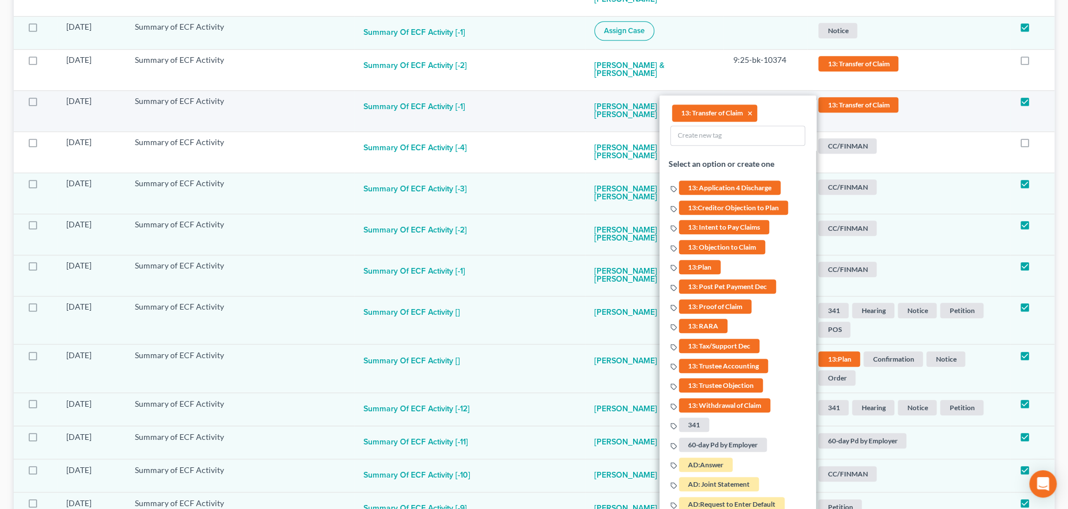
scroll to position [480, 0]
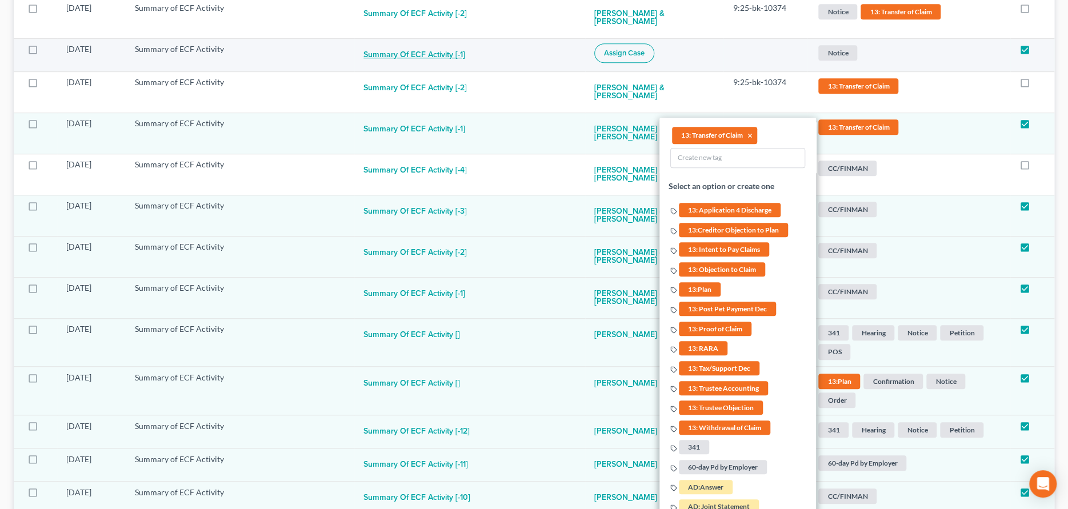
click at [442, 55] on button "Summary of ECF Activity [-1]" at bounding box center [414, 54] width 102 height 23
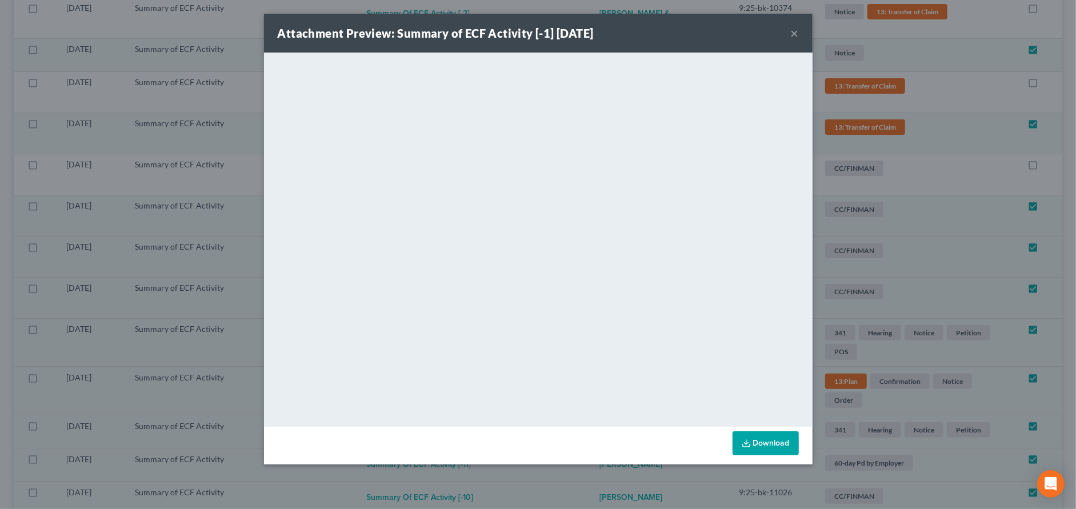
click at [793, 32] on button "×" at bounding box center [794, 33] width 8 height 14
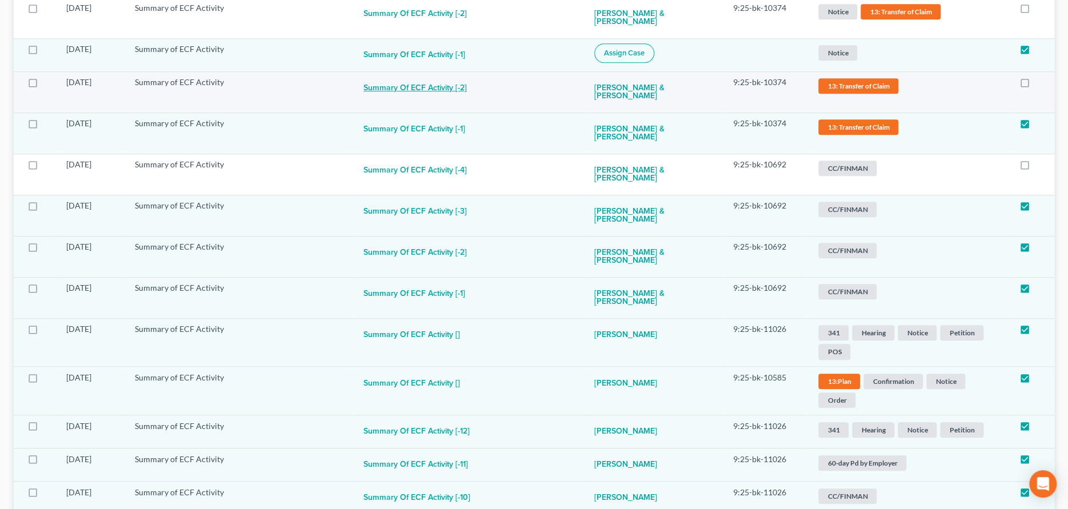
click at [433, 83] on button "Summary of ECF Activity [-2]" at bounding box center [414, 88] width 103 height 23
checkbox input "true"
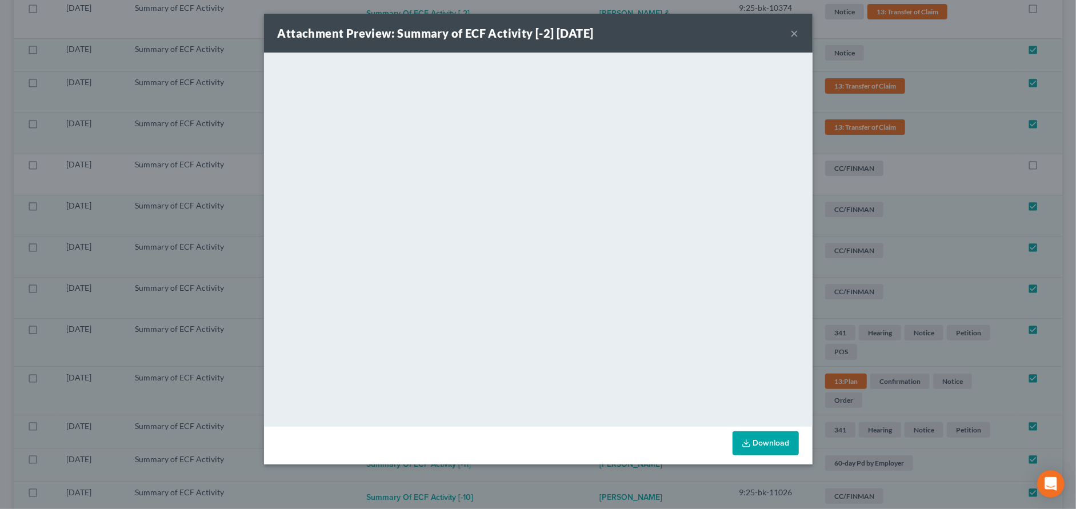
drag, startPoint x: 789, startPoint y: 31, endPoint x: 784, endPoint y: 40, distance: 10.8
click at [789, 32] on div "Attachment Preview: Summary of ECF Activity [-2] [DATE] ×" at bounding box center [538, 33] width 548 height 39
click at [790, 30] on button "×" at bounding box center [794, 33] width 8 height 14
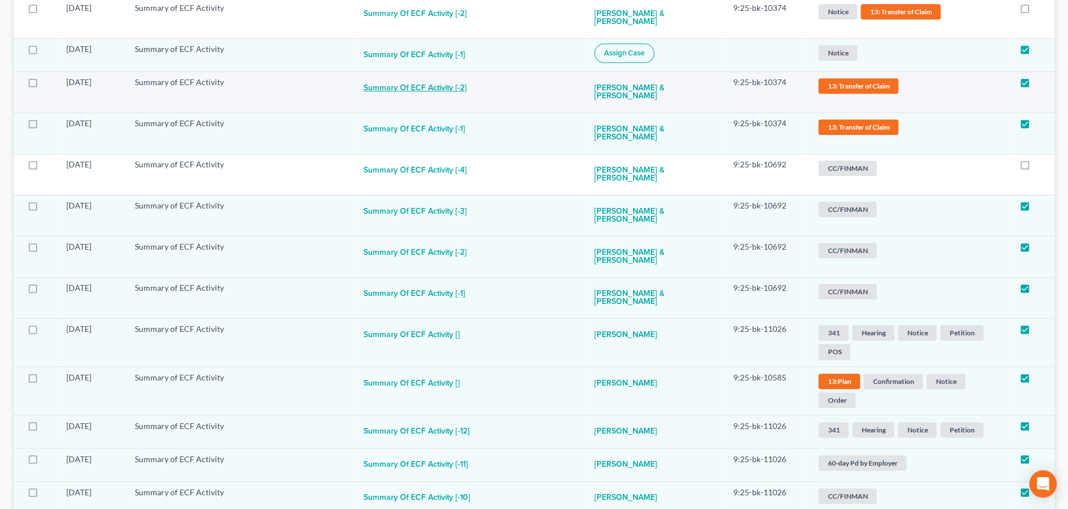
click at [448, 86] on button "Summary of ECF Activity [-2]" at bounding box center [414, 88] width 103 height 23
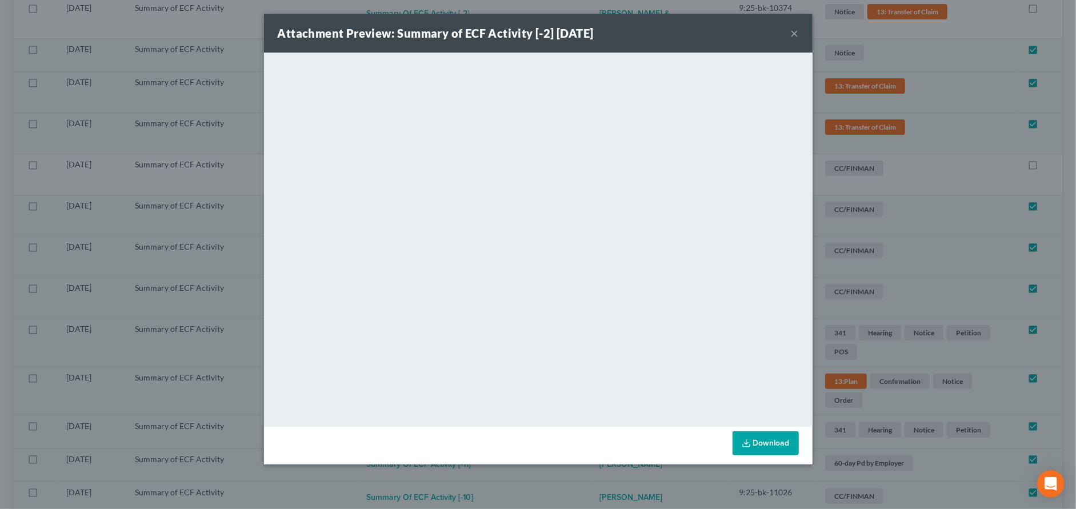
click at [792, 31] on button "×" at bounding box center [794, 33] width 8 height 14
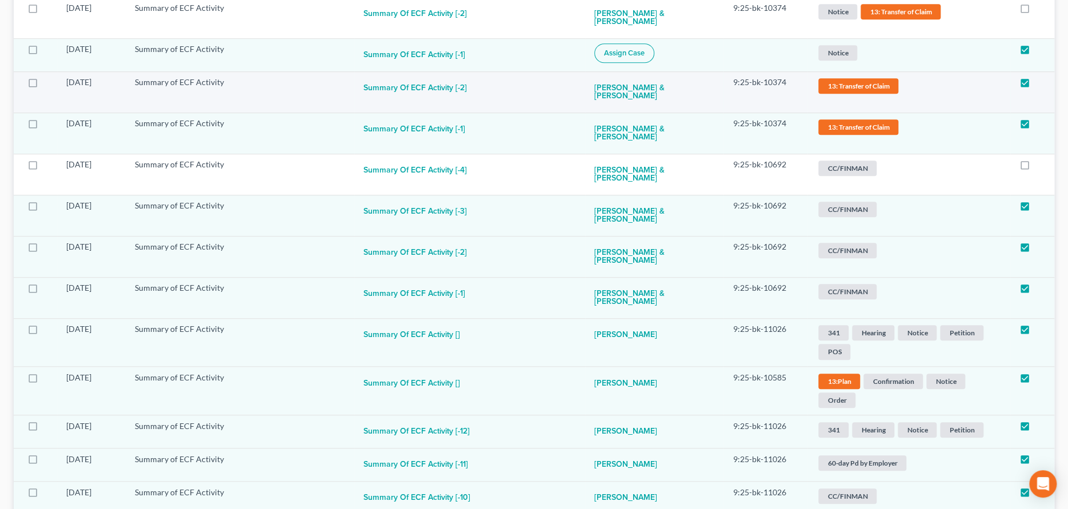
click at [842, 87] on span "13: Transfer of Claim" at bounding box center [858, 85] width 80 height 15
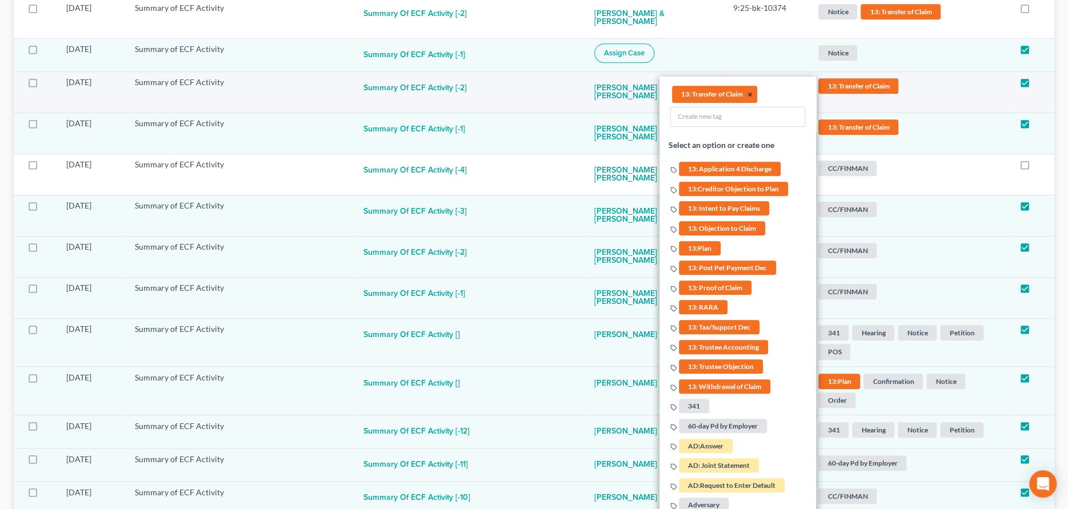
click at [748, 95] on button "×" at bounding box center [750, 95] width 5 height 10
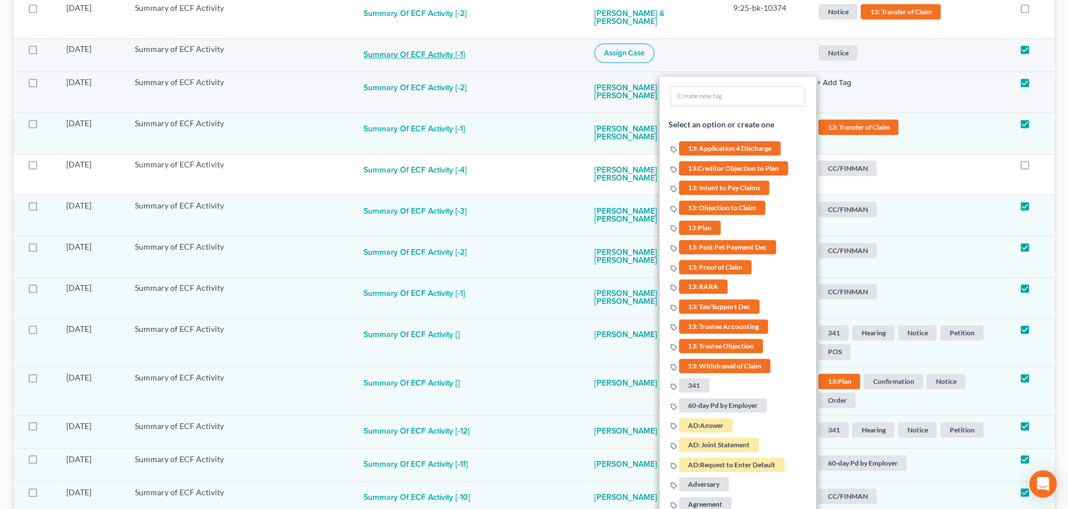
click at [439, 51] on button "Summary of ECF Activity [-1]" at bounding box center [414, 54] width 102 height 23
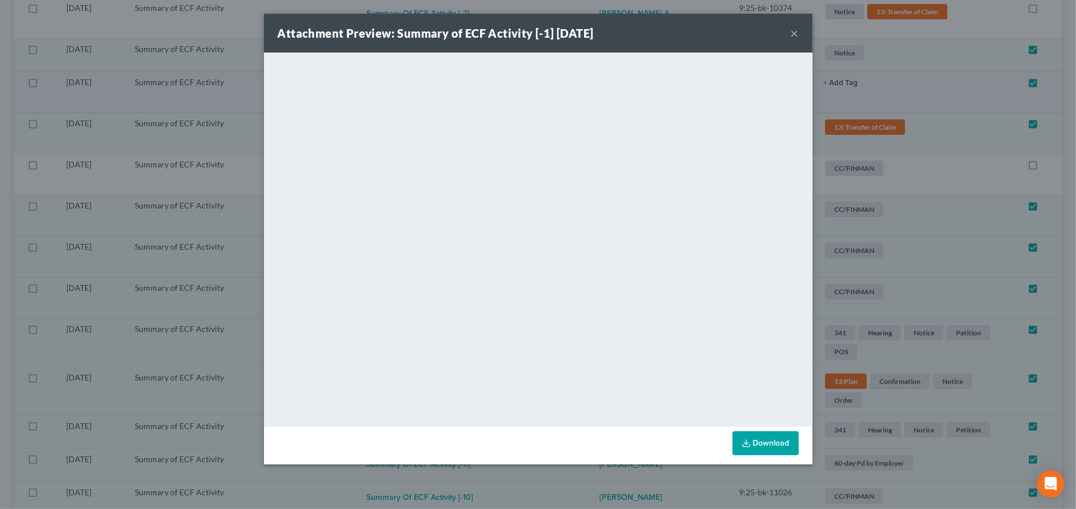
click at [795, 34] on button "×" at bounding box center [794, 33] width 8 height 14
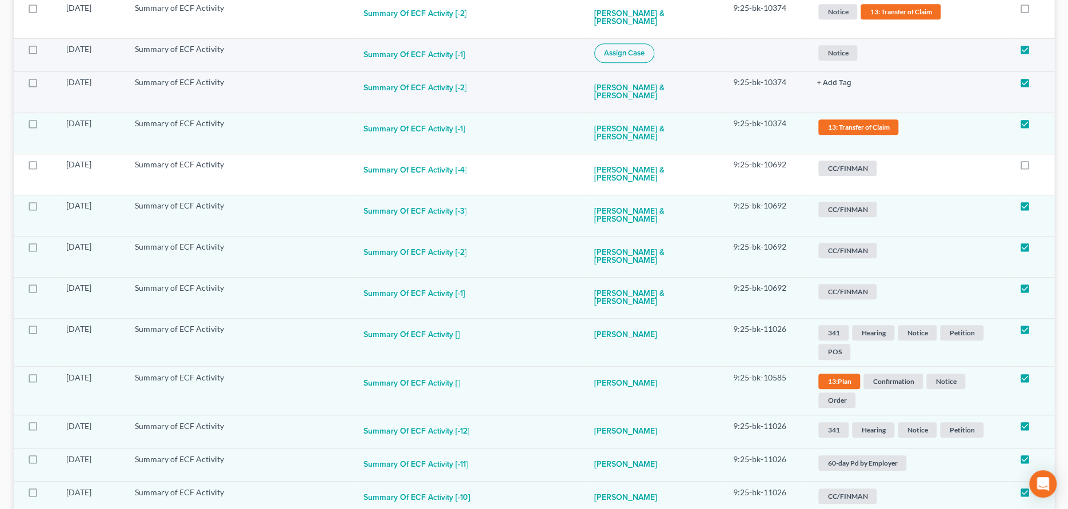
click at [639, 56] on span "Assign Case" at bounding box center [624, 53] width 41 height 9
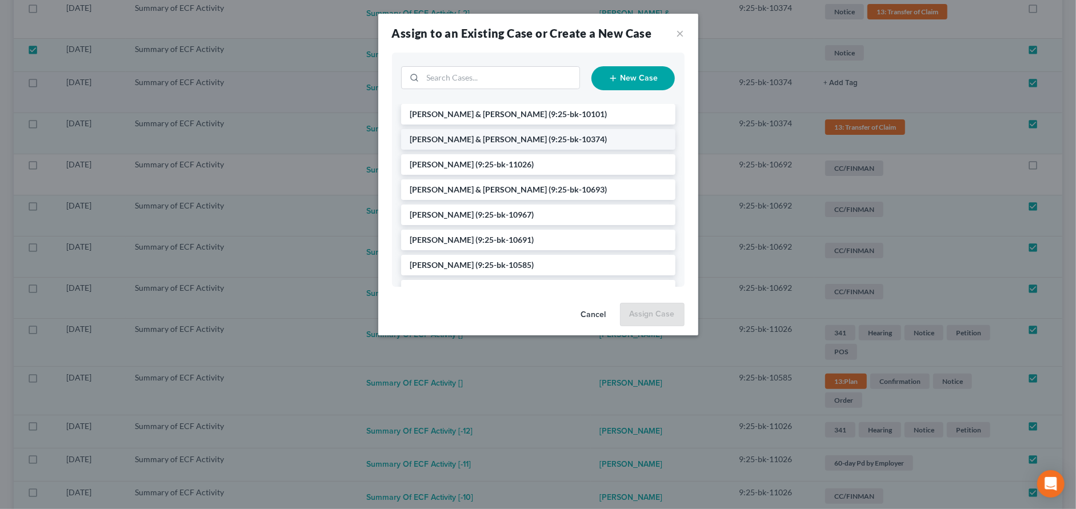
click at [483, 137] on span "[PERSON_NAME] & [PERSON_NAME]" at bounding box center [478, 139] width 137 height 10
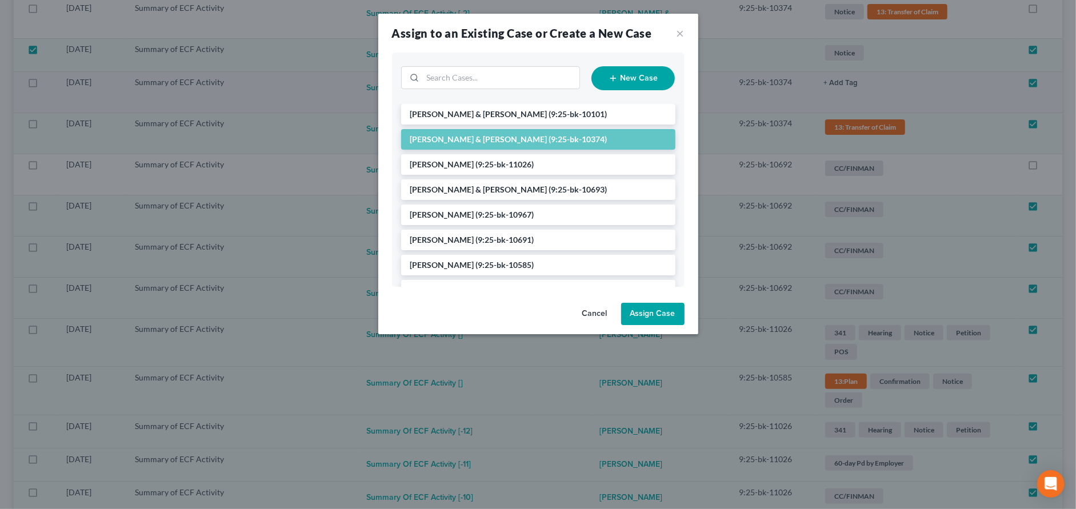
click at [645, 314] on button "Assign Case" at bounding box center [652, 314] width 63 height 23
checkbox input "false"
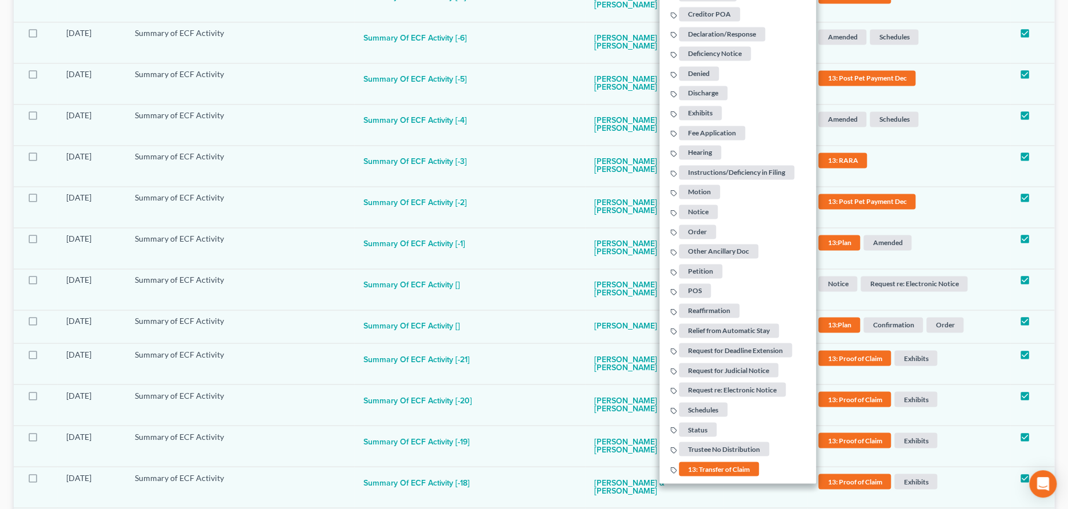
scroll to position [1165, 0]
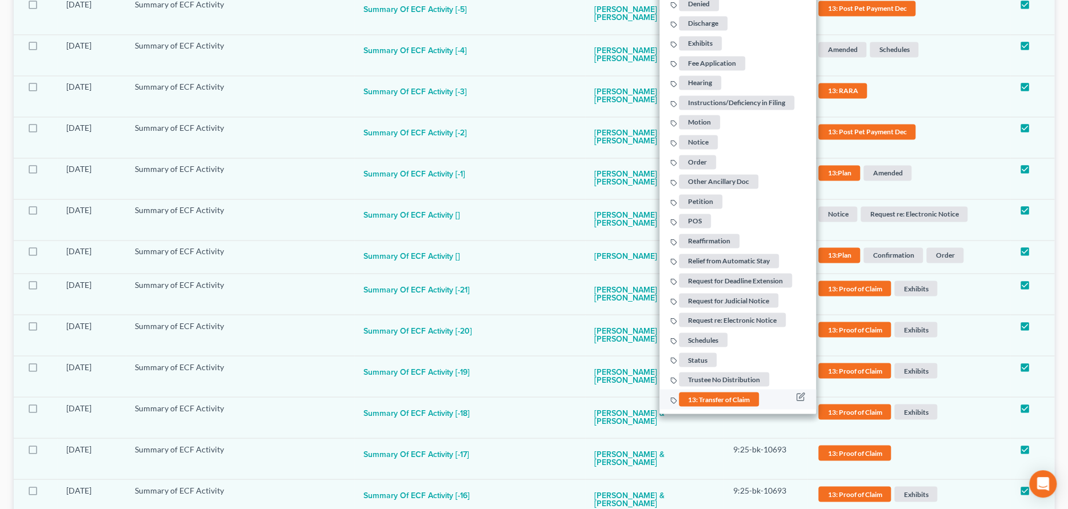
click at [700, 397] on span "13: Transfer of Claim" at bounding box center [719, 399] width 80 height 14
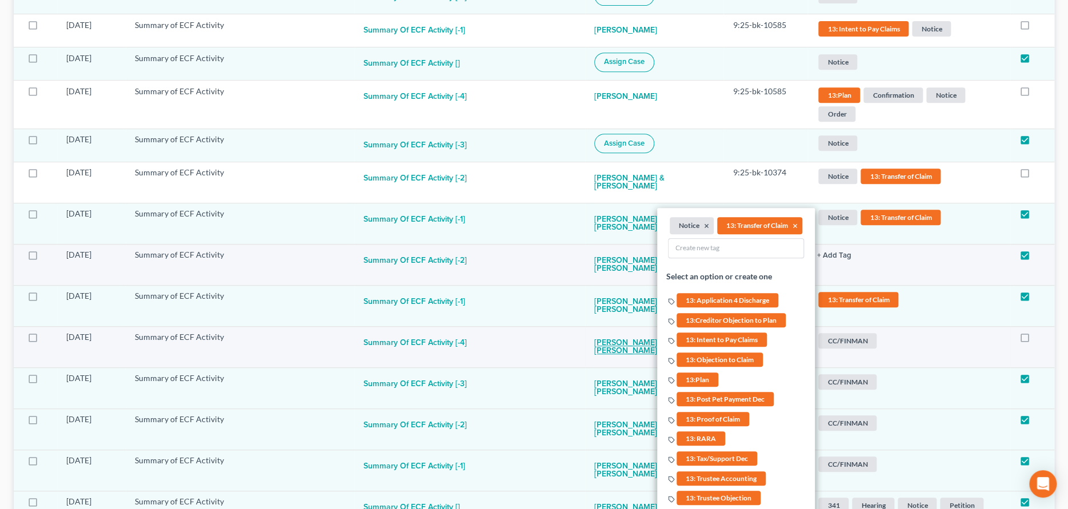
scroll to position [308, 0]
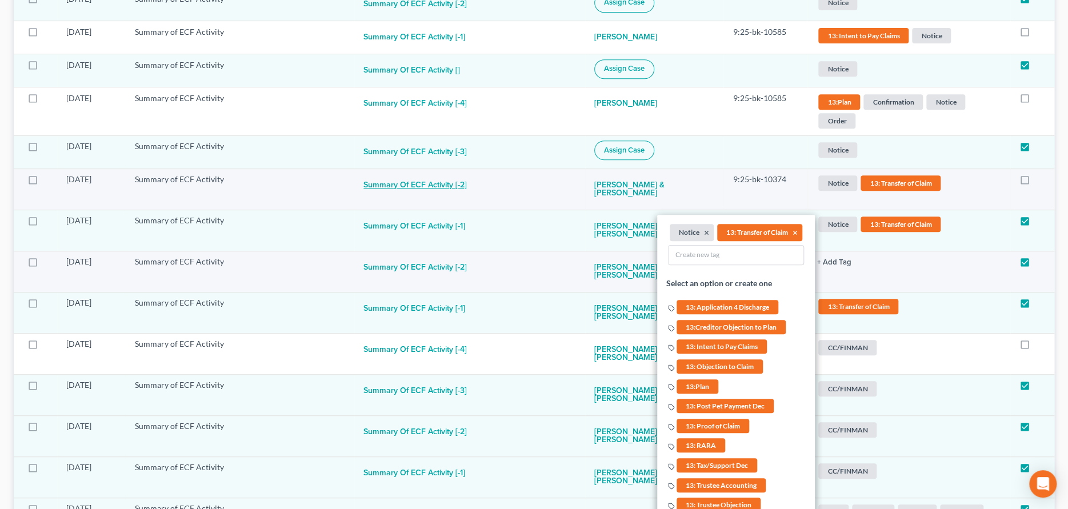
click at [422, 181] on button "Summary of ECF Activity [-2]" at bounding box center [414, 185] width 103 height 23
checkbox input "true"
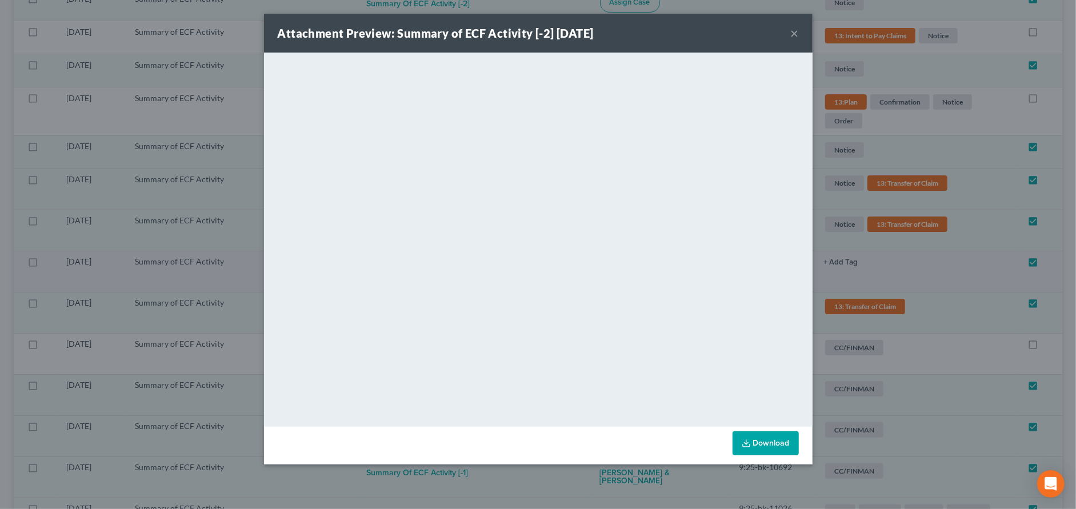
click at [797, 27] on button "×" at bounding box center [794, 33] width 8 height 14
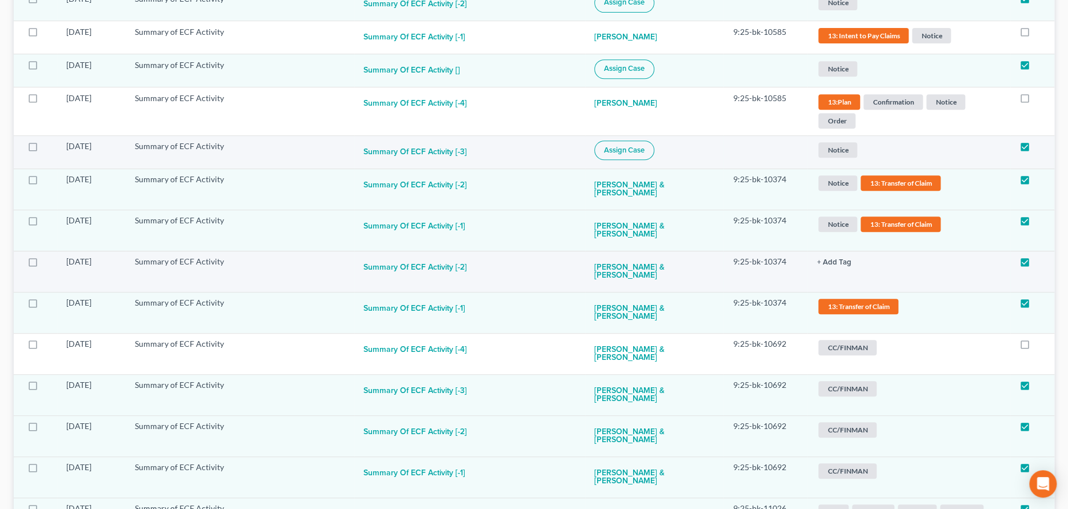
click at [633, 155] on button "Assign Case" at bounding box center [624, 150] width 60 height 19
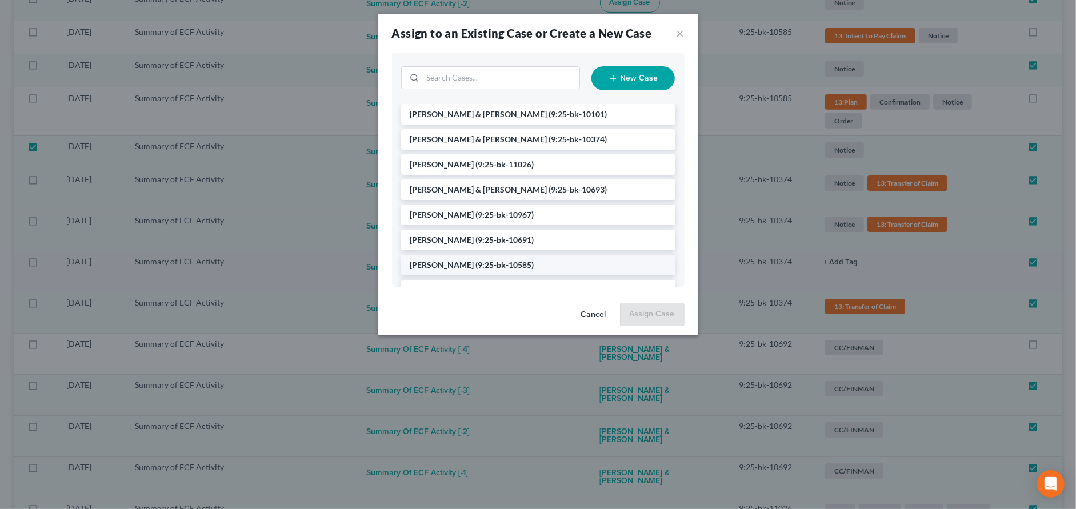
click at [441, 264] on span "[PERSON_NAME]" at bounding box center [442, 265] width 64 height 10
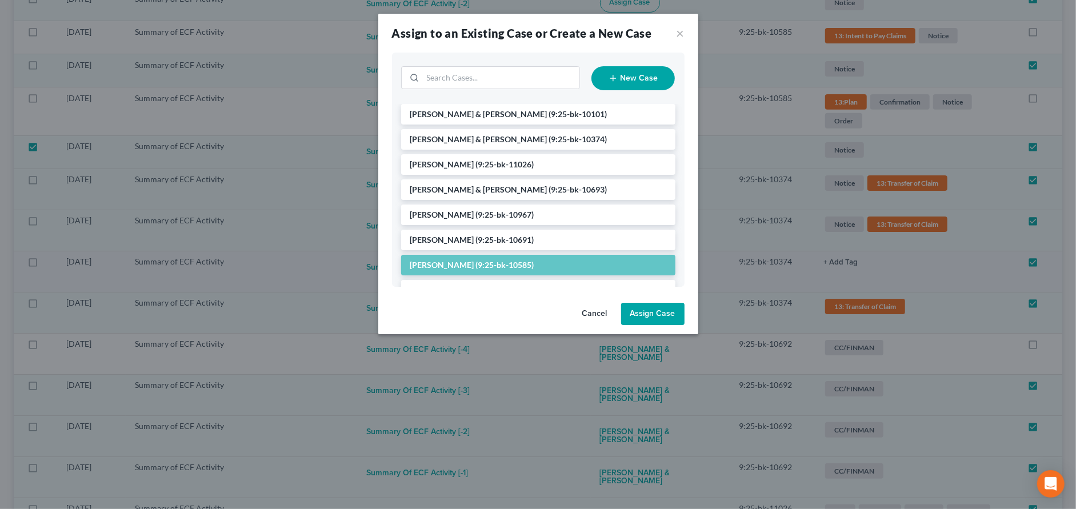
click at [649, 311] on button "Assign Case" at bounding box center [652, 314] width 63 height 23
checkbox input "false"
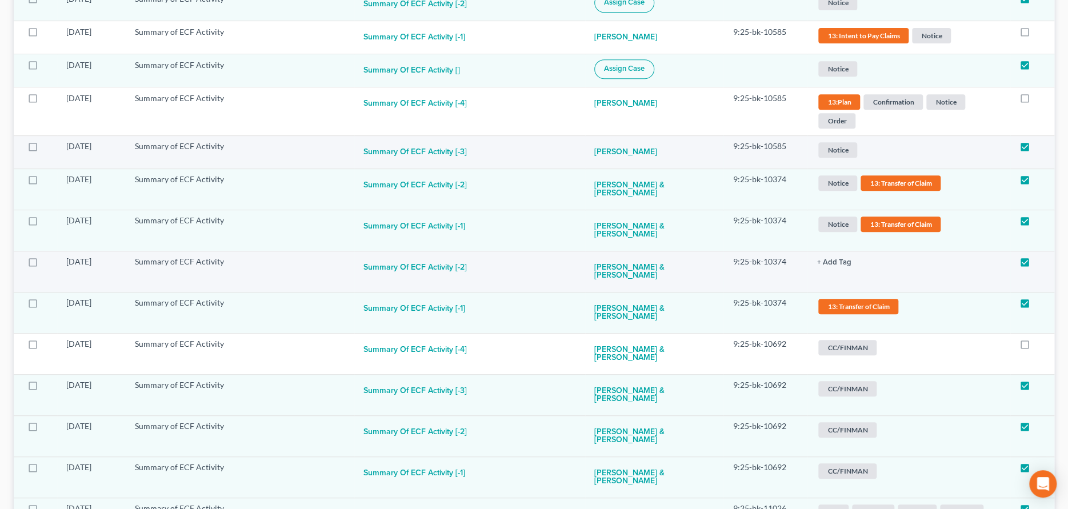
click at [841, 10] on span "Notice" at bounding box center [837, 2] width 39 height 15
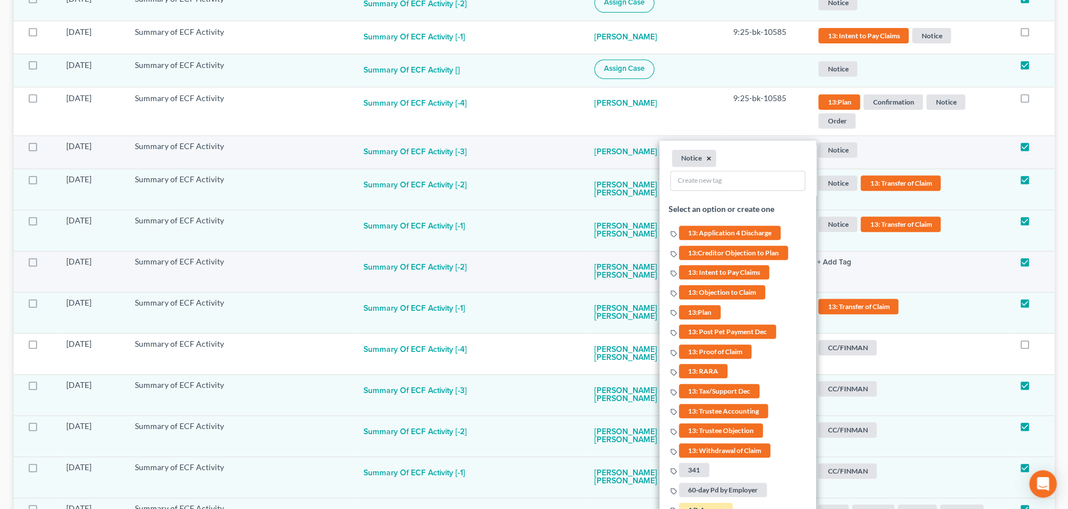
click at [707, 157] on button "×" at bounding box center [709, 159] width 5 height 10
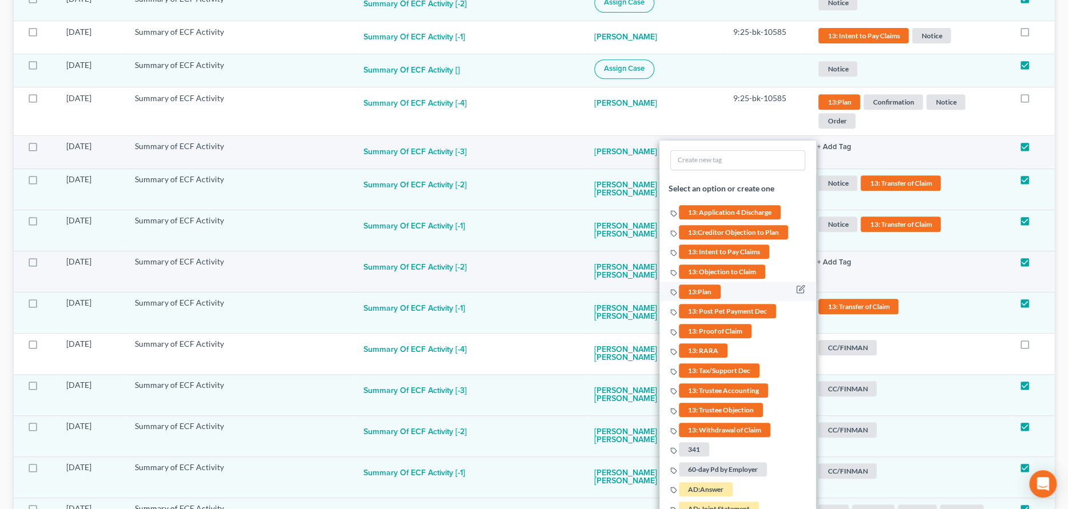
click at [708, 288] on span "13:Plan" at bounding box center [700, 291] width 42 height 14
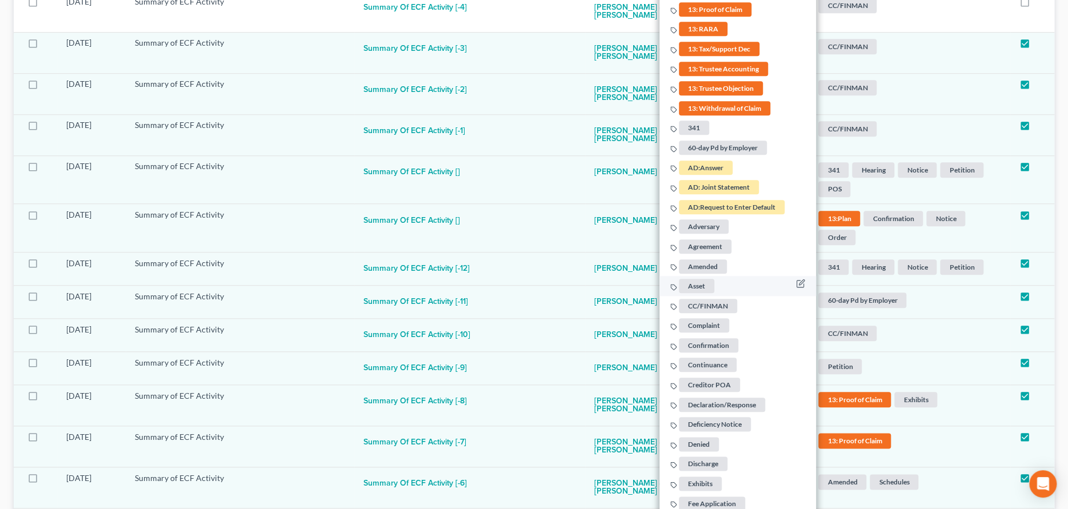
scroll to position [651, 0]
click at [699, 342] on span "Confirmation" at bounding box center [708, 345] width 59 height 14
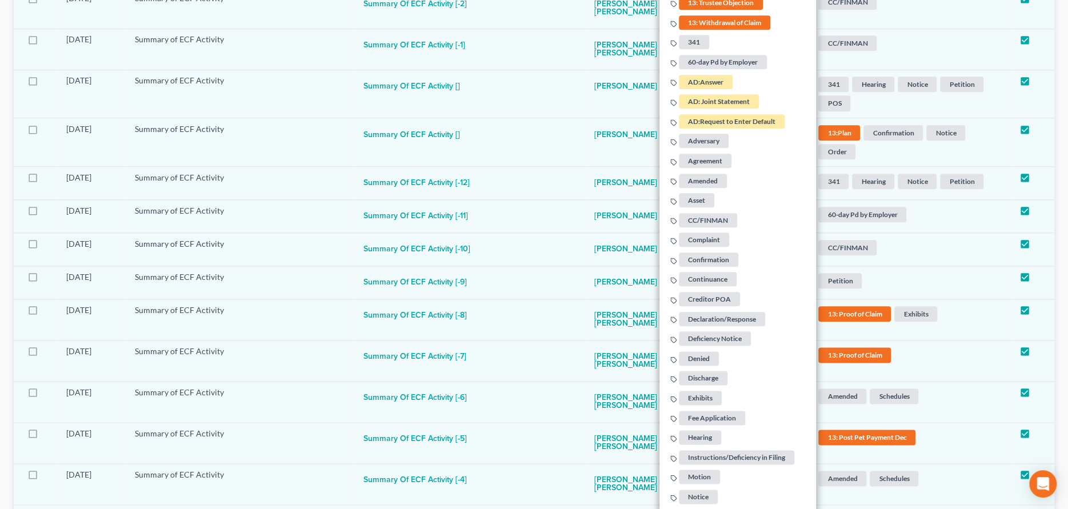
scroll to position [937, 0]
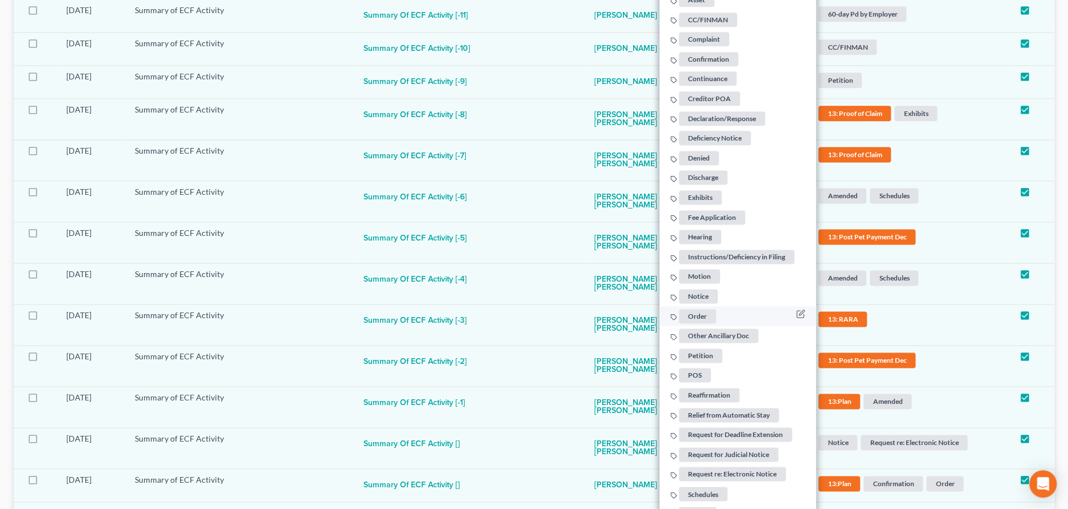
click at [695, 315] on span "Order" at bounding box center [697, 316] width 37 height 14
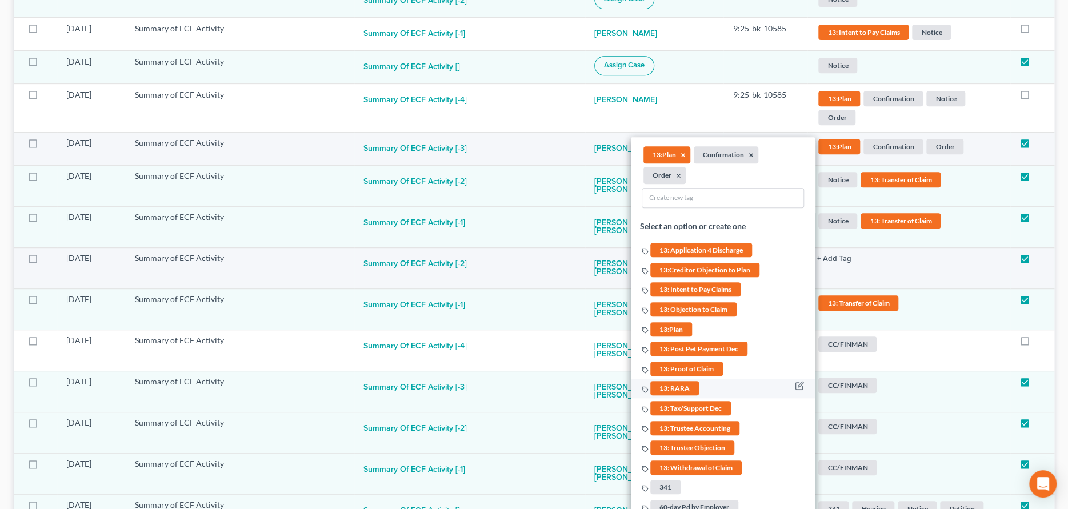
scroll to position [308, 0]
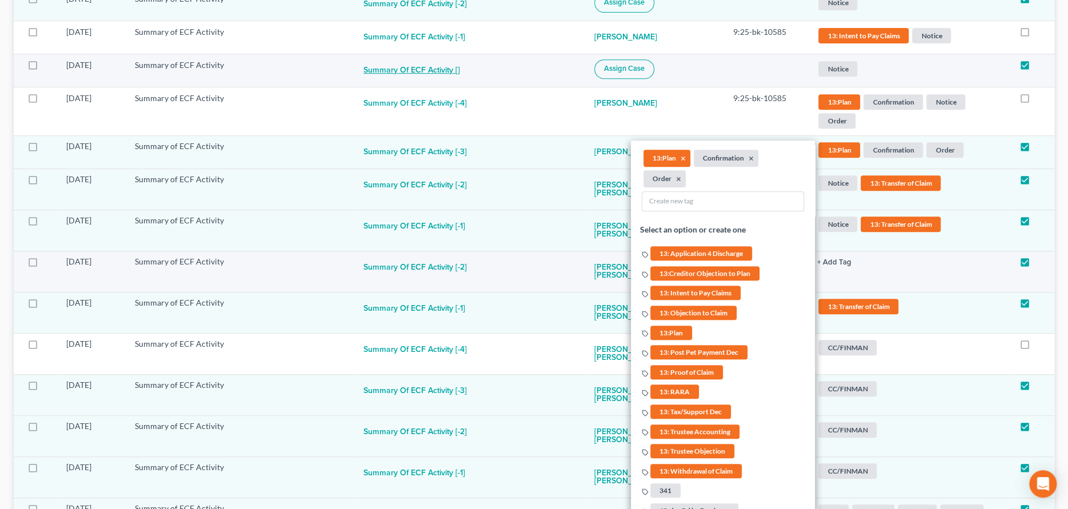
click at [432, 70] on button "Summary of ECF Activity []" at bounding box center [411, 70] width 97 height 23
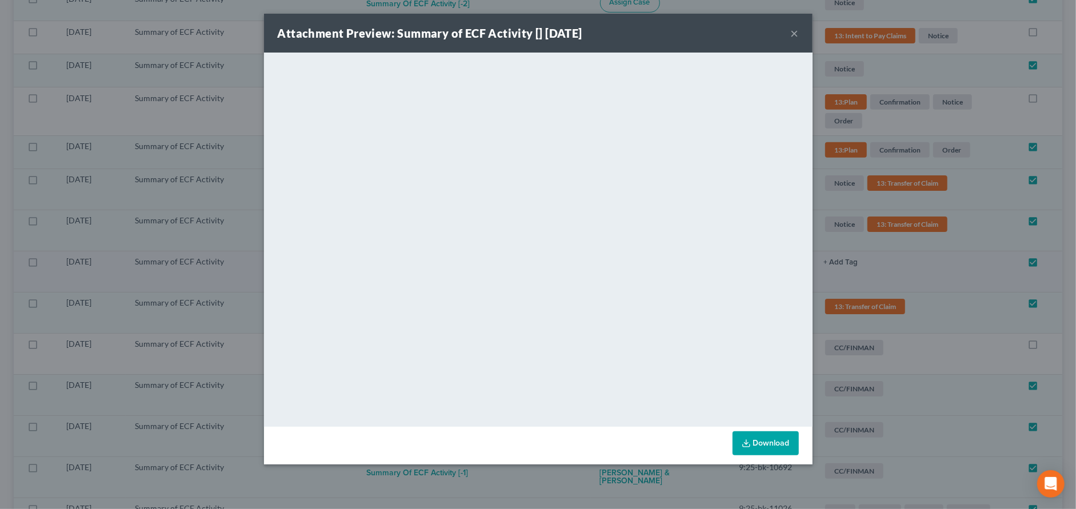
click at [792, 31] on button "×" at bounding box center [794, 33] width 8 height 14
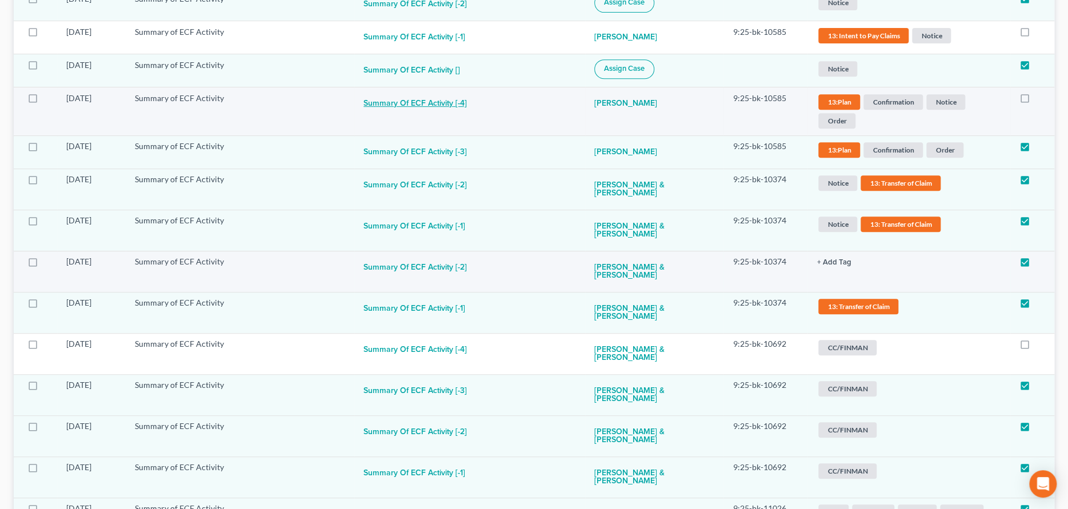
click at [442, 101] on button "Summary of ECF Activity [-4]" at bounding box center [414, 104] width 103 height 23
checkbox input "true"
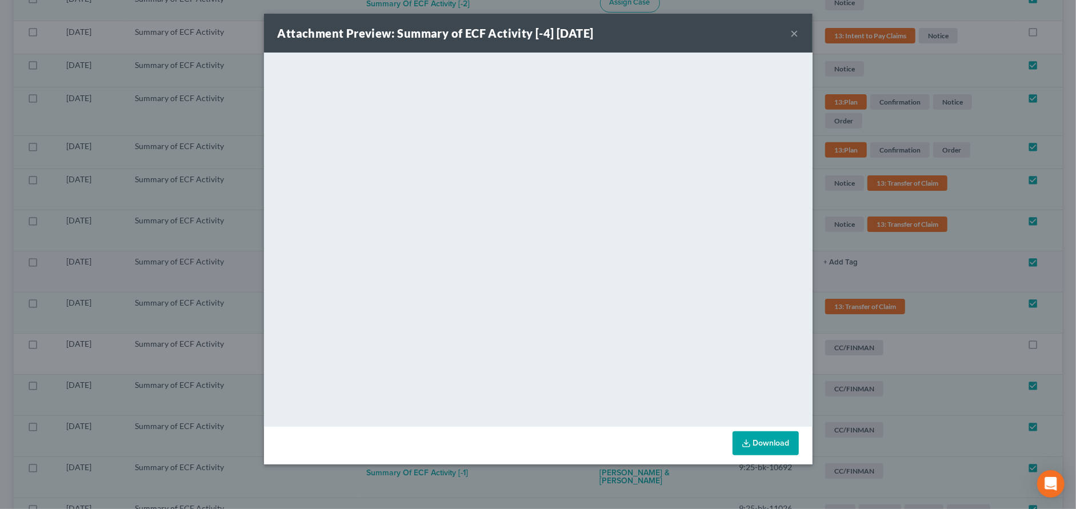
click at [794, 31] on button "×" at bounding box center [794, 33] width 8 height 14
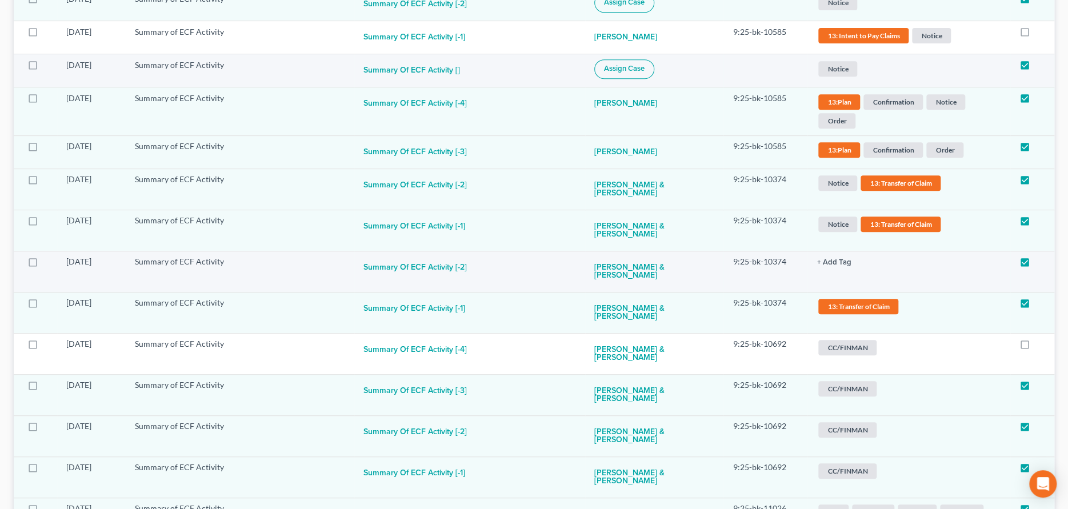
click at [618, 67] on span "Assign Case" at bounding box center [624, 68] width 41 height 9
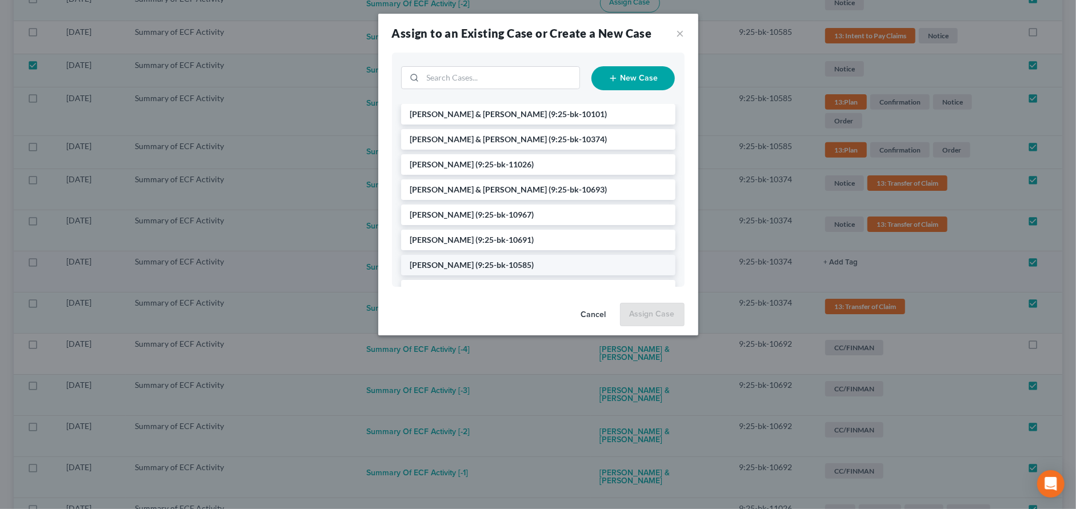
click at [457, 259] on li "[PERSON_NAME] (9:25-bk-10585)" at bounding box center [538, 265] width 274 height 21
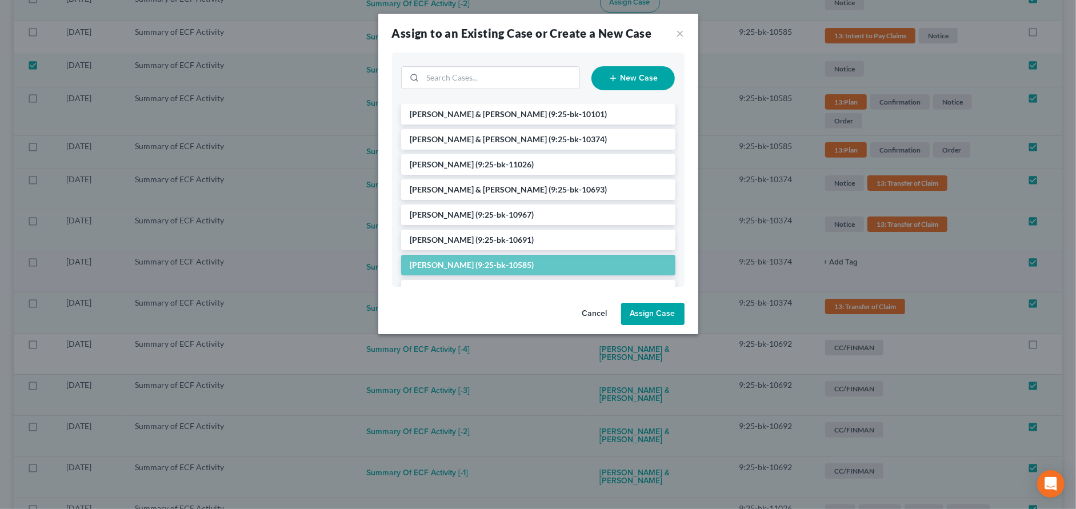
click at [633, 312] on button "Assign Case" at bounding box center [652, 314] width 63 height 23
checkbox input "false"
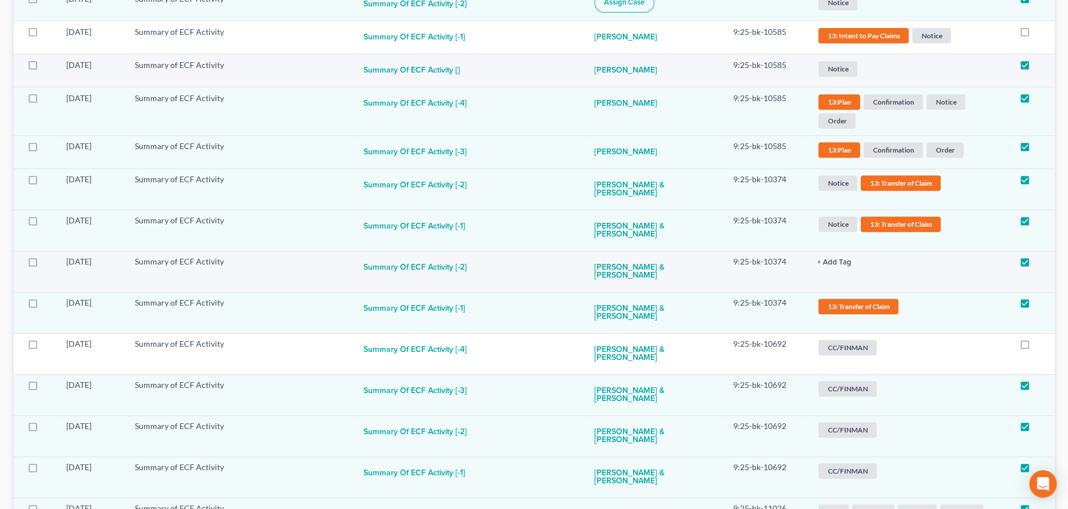
click at [832, 10] on span "Notice" at bounding box center [837, 2] width 39 height 15
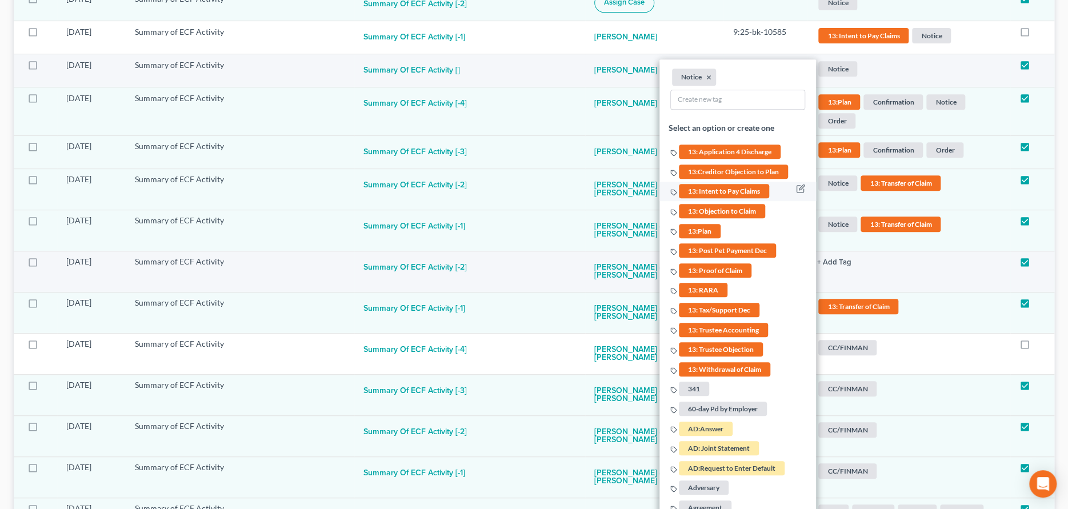
click at [715, 189] on span "13: Intent to Pay Claims" at bounding box center [724, 191] width 90 height 14
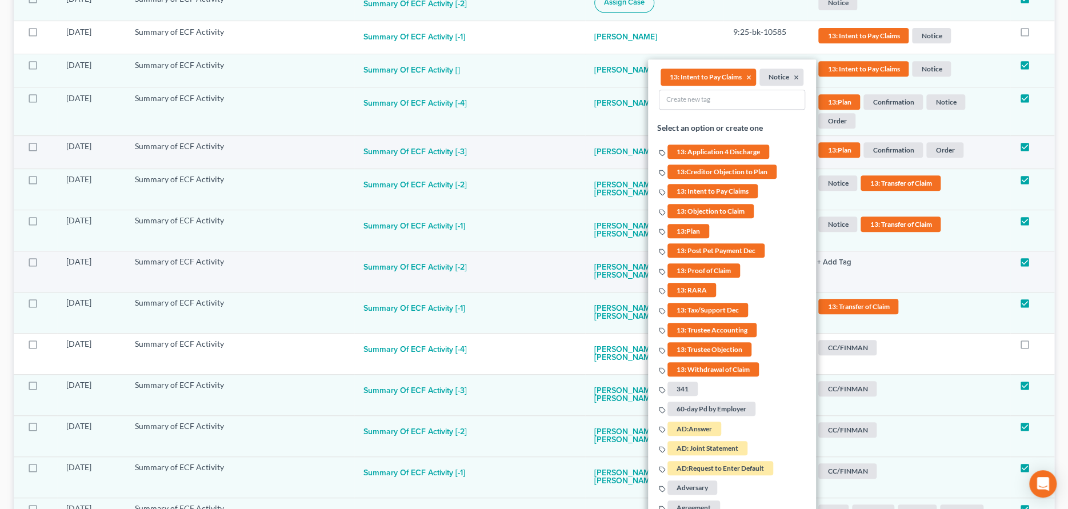
scroll to position [194, 0]
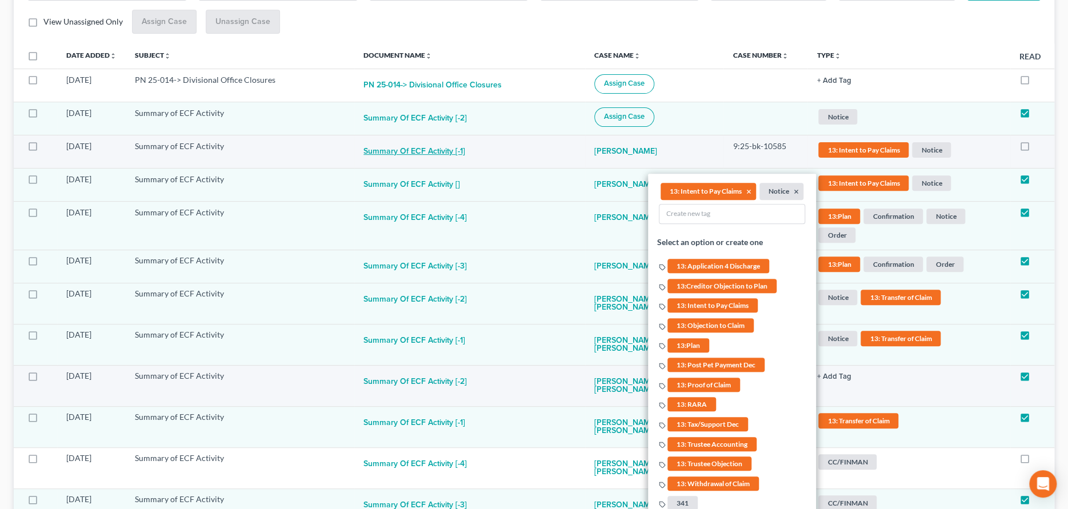
click at [417, 147] on button "Summary of ECF Activity [-1]" at bounding box center [414, 152] width 102 height 23
checkbox input "true"
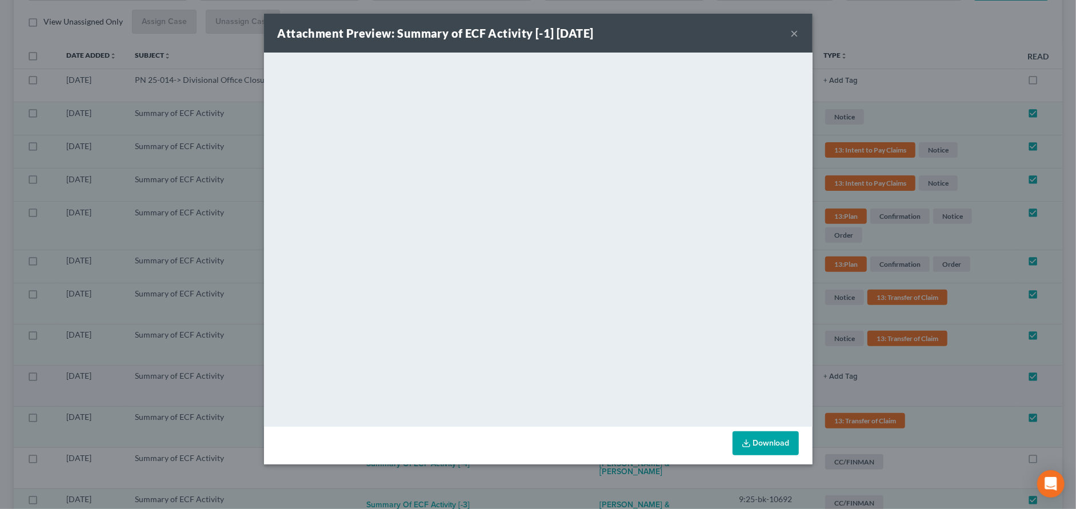
click at [790, 34] on button "×" at bounding box center [794, 33] width 8 height 14
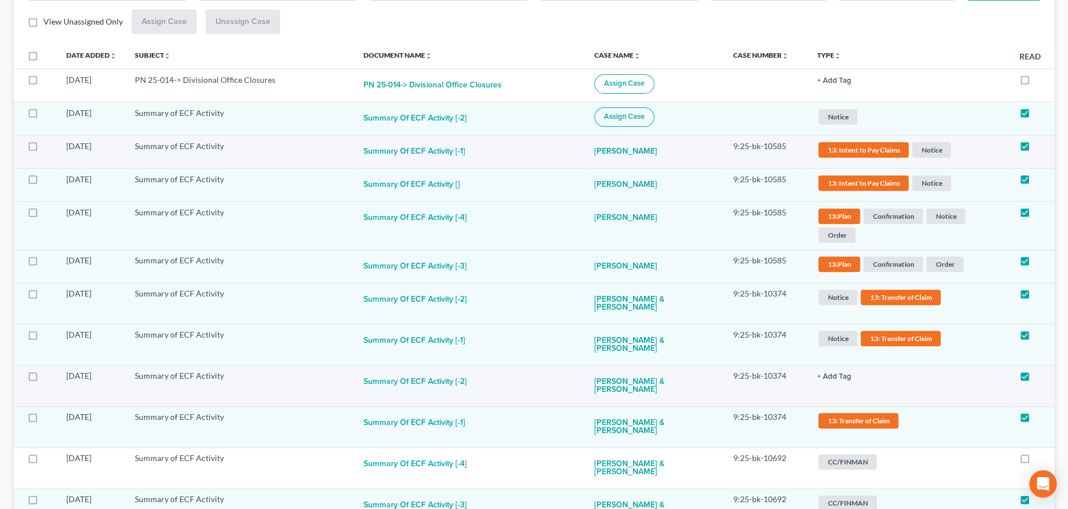
click at [922, 153] on span "Notice" at bounding box center [931, 149] width 39 height 15
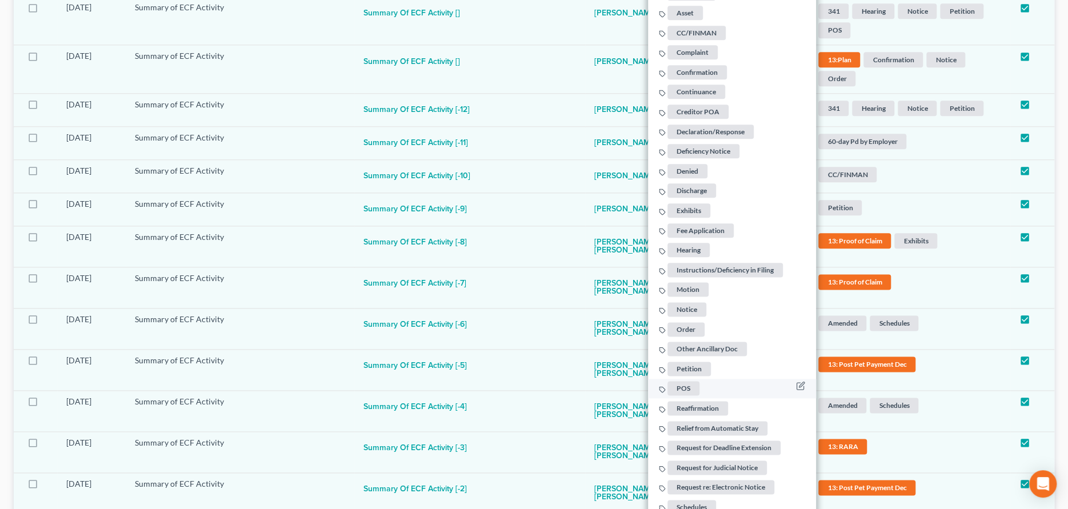
scroll to position [822, 0]
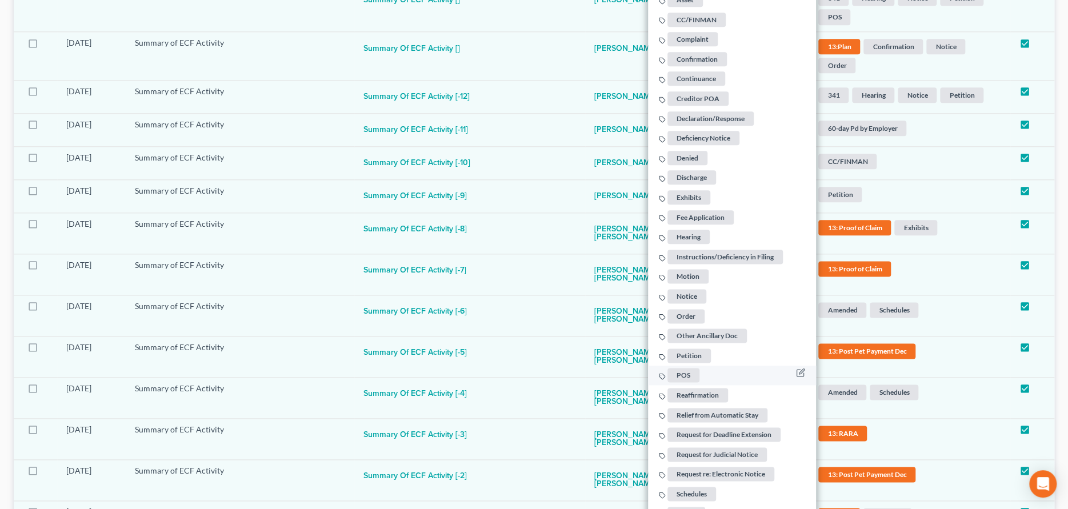
click at [684, 371] on span "POS" at bounding box center [684, 375] width 32 height 14
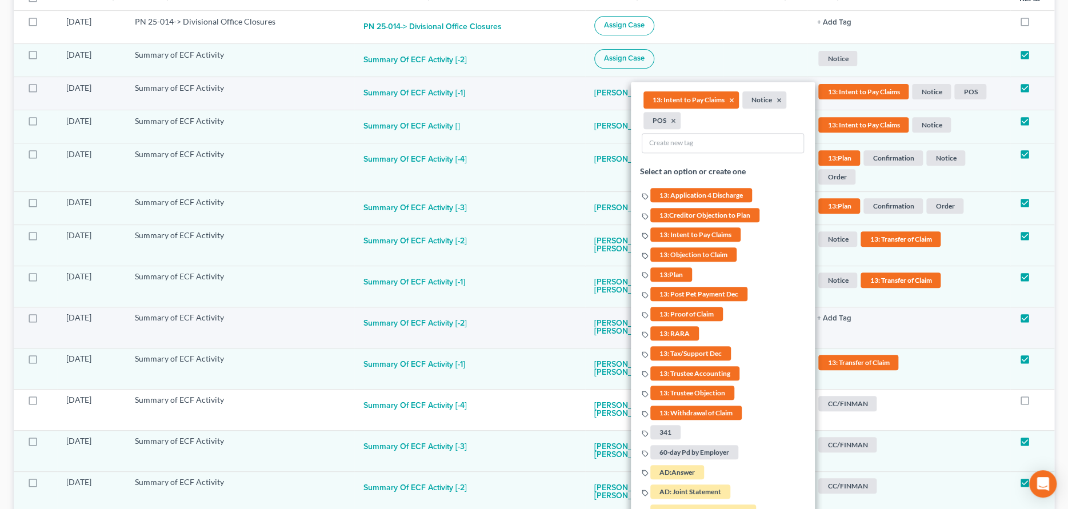
scroll to position [251, 0]
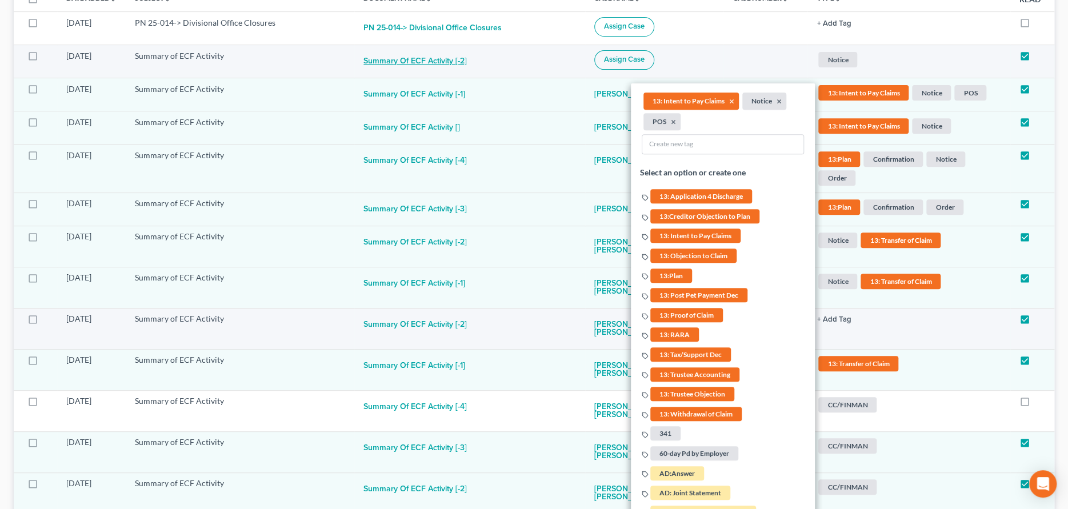
click at [423, 59] on button "Summary of ECF Activity [-2]" at bounding box center [414, 61] width 103 height 23
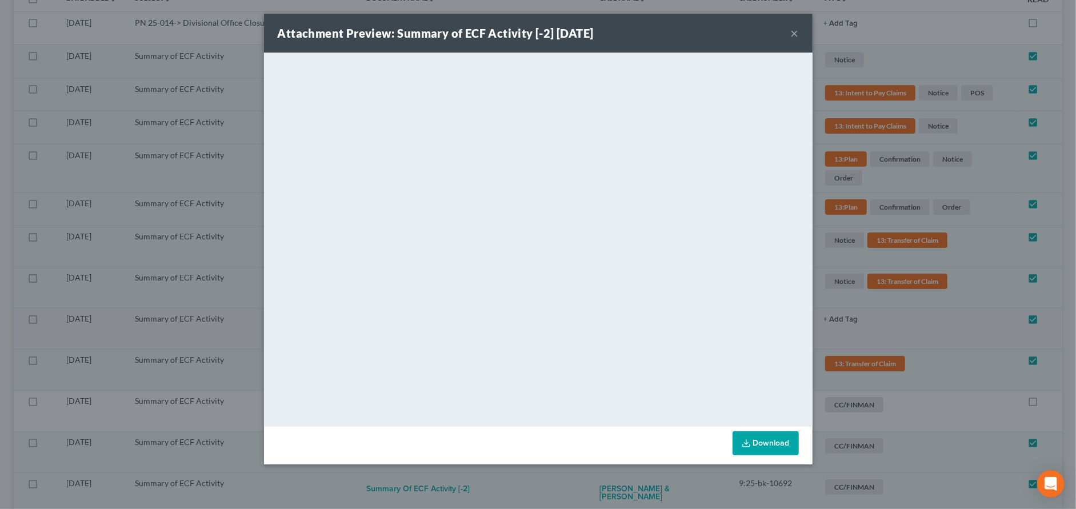
click at [793, 30] on button "×" at bounding box center [794, 33] width 8 height 14
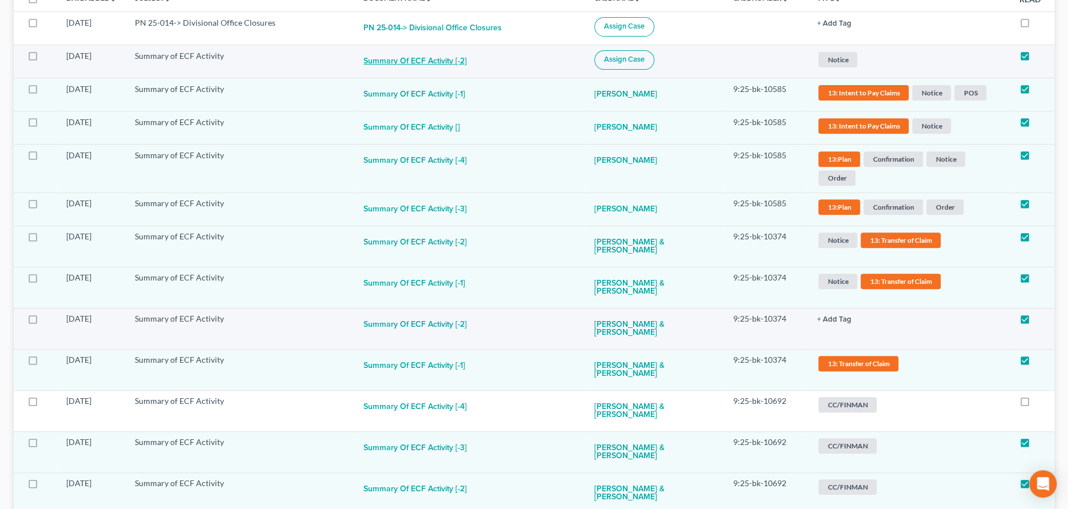
click at [447, 61] on button "Summary of ECF Activity [-2]" at bounding box center [414, 61] width 103 height 23
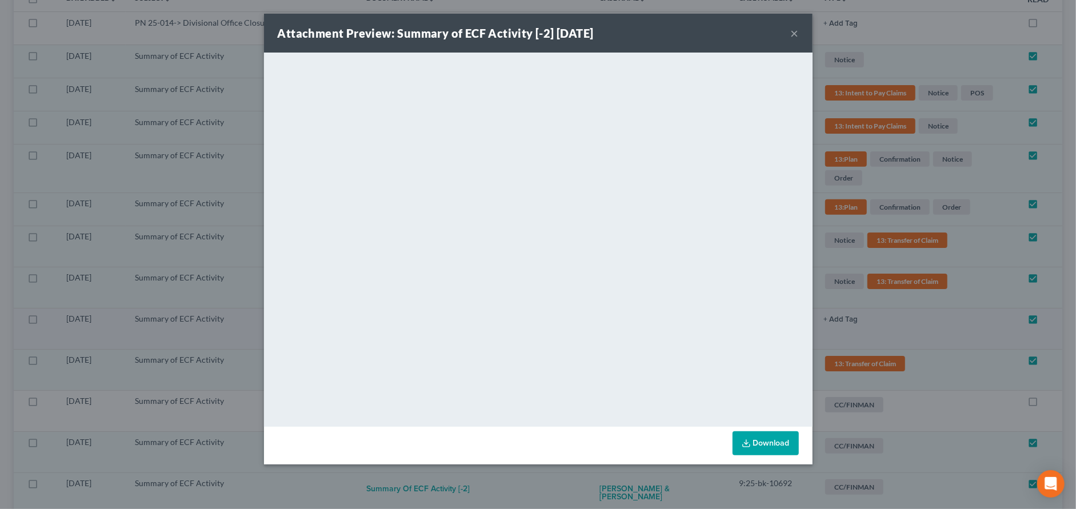
click at [795, 31] on button "×" at bounding box center [794, 33] width 8 height 14
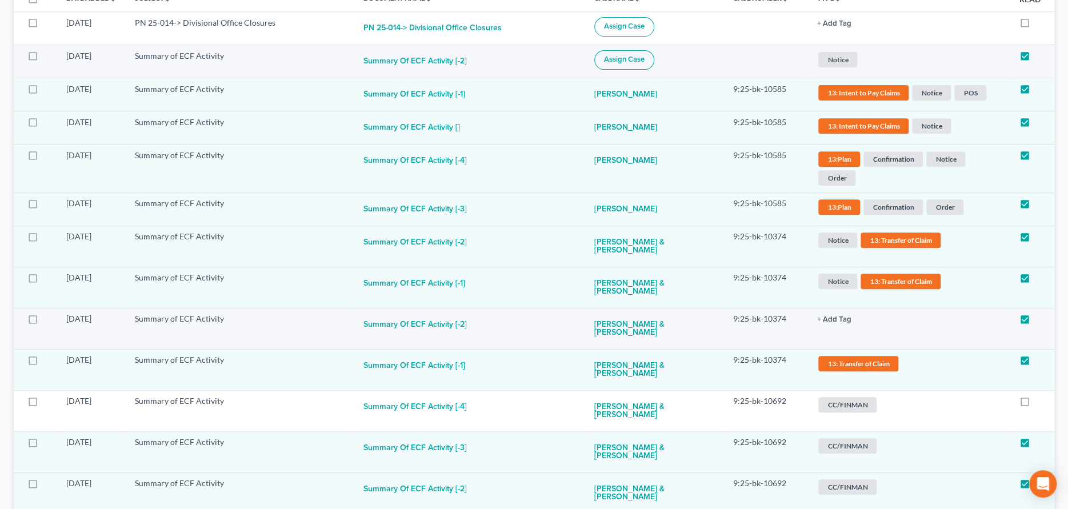
click at [837, 63] on span "Notice" at bounding box center [837, 59] width 39 height 15
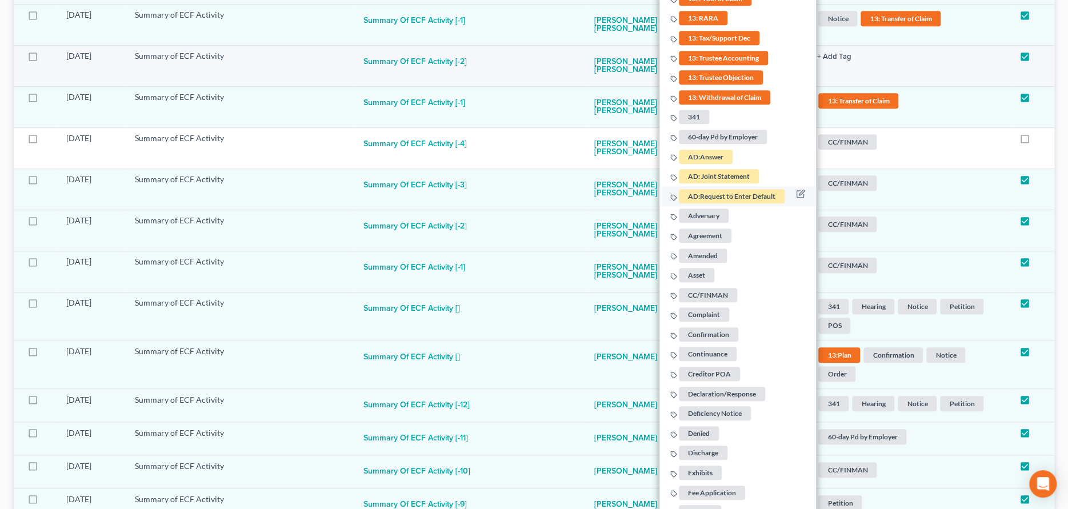
scroll to position [537, 0]
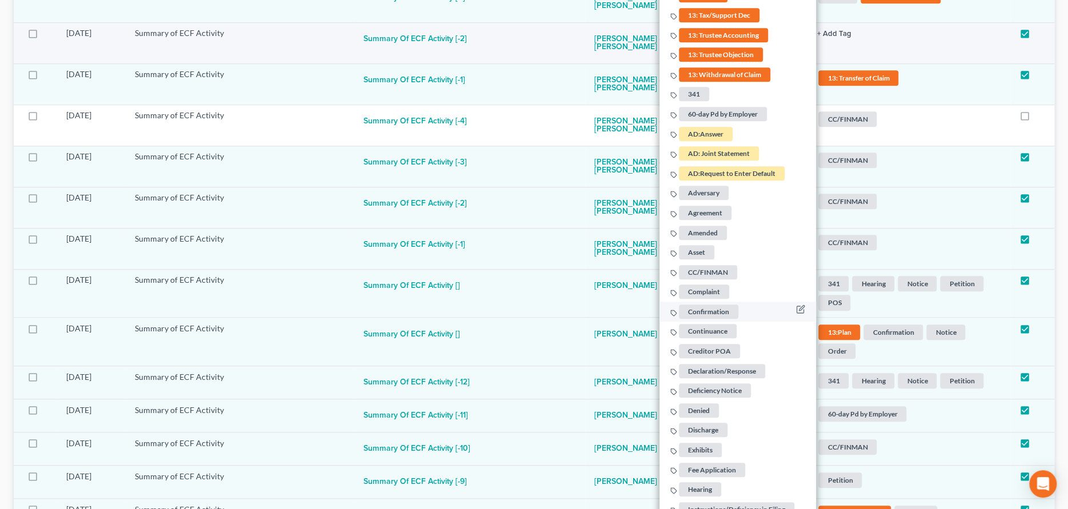
click at [699, 308] on span "Confirmation" at bounding box center [708, 311] width 59 height 14
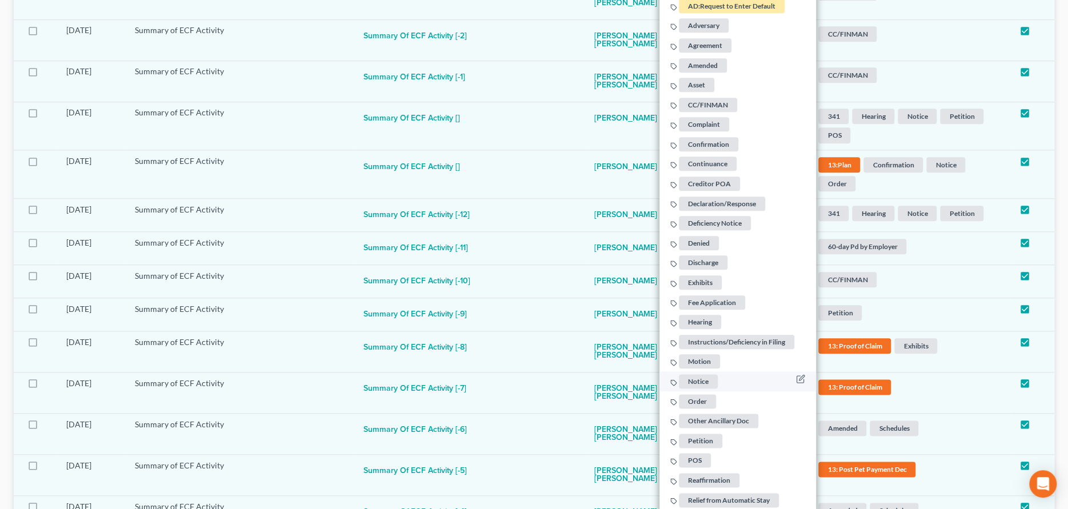
scroll to position [708, 0]
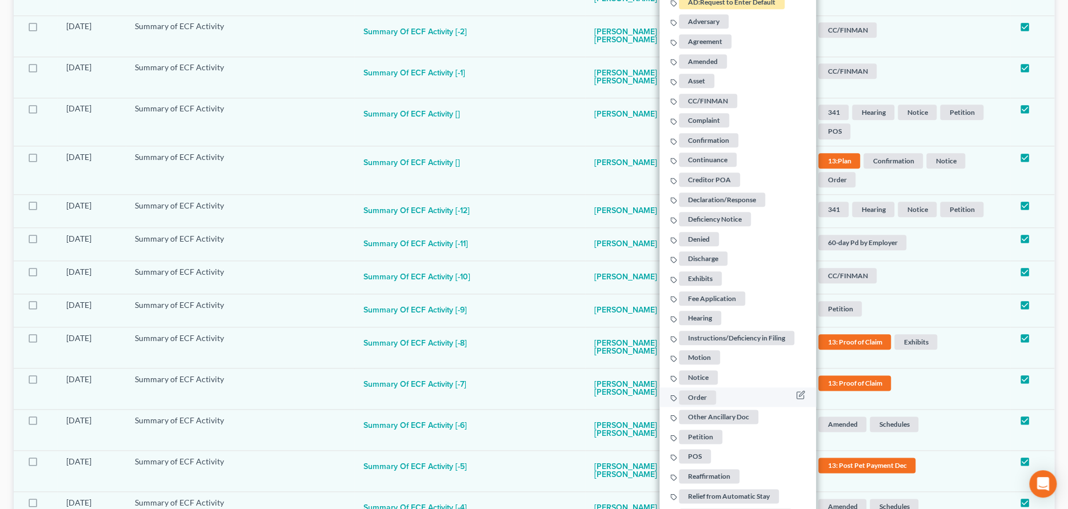
click at [695, 395] on span "Order" at bounding box center [697, 397] width 37 height 14
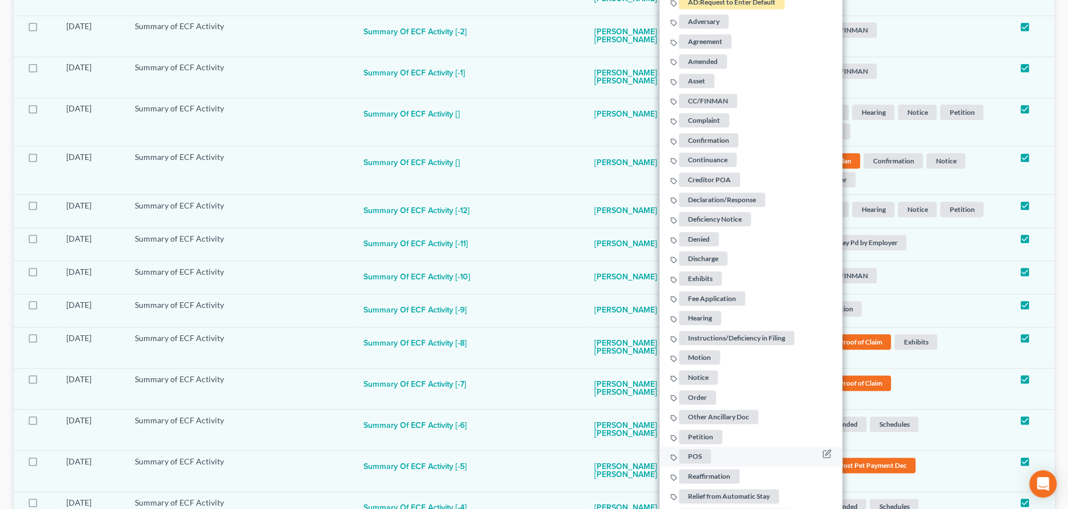
click at [693, 453] on span "POS" at bounding box center [695, 456] width 32 height 14
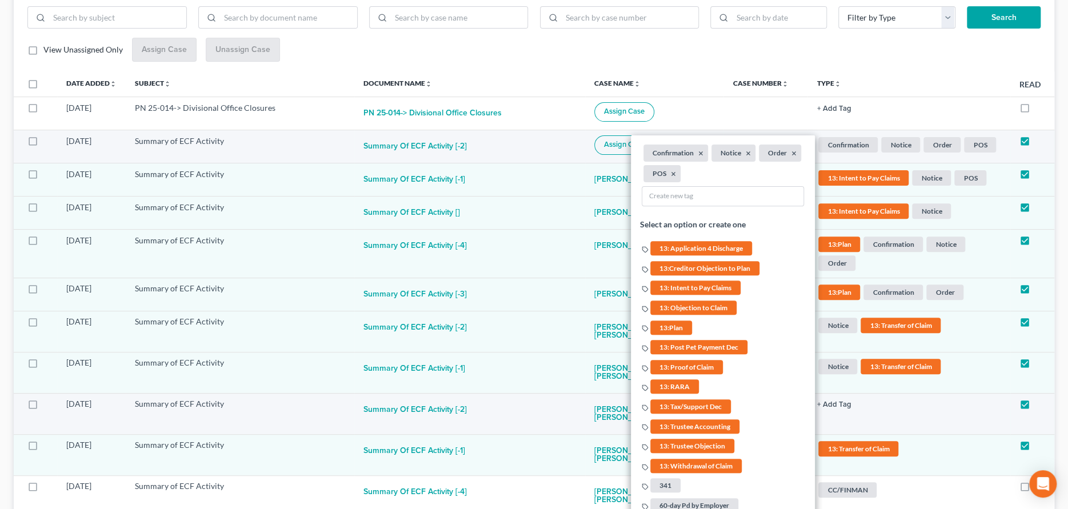
scroll to position [137, 0]
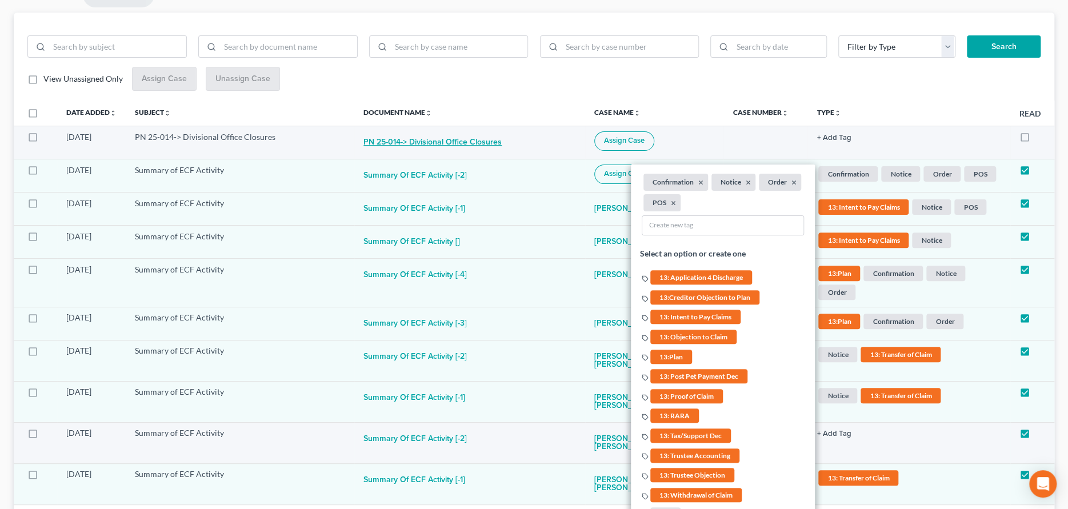
click at [431, 143] on button "PN 25-014-> Divisional Office Closures" at bounding box center [432, 142] width 138 height 23
checkbox input "true"
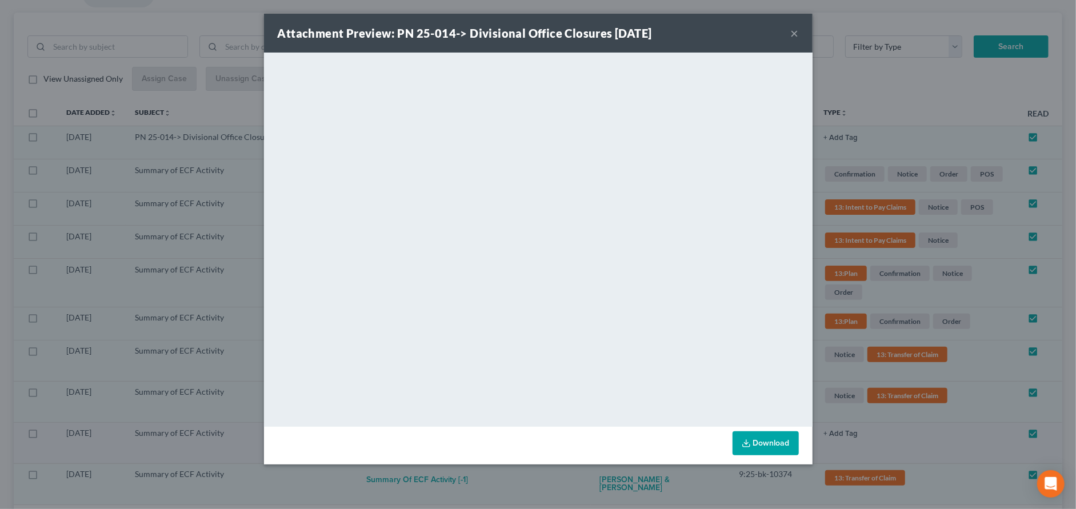
click at [793, 33] on button "×" at bounding box center [794, 33] width 8 height 14
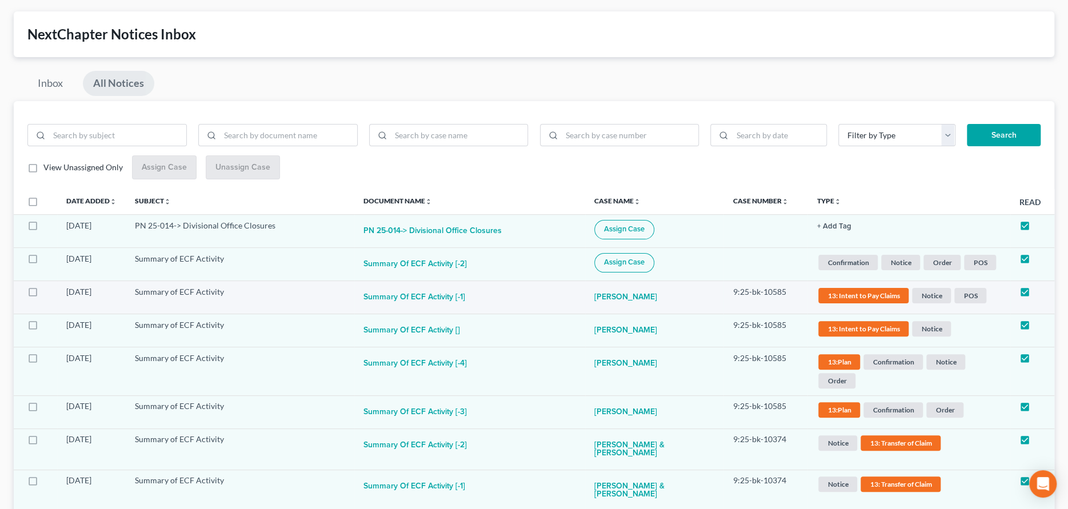
scroll to position [0, 0]
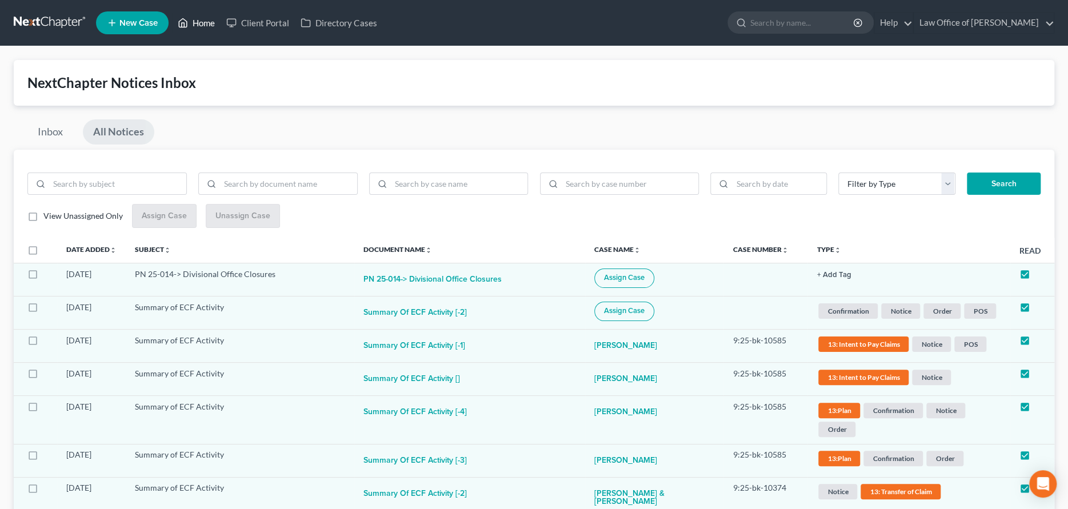
click at [200, 21] on link "Home" at bounding box center [196, 23] width 49 height 21
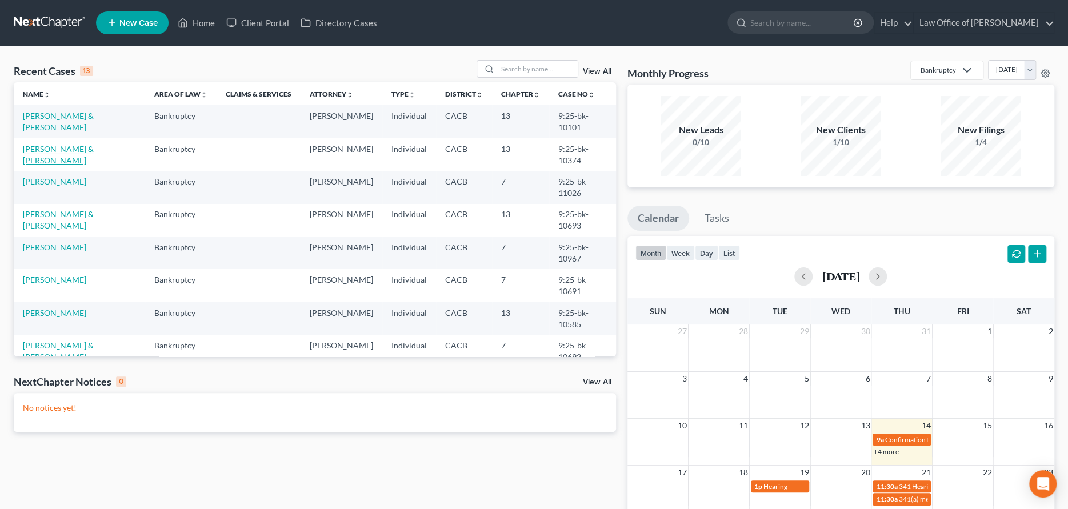
click at [83, 144] on link "[PERSON_NAME] & [PERSON_NAME]" at bounding box center [58, 154] width 71 height 21
